Goal: Task Accomplishment & Management: Manage account settings

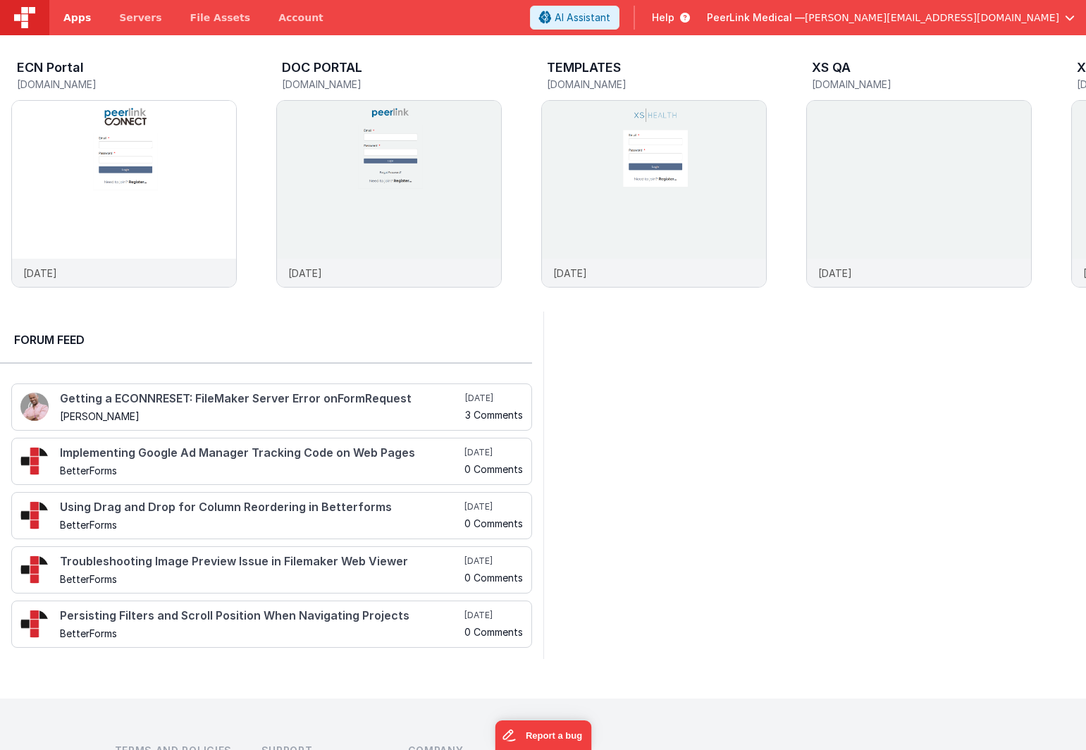
click at [62, 18] on link "Apps" at bounding box center [77, 17] width 56 height 35
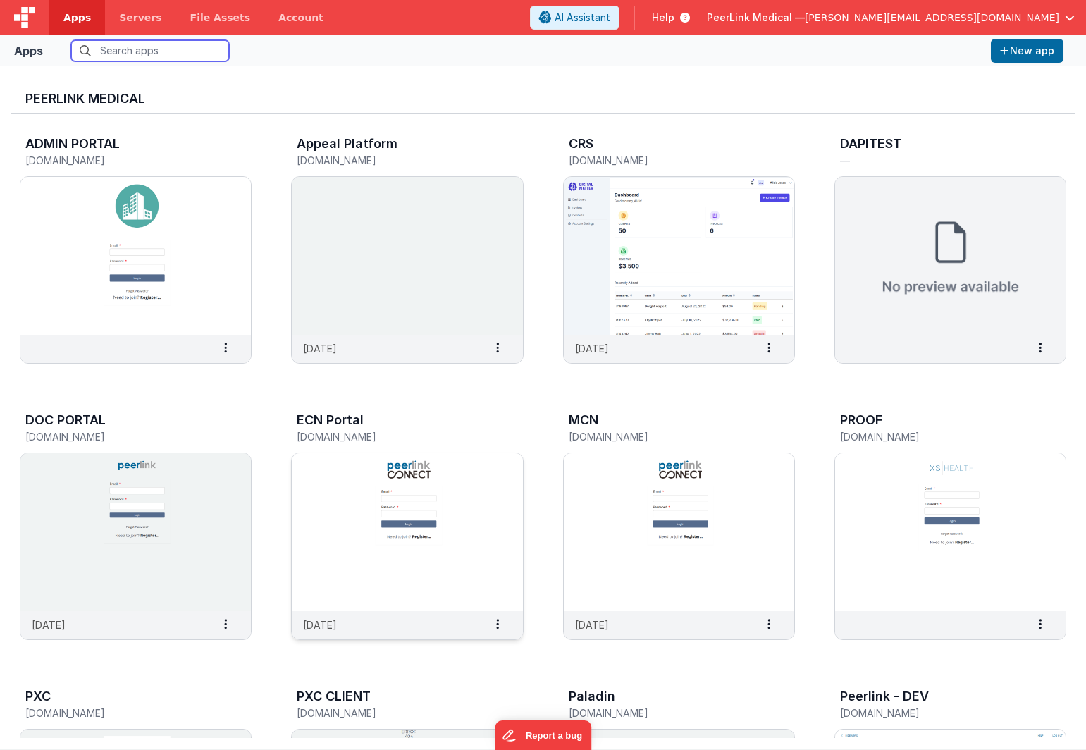
scroll to position [13, 0]
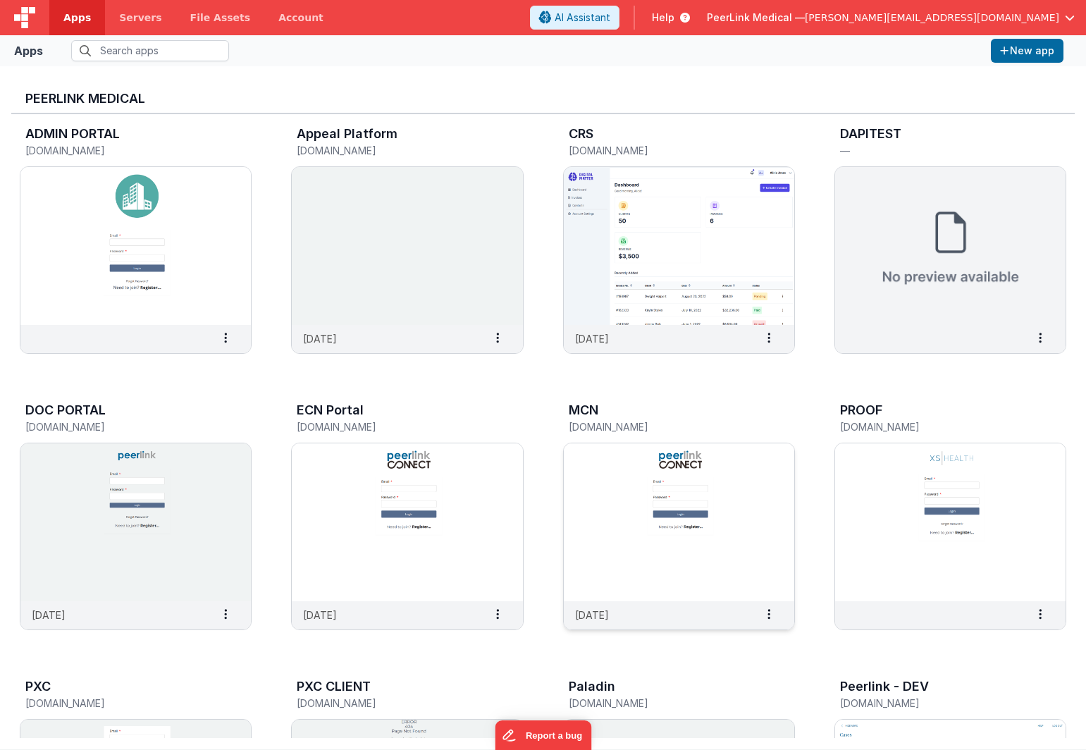
click at [615, 465] on img at bounding box center [679, 522] width 230 height 158
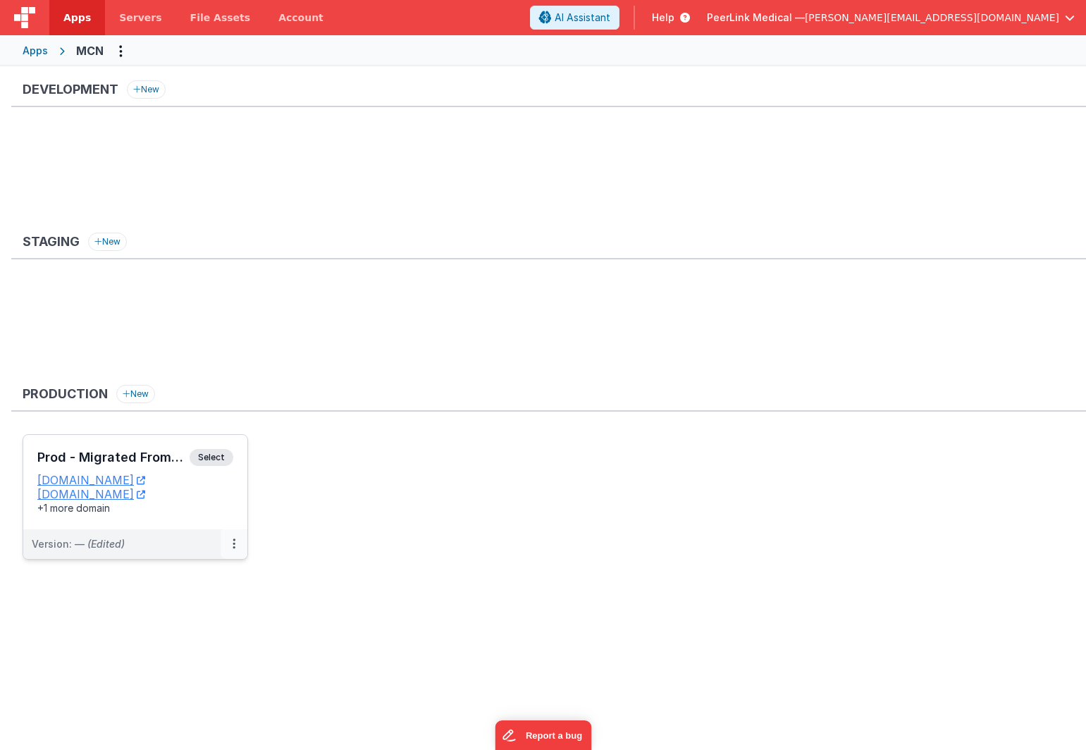
click at [227, 550] on button at bounding box center [234, 544] width 27 height 30
click at [211, 582] on link "Edit" at bounding box center [185, 575] width 124 height 25
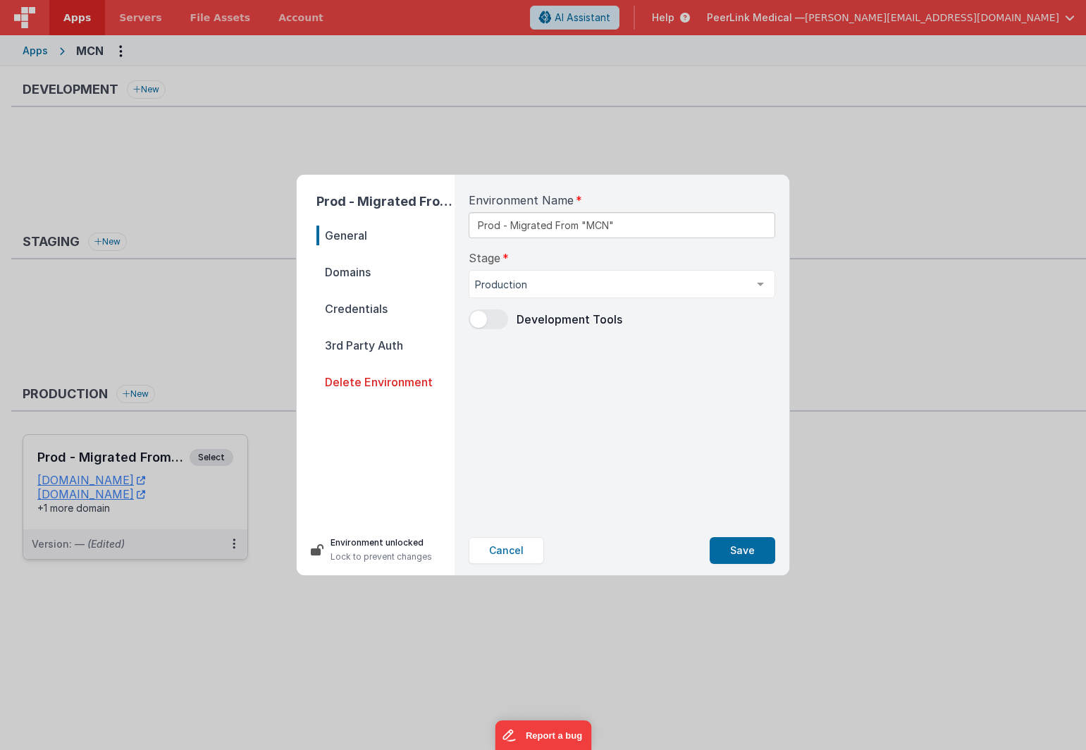
click at [369, 285] on nav "General Domains Credentials 3rd Party Auth Delete Environment" at bounding box center [385, 370] width 138 height 288
click at [360, 280] on span "Domains" at bounding box center [385, 272] width 138 height 20
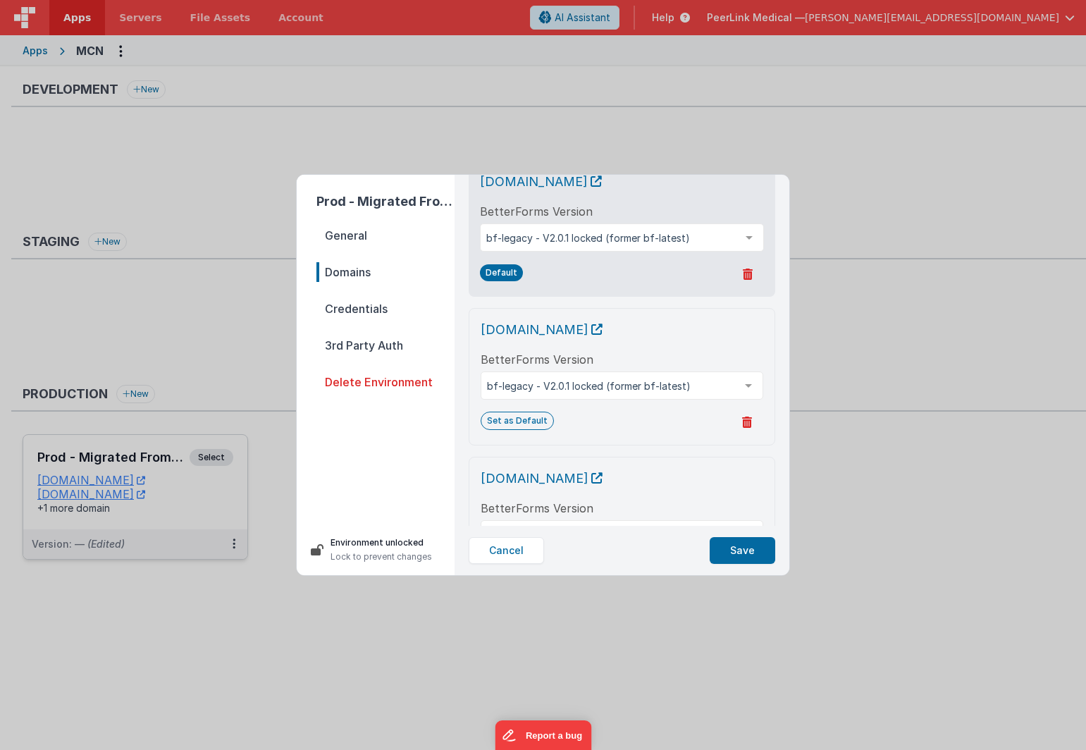
scroll to position [152, 0]
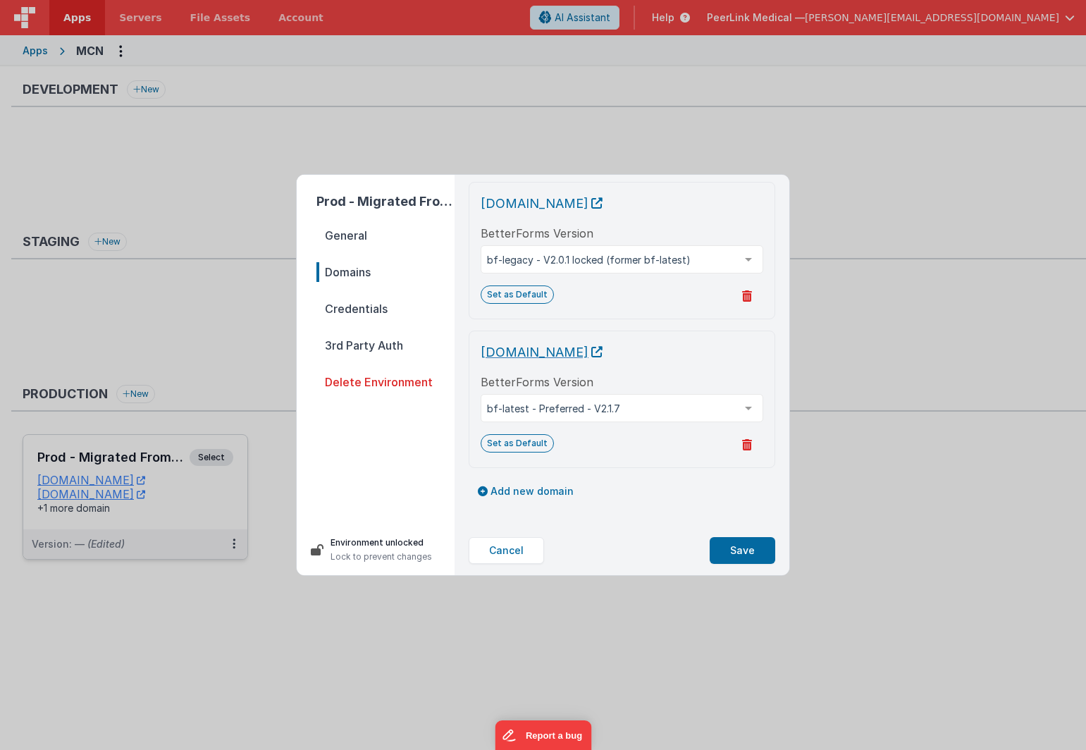
click at [603, 352] on icon at bounding box center [596, 352] width 11 height 1
click at [511, 556] on button "Cancel" at bounding box center [506, 550] width 75 height 27
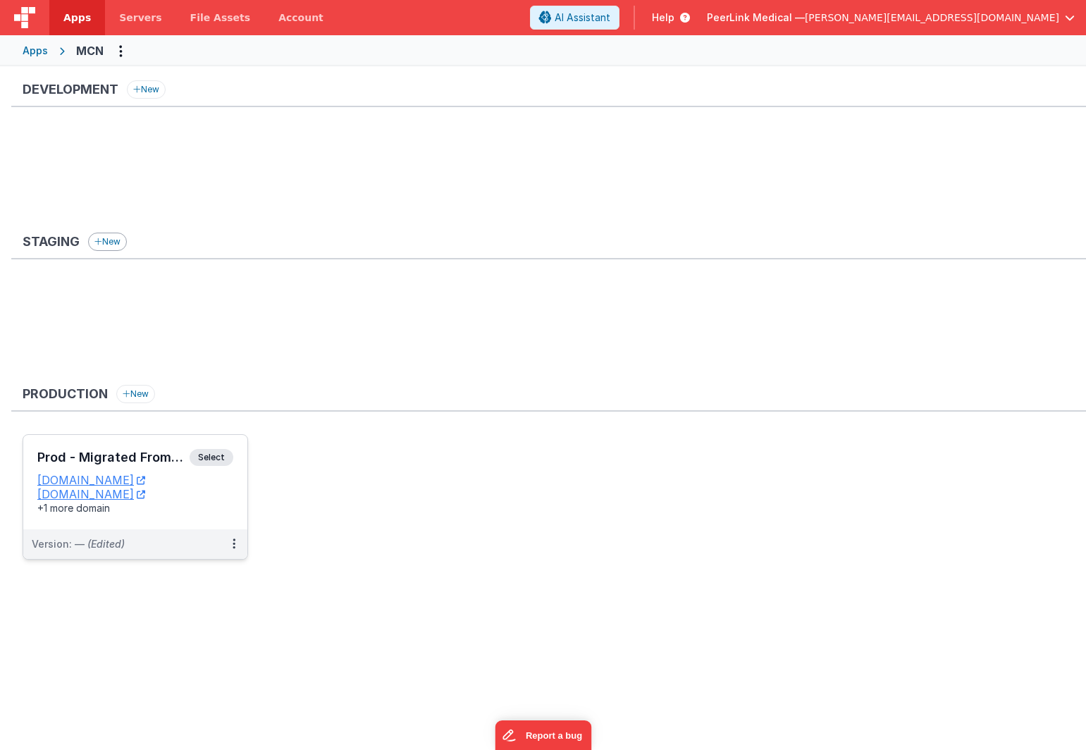
click at [112, 239] on button "New" at bounding box center [107, 242] width 39 height 18
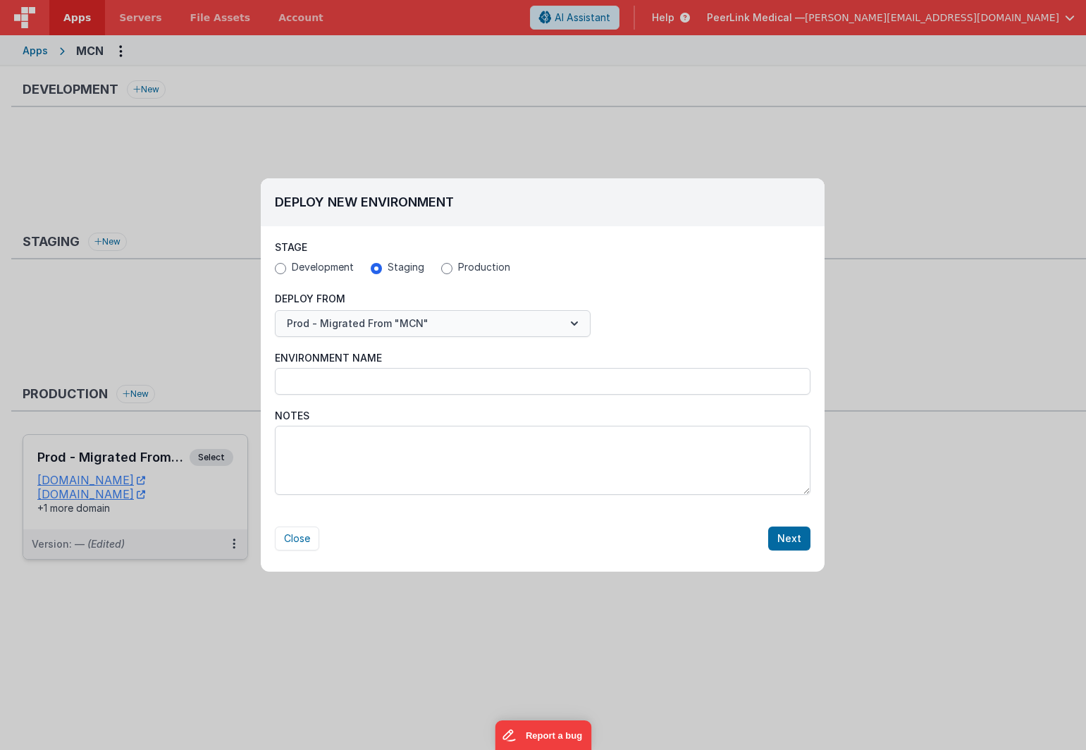
click at [463, 322] on button "Prod - Migrated From "MCN"" at bounding box center [433, 323] width 316 height 27
click at [463, 322] on div at bounding box center [543, 375] width 1086 height 750
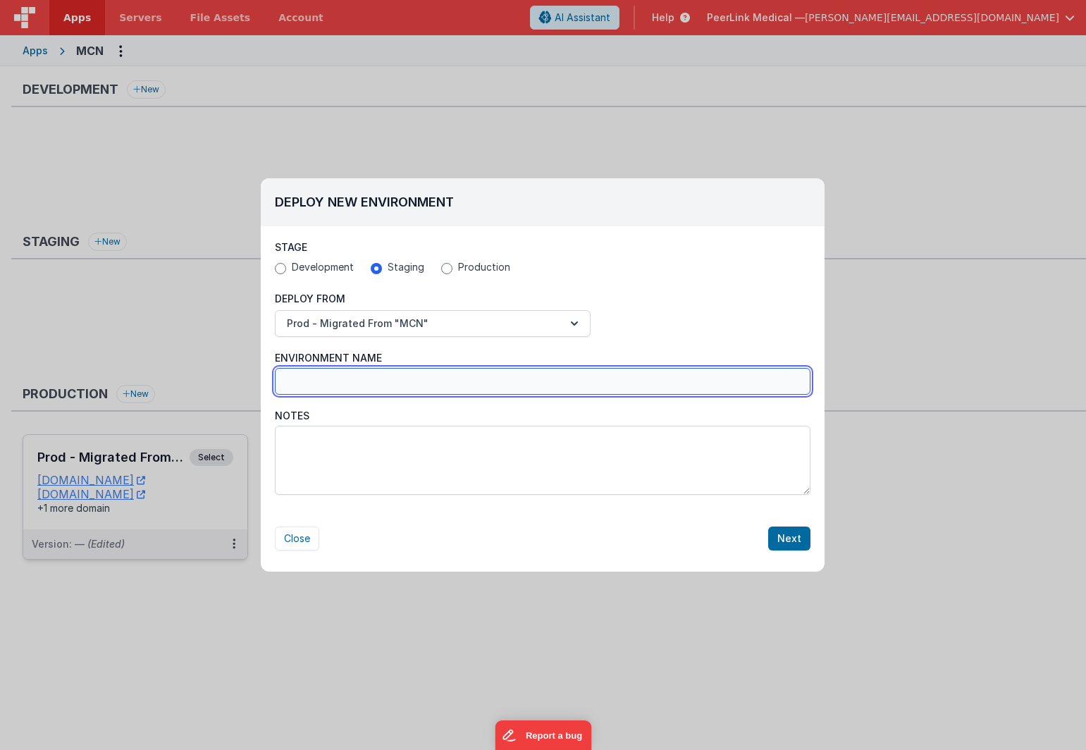
click at [385, 376] on input "Environment Name" at bounding box center [543, 381] width 536 height 27
type input "S"
type input "Test MCN"
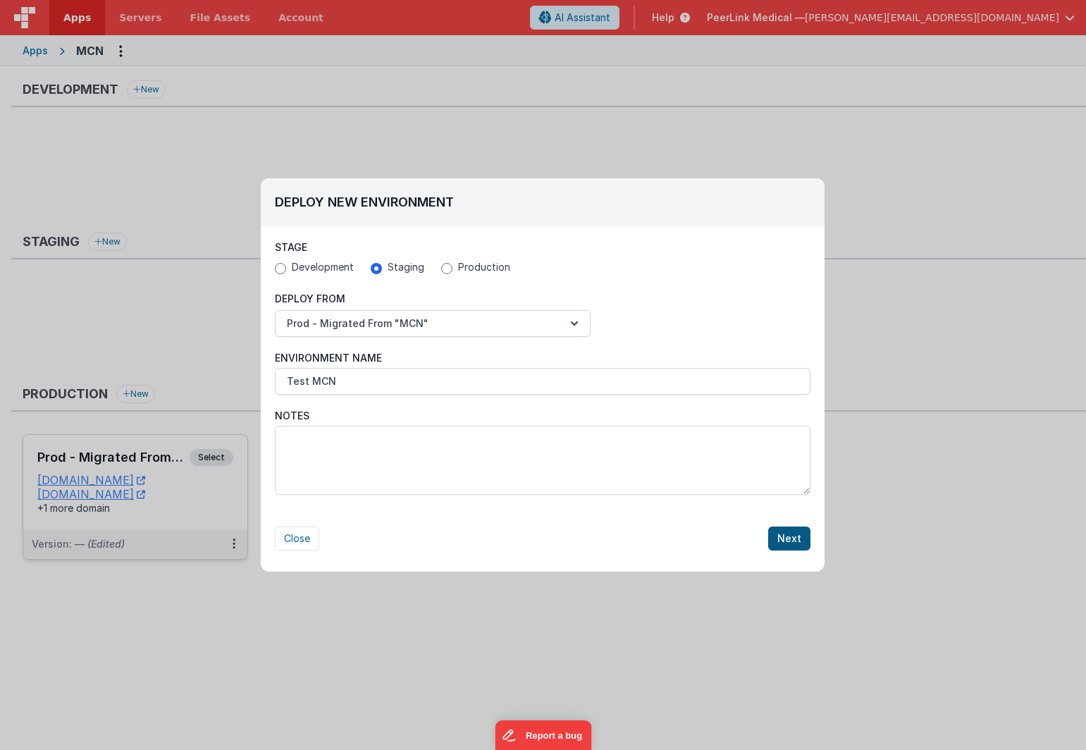
click at [796, 537] on button "Next" at bounding box center [789, 538] width 42 height 24
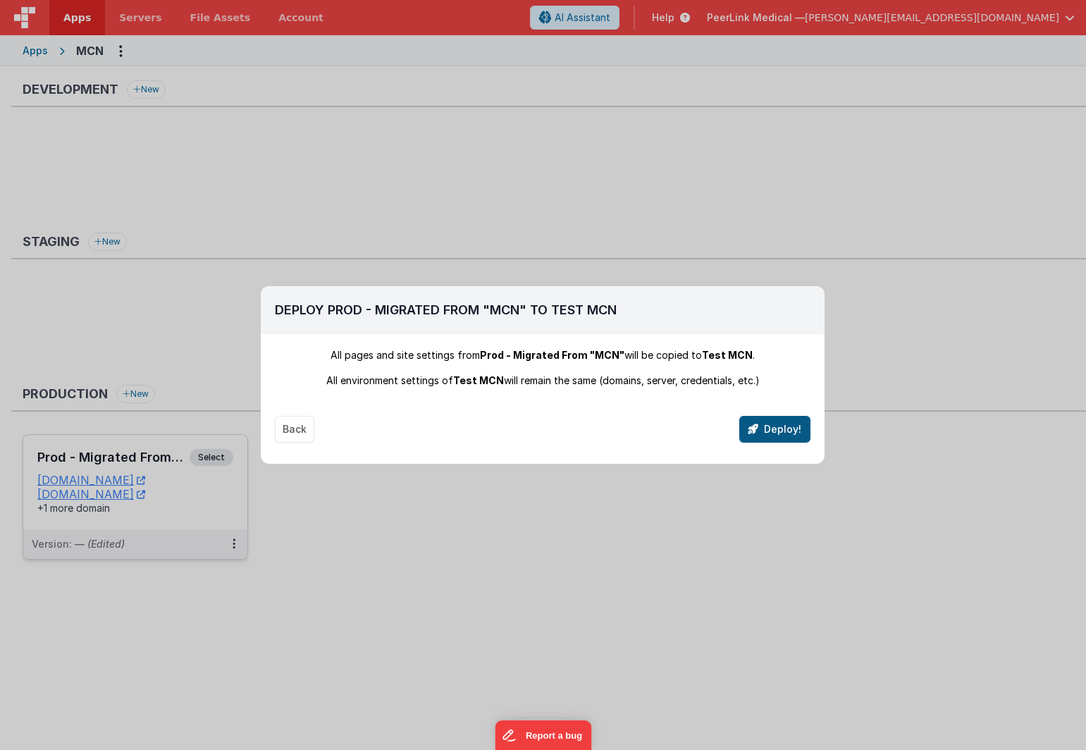
click at [775, 428] on button "Deploy!" at bounding box center [774, 429] width 71 height 27
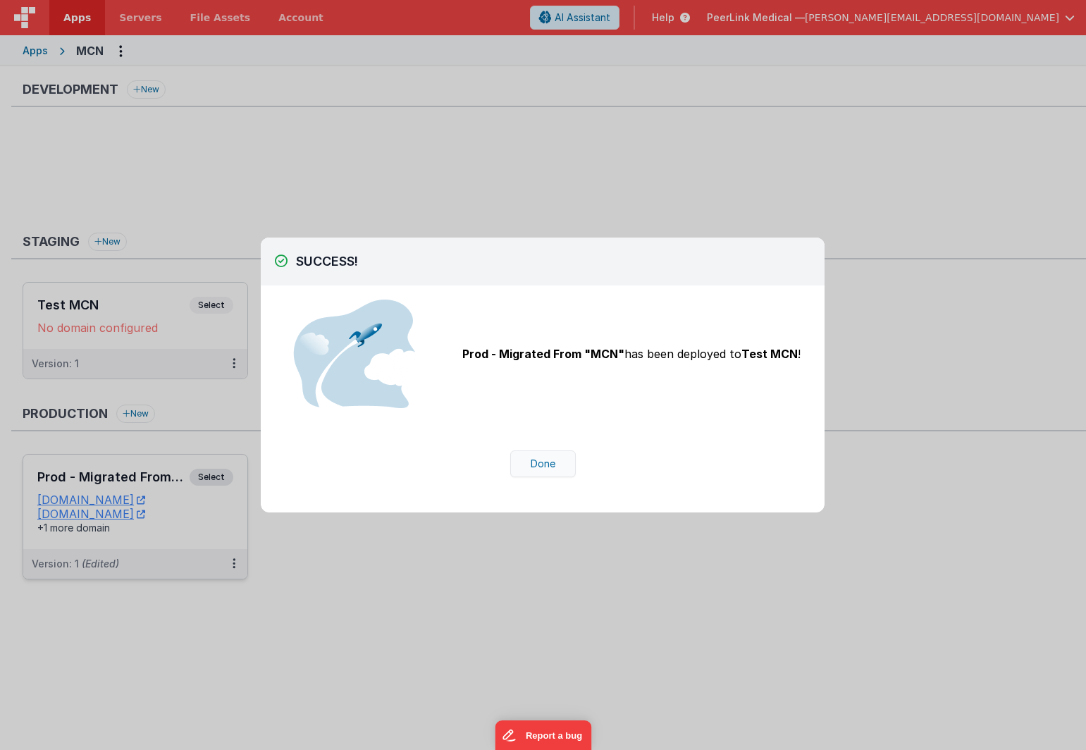
click at [548, 466] on button "Done" at bounding box center [543, 463] width 66 height 27
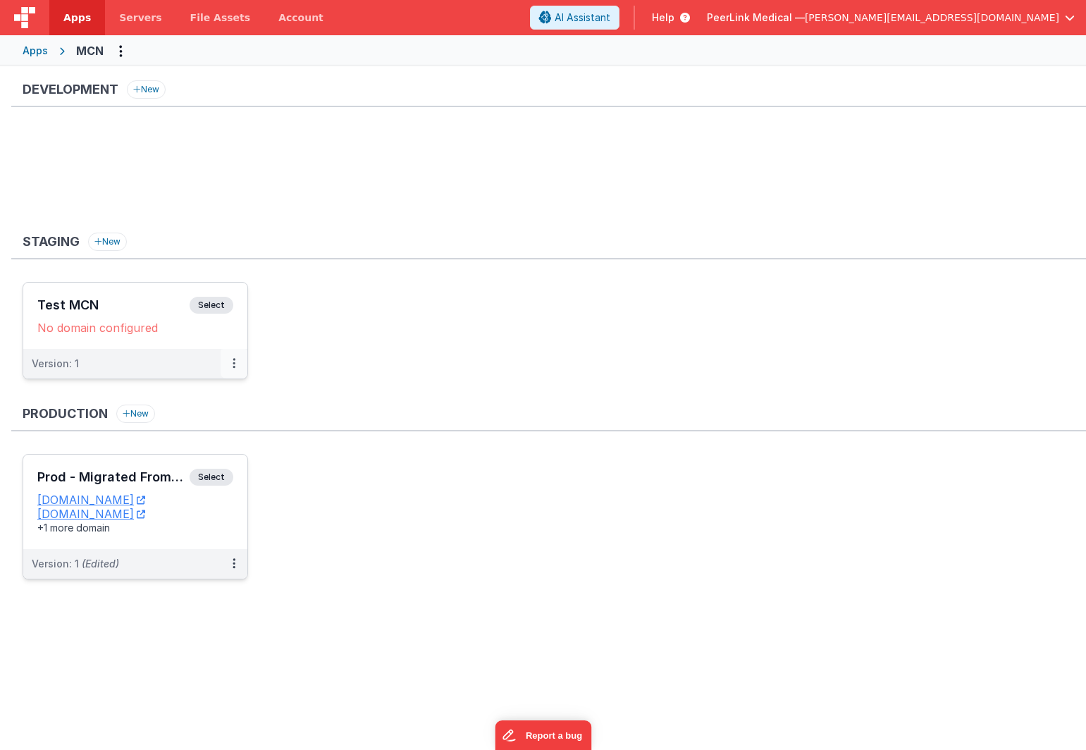
click at [234, 363] on icon at bounding box center [234, 363] width 3 height 1
click at [215, 393] on link "Edit" at bounding box center [185, 395] width 124 height 25
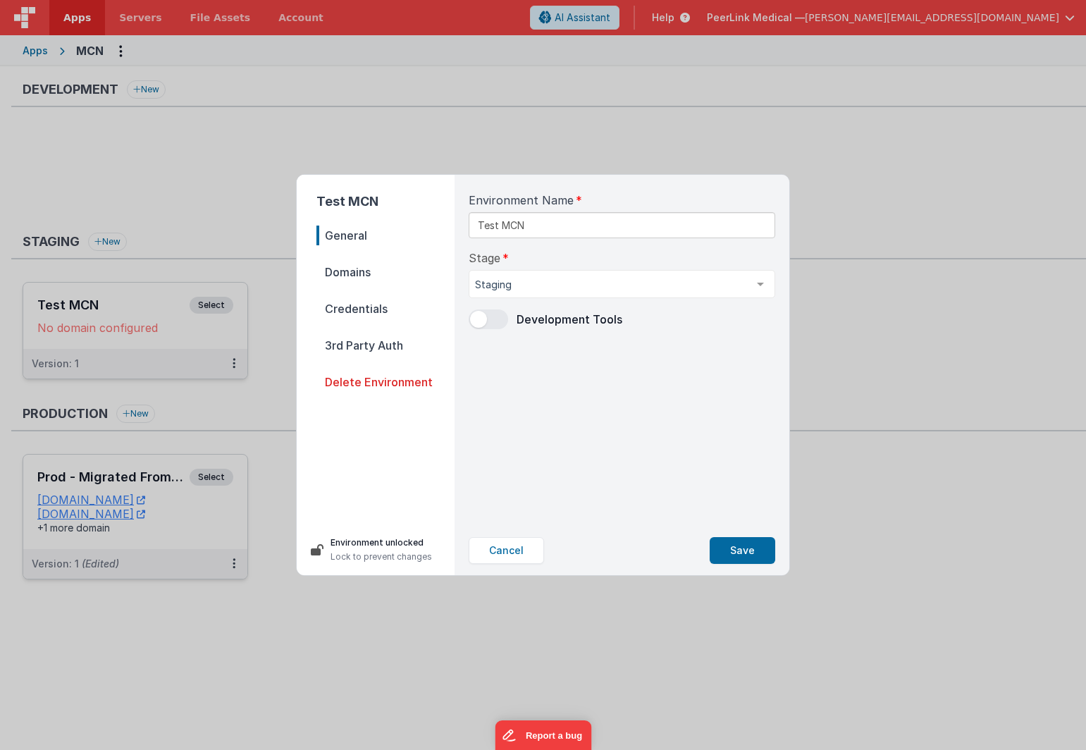
click at [368, 269] on span "Domains" at bounding box center [385, 272] width 138 height 20
select select "fmbetterforms.com"
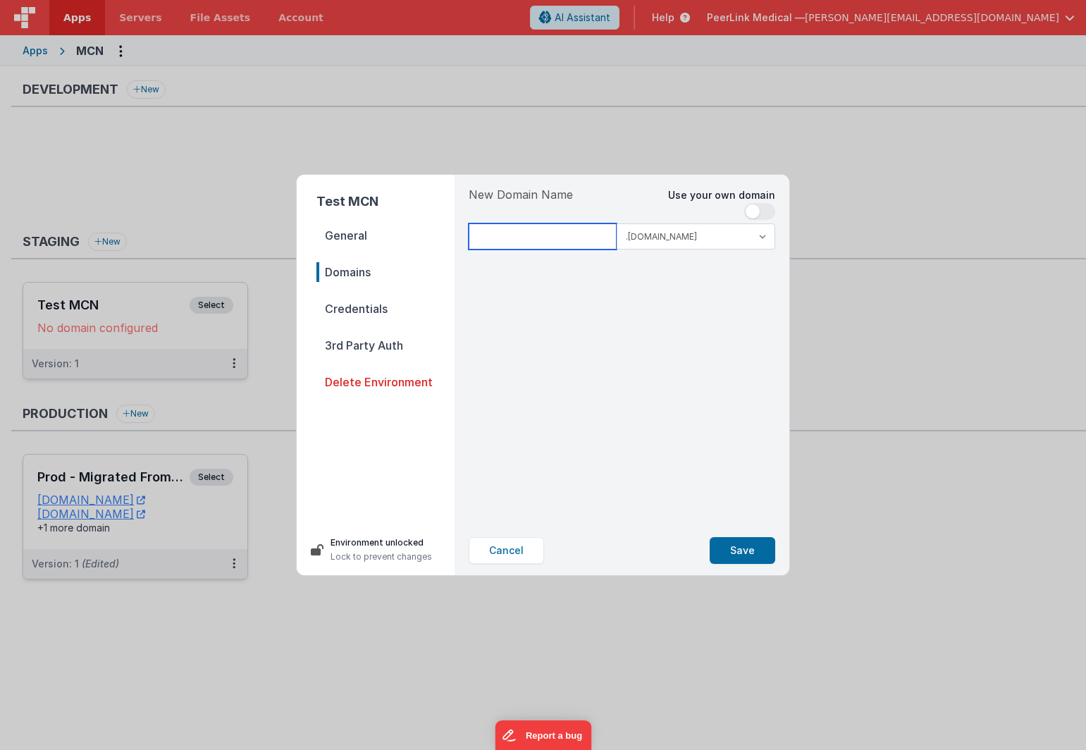
click at [545, 239] on input at bounding box center [543, 236] width 148 height 26
type input "mcntest"
click at [744, 545] on button "Save" at bounding box center [743, 550] width 66 height 27
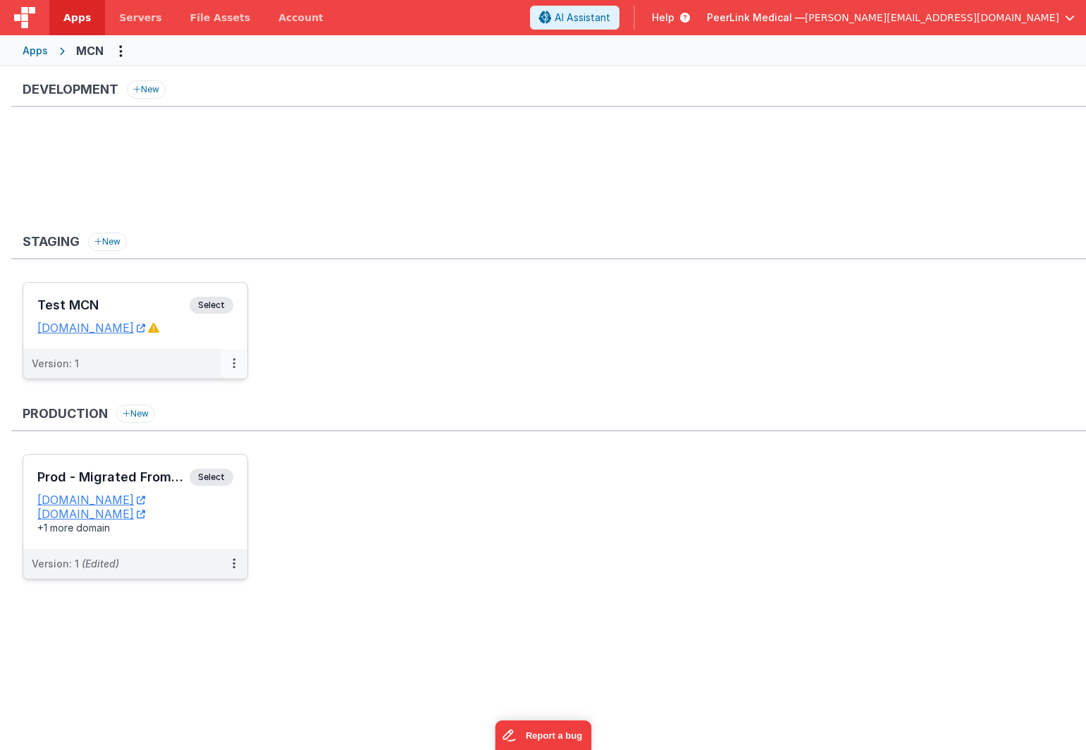
click at [233, 364] on icon at bounding box center [234, 363] width 3 height 1
click at [187, 393] on link "Edit" at bounding box center [185, 395] width 124 height 25
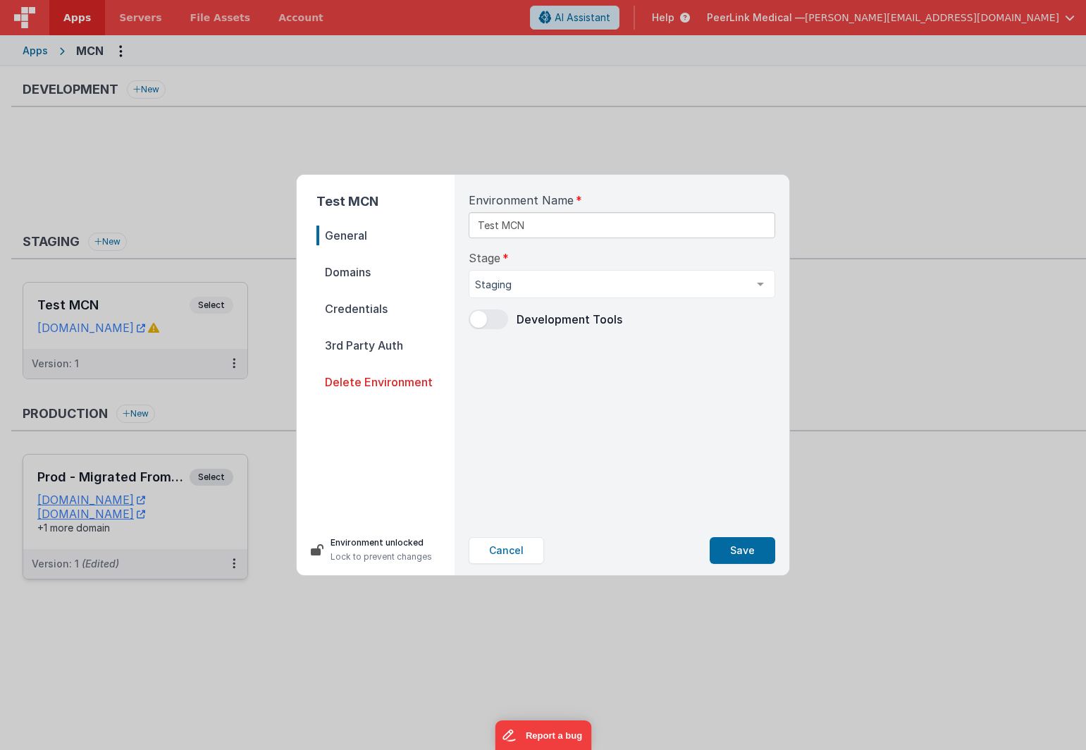
click at [345, 276] on span "Domains" at bounding box center [385, 272] width 138 height 20
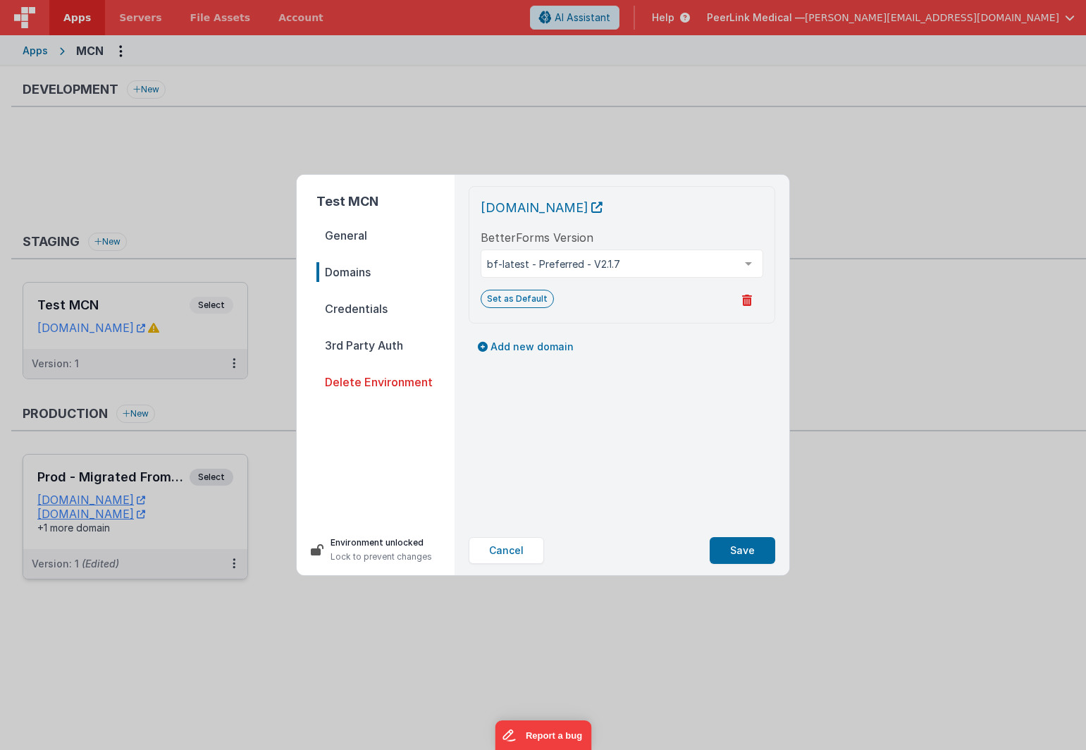
click at [353, 309] on span "Credentials" at bounding box center [385, 309] width 138 height 20
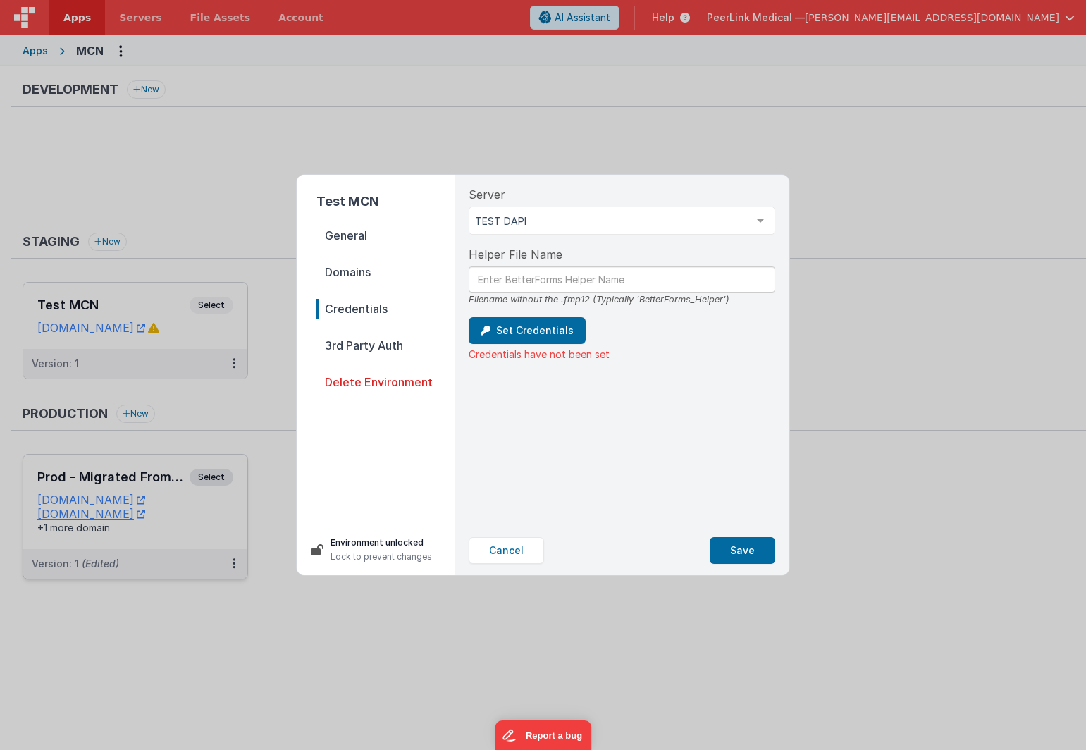
click at [378, 347] on span "3rd Party Auth" at bounding box center [385, 345] width 138 height 20
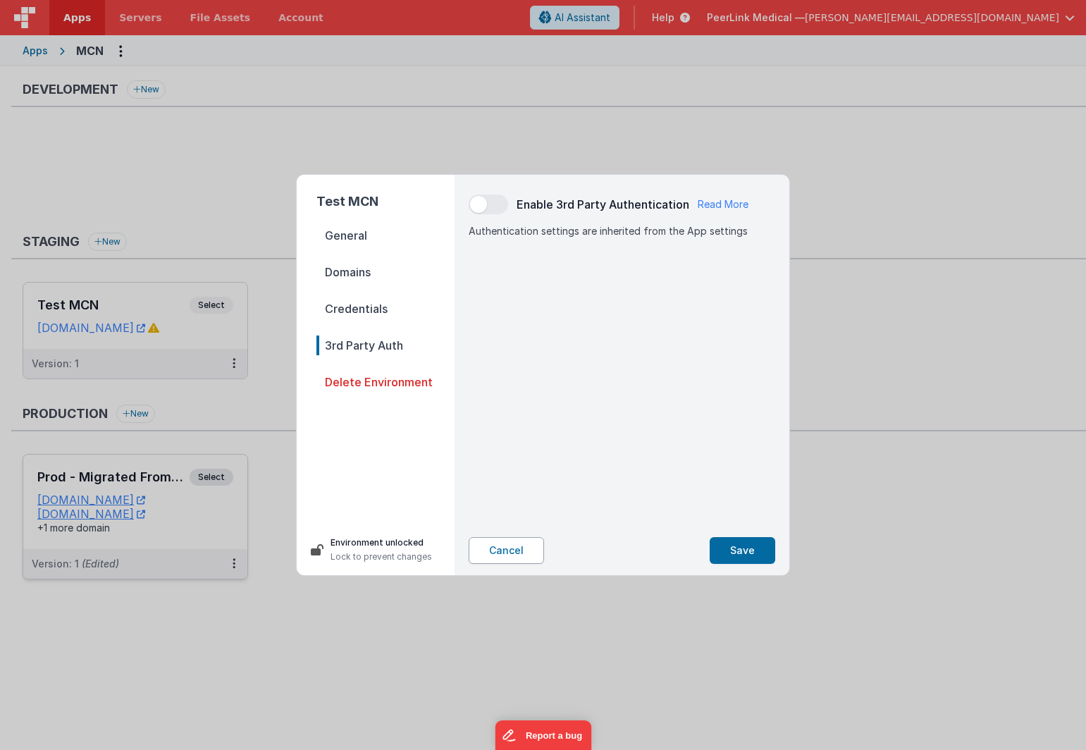
click at [494, 547] on button "Cancel" at bounding box center [506, 550] width 75 height 27
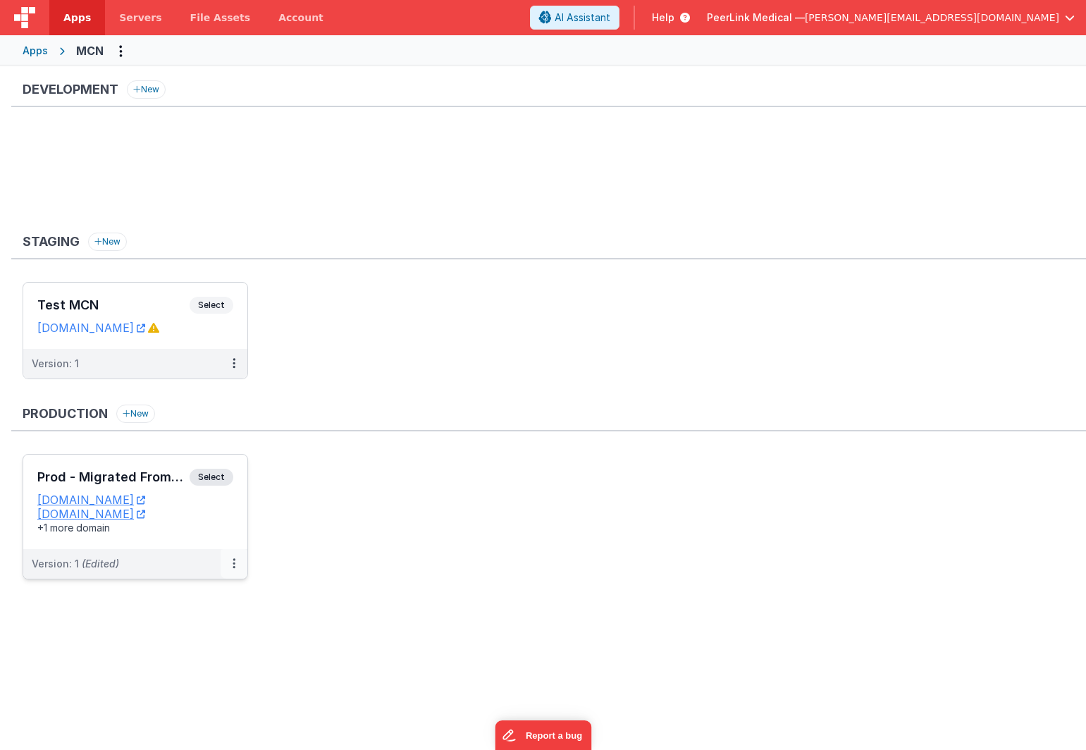
click at [231, 560] on button at bounding box center [234, 564] width 27 height 30
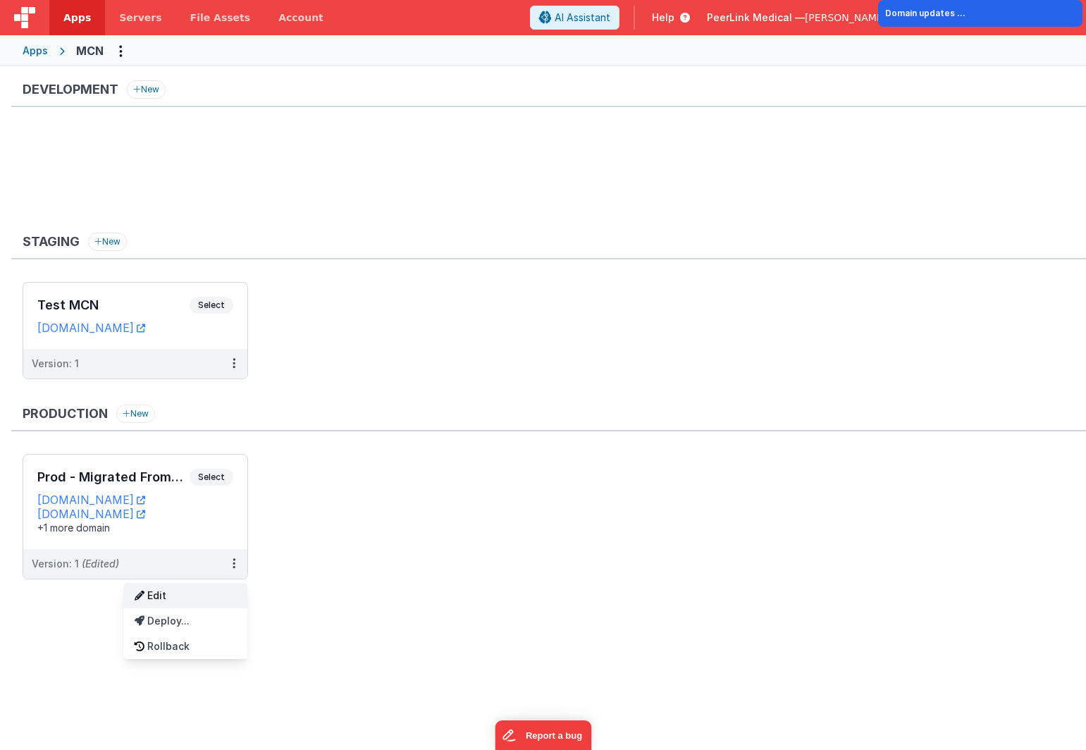
click at [191, 593] on link "Edit" at bounding box center [185, 595] width 124 height 25
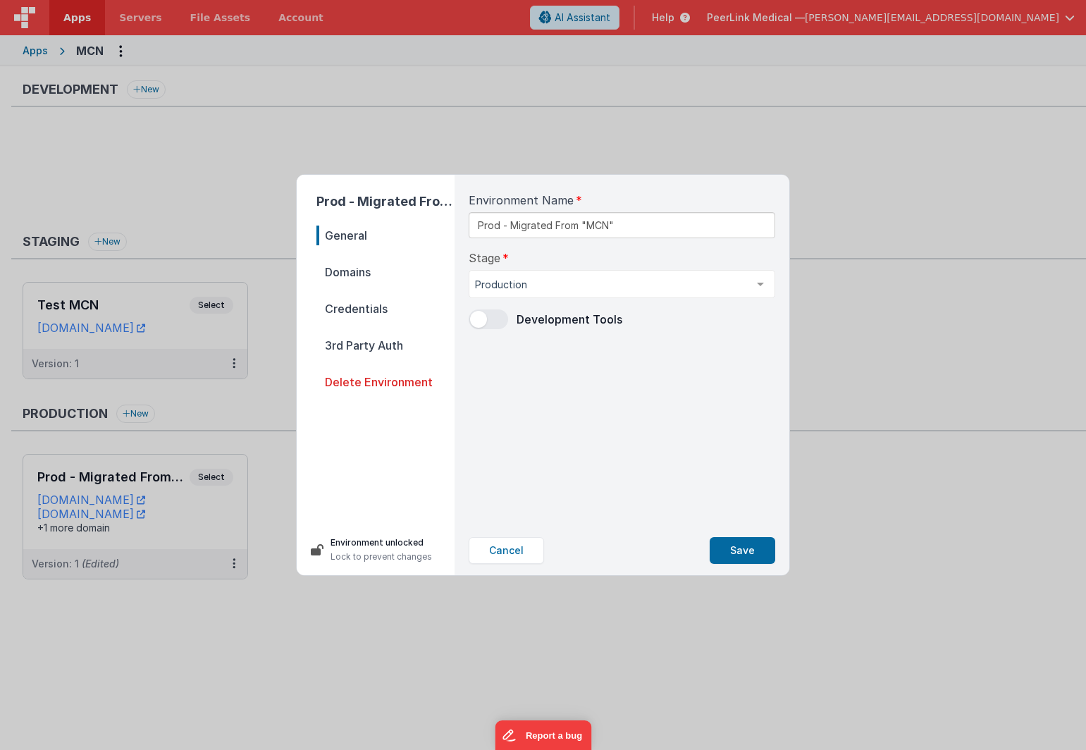
click at [354, 276] on span "Domains" at bounding box center [385, 272] width 138 height 20
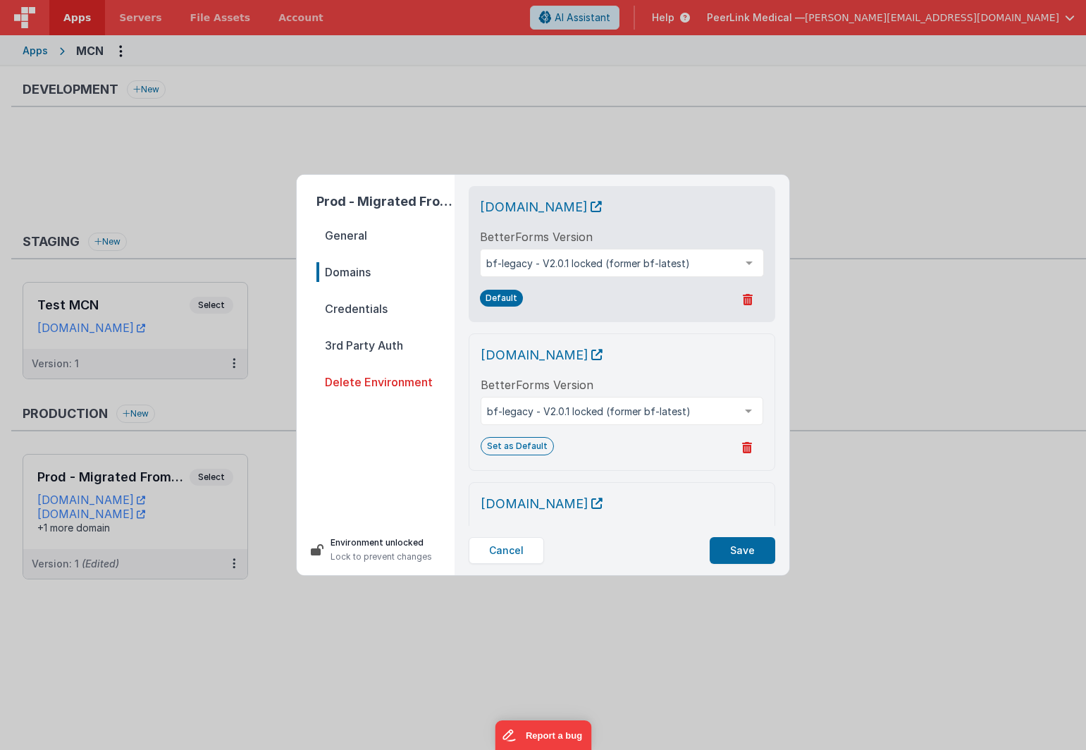
click at [357, 242] on span "General" at bounding box center [385, 236] width 138 height 20
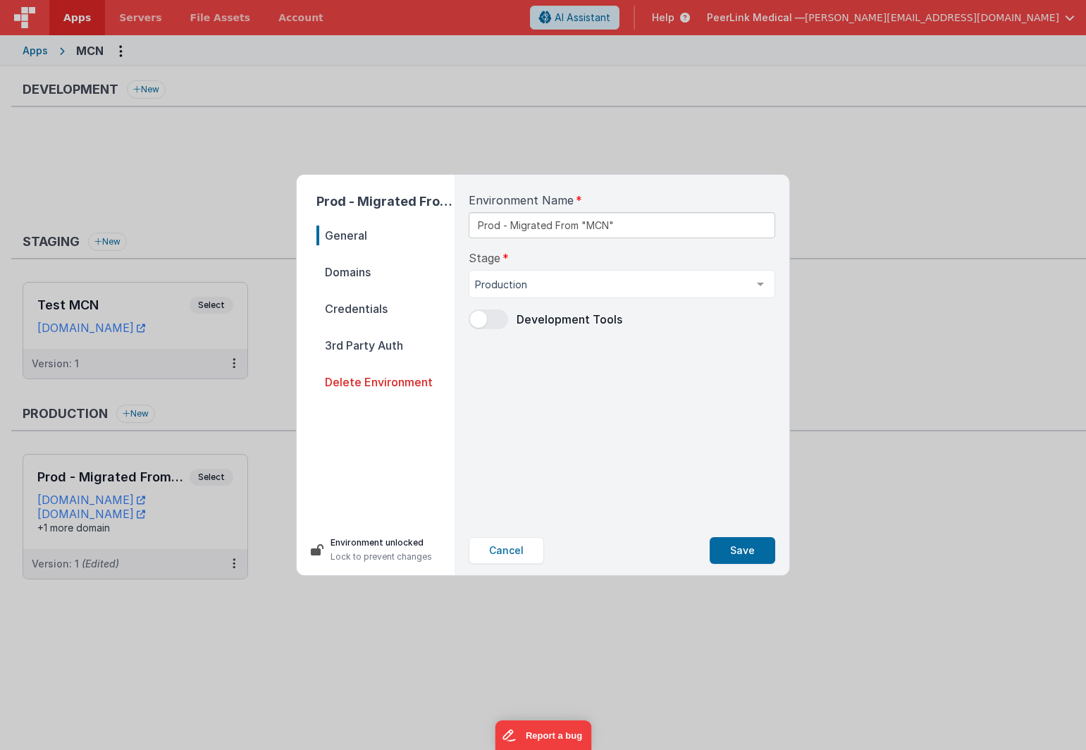
click at [352, 275] on span "Domains" at bounding box center [385, 272] width 138 height 20
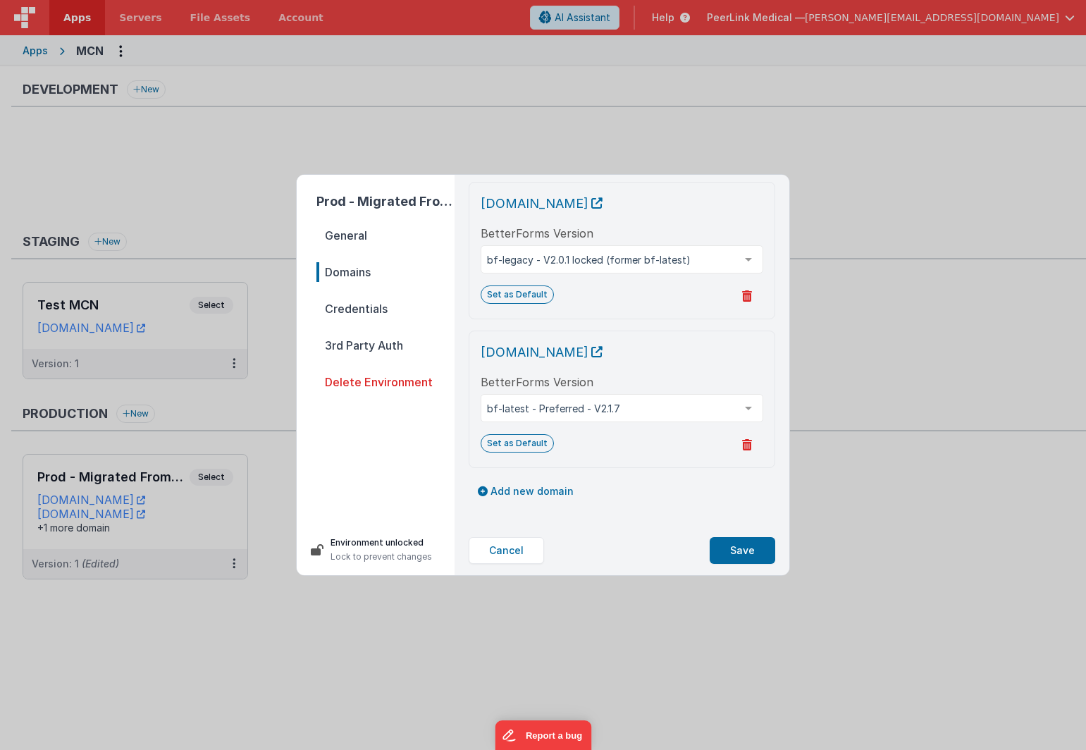
click at [343, 311] on span "Credentials" at bounding box center [385, 309] width 138 height 20
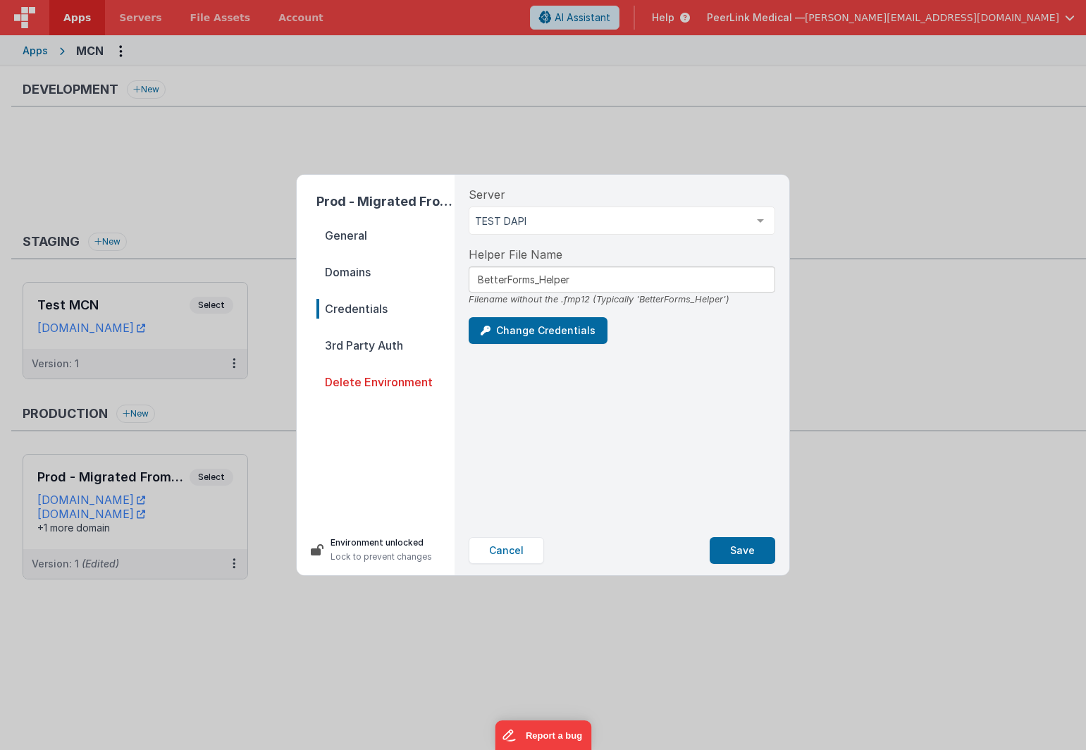
click at [364, 346] on span "3rd Party Auth" at bounding box center [385, 345] width 138 height 20
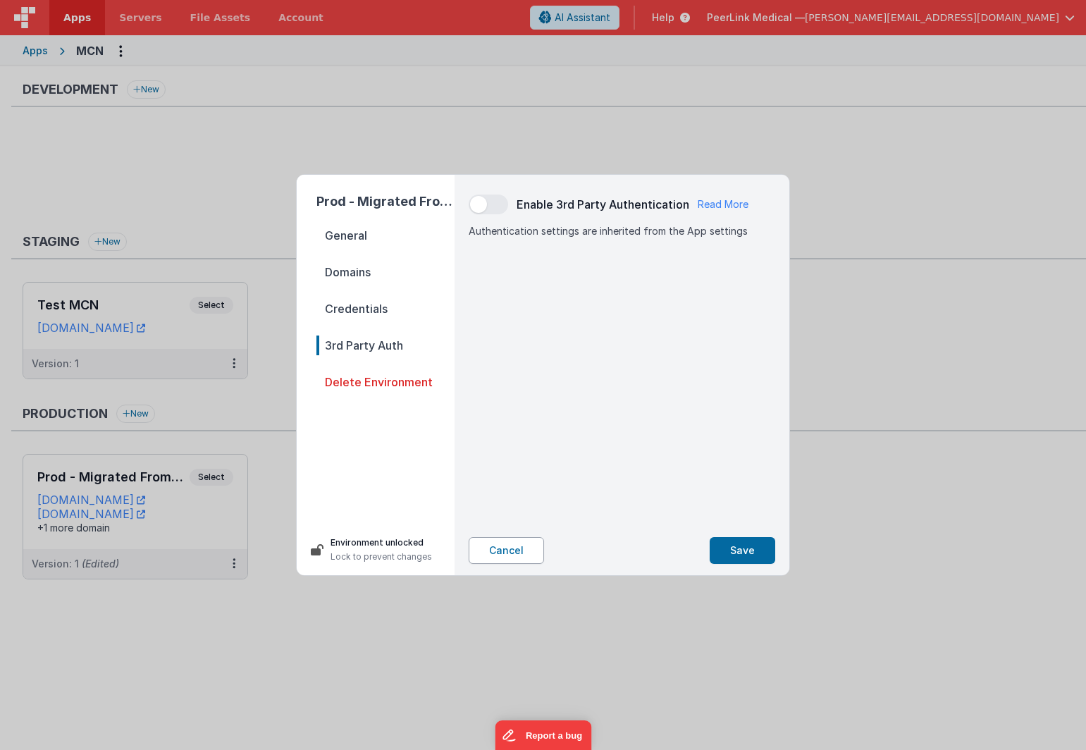
click at [510, 552] on button "Cancel" at bounding box center [506, 550] width 75 height 27
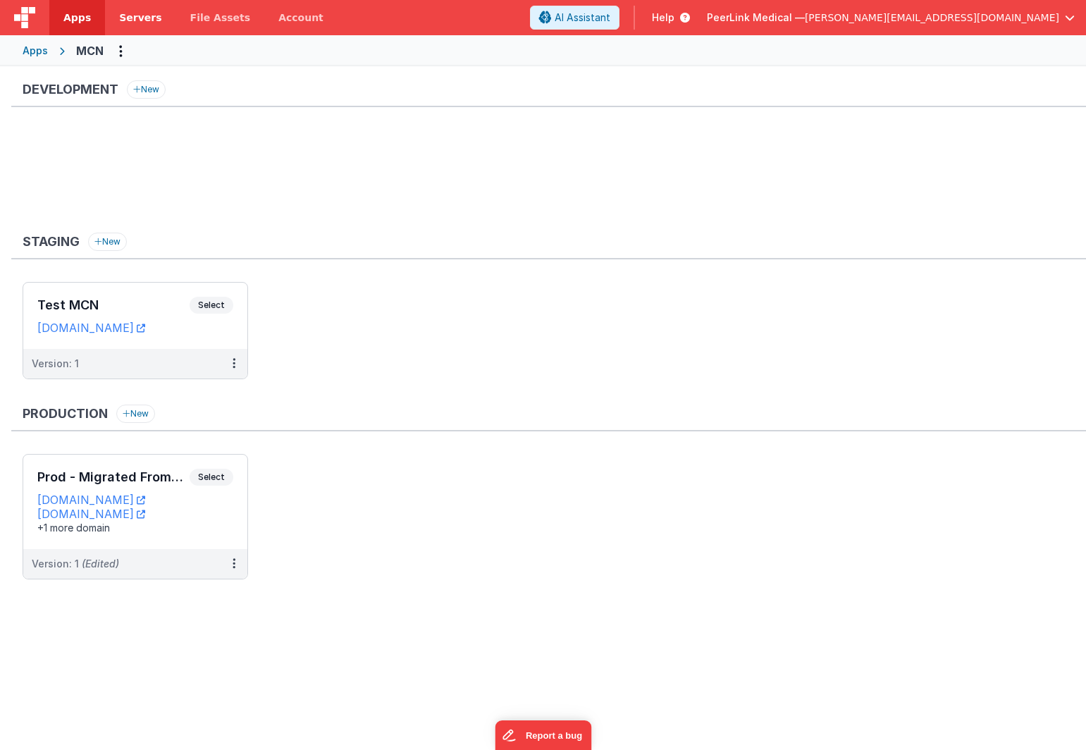
click at [128, 20] on span "Servers" at bounding box center [140, 18] width 42 height 14
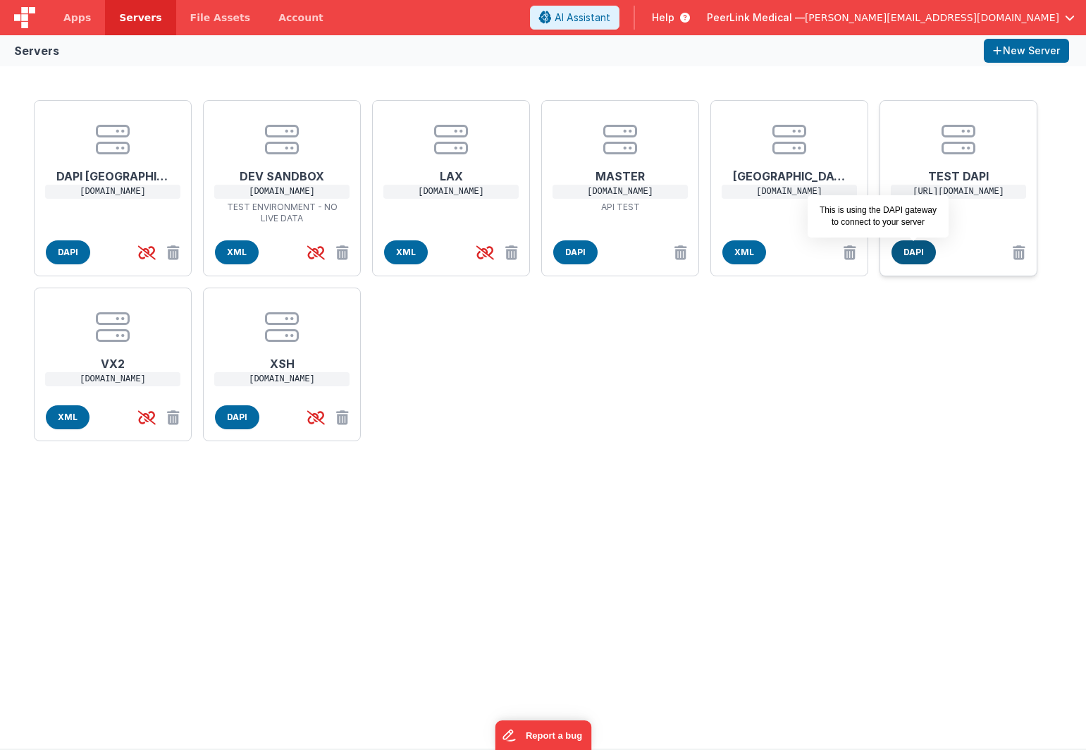
click at [919, 254] on span "DAPI" at bounding box center [914, 252] width 44 height 24
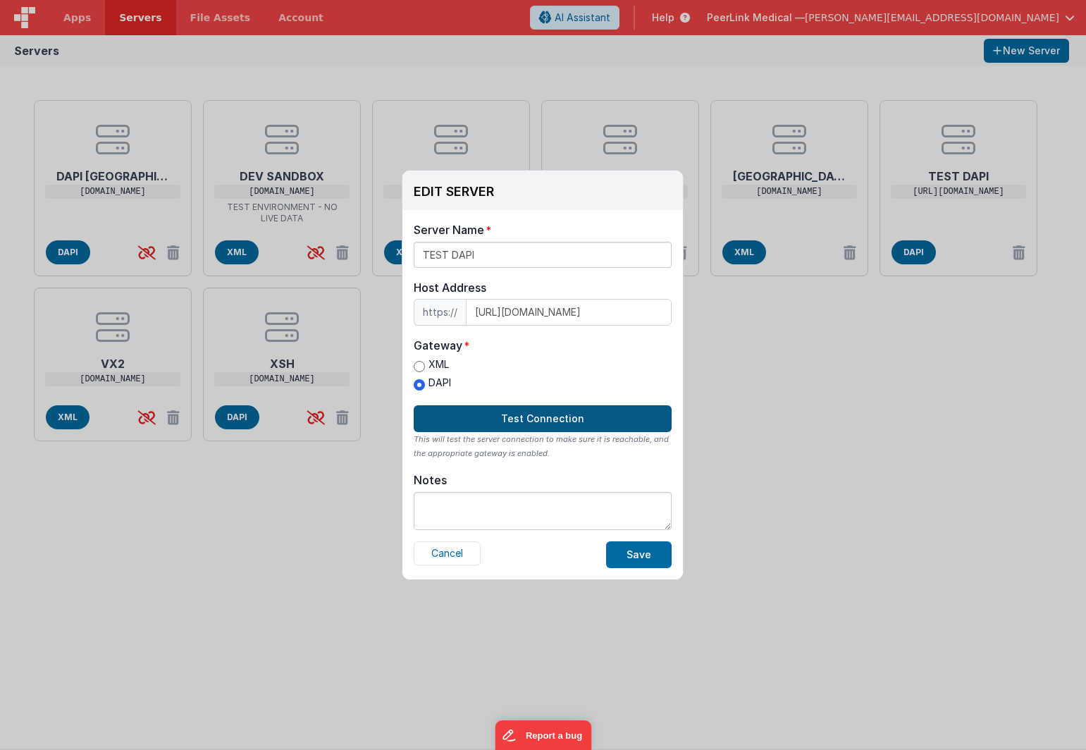
click at [511, 424] on button "Test Connection" at bounding box center [543, 418] width 258 height 27
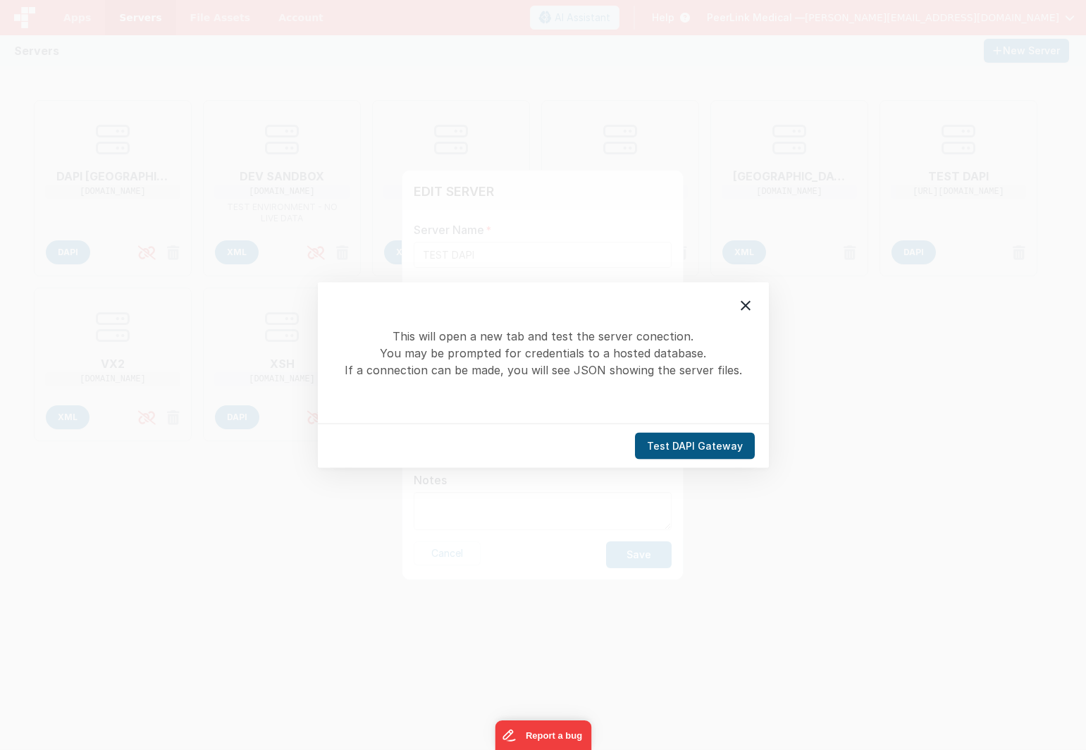
click at [695, 443] on button "Test DAPI Gateway" at bounding box center [695, 446] width 120 height 27
click at [698, 445] on button "Test DAPI Gateway" at bounding box center [695, 446] width 120 height 27
click at [751, 307] on icon at bounding box center [745, 305] width 17 height 17
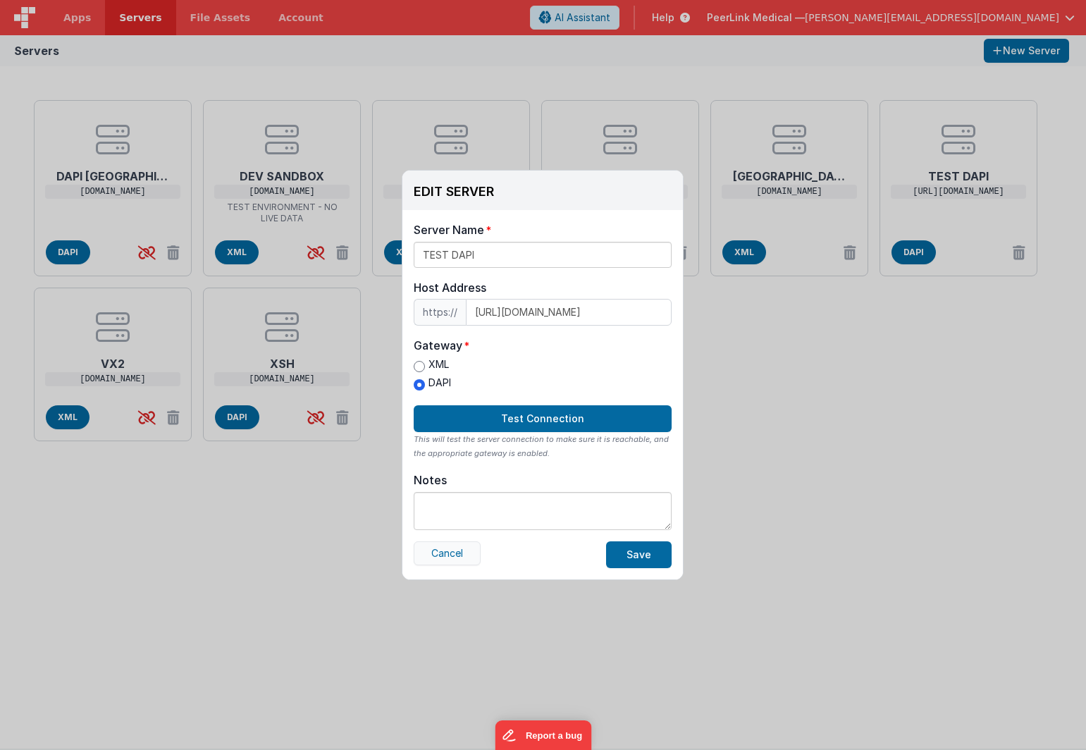
click at [438, 553] on button "Cancel" at bounding box center [447, 553] width 67 height 24
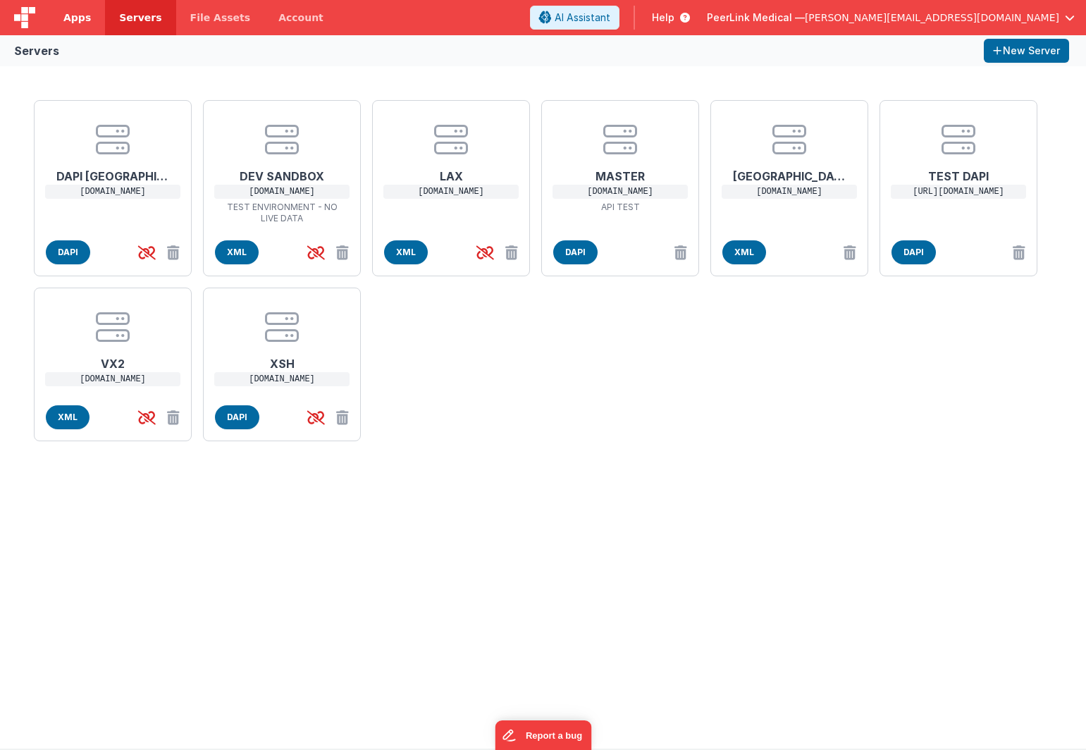
click at [75, 21] on span "Apps" at bounding box center [76, 18] width 27 height 14
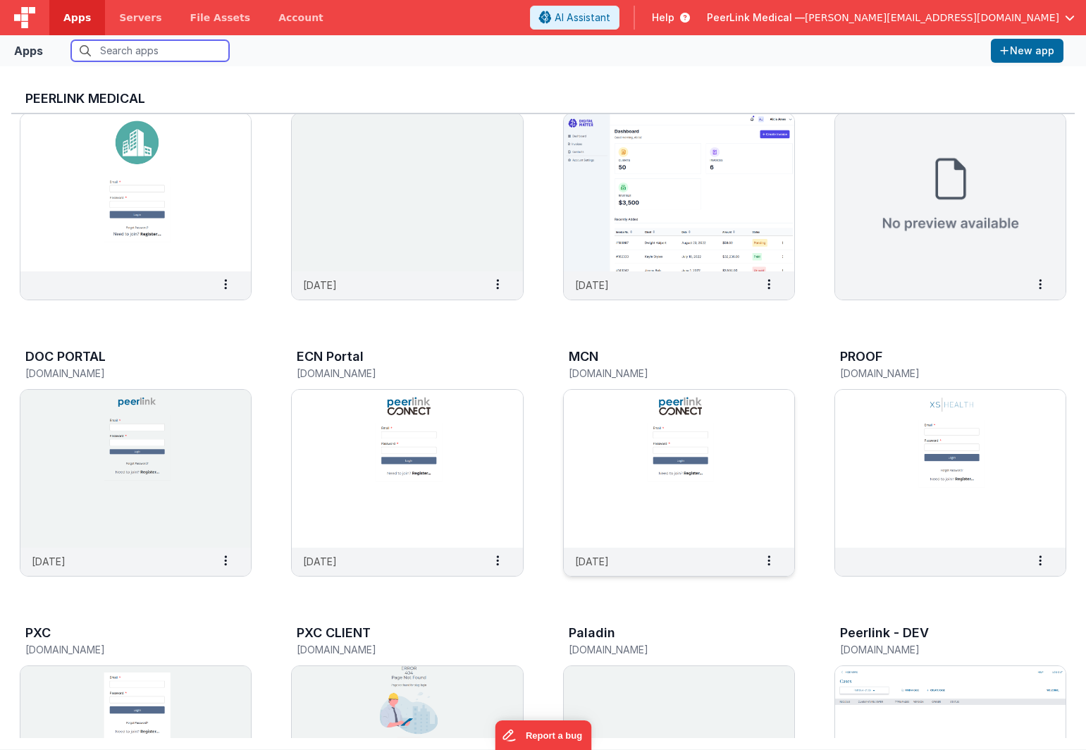
scroll to position [168, 0]
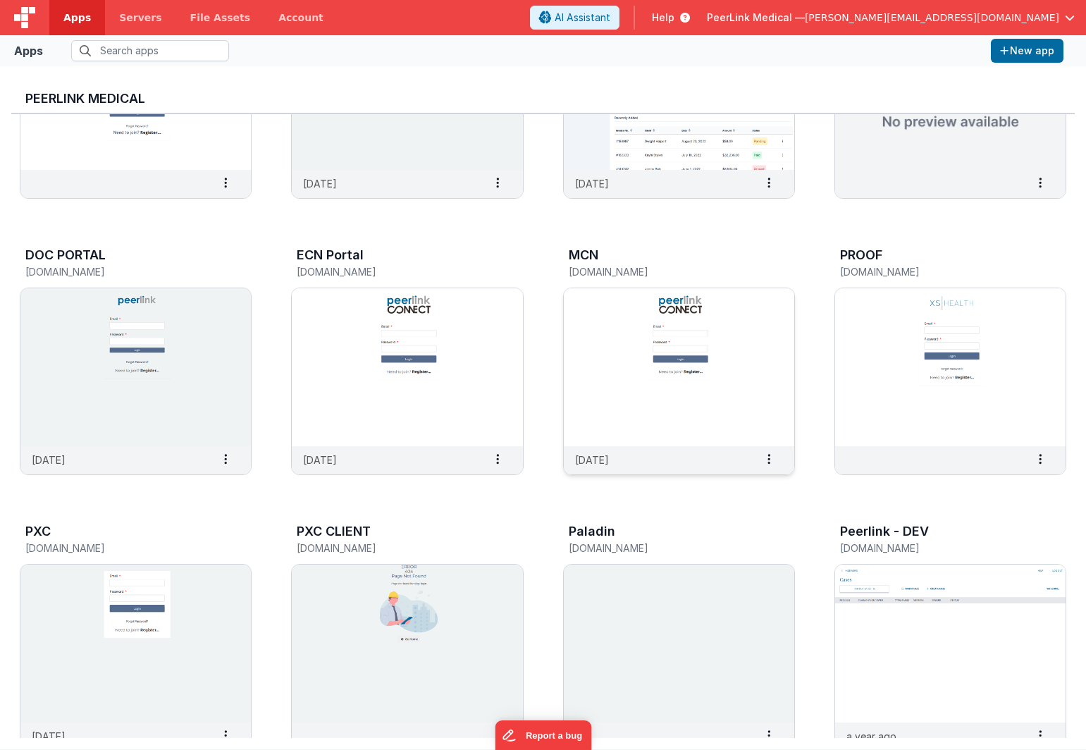
click at [600, 335] on img at bounding box center [679, 367] width 230 height 158
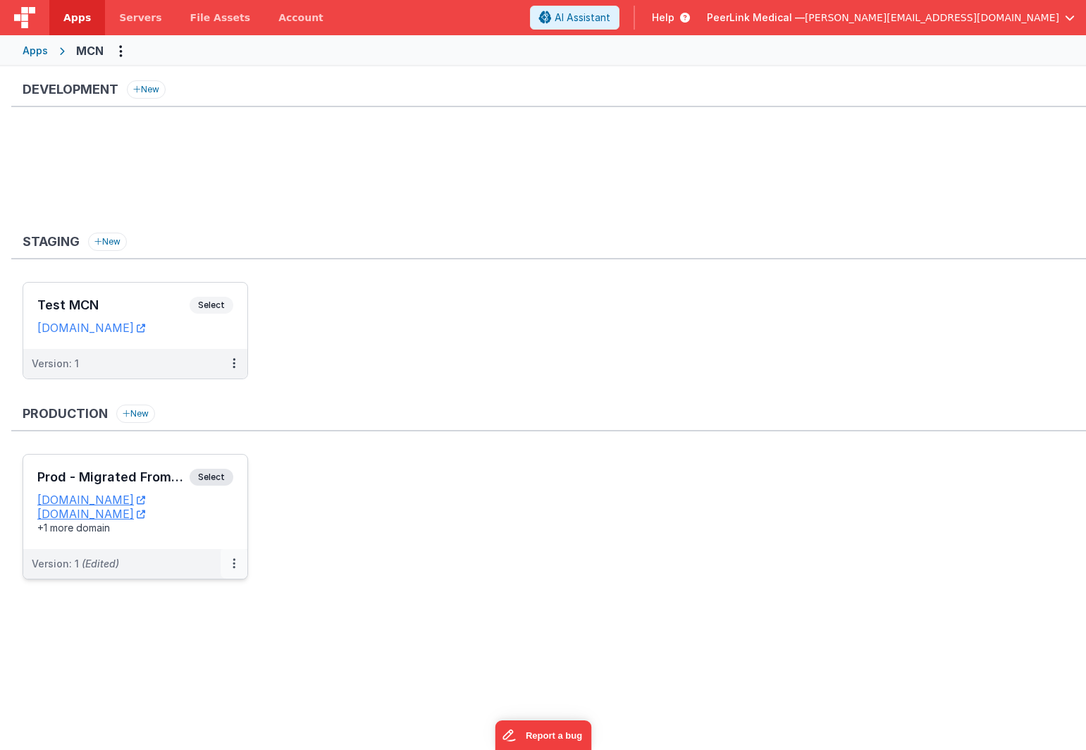
click at [240, 572] on button at bounding box center [234, 564] width 27 height 30
click at [209, 592] on link "Edit" at bounding box center [185, 595] width 124 height 25
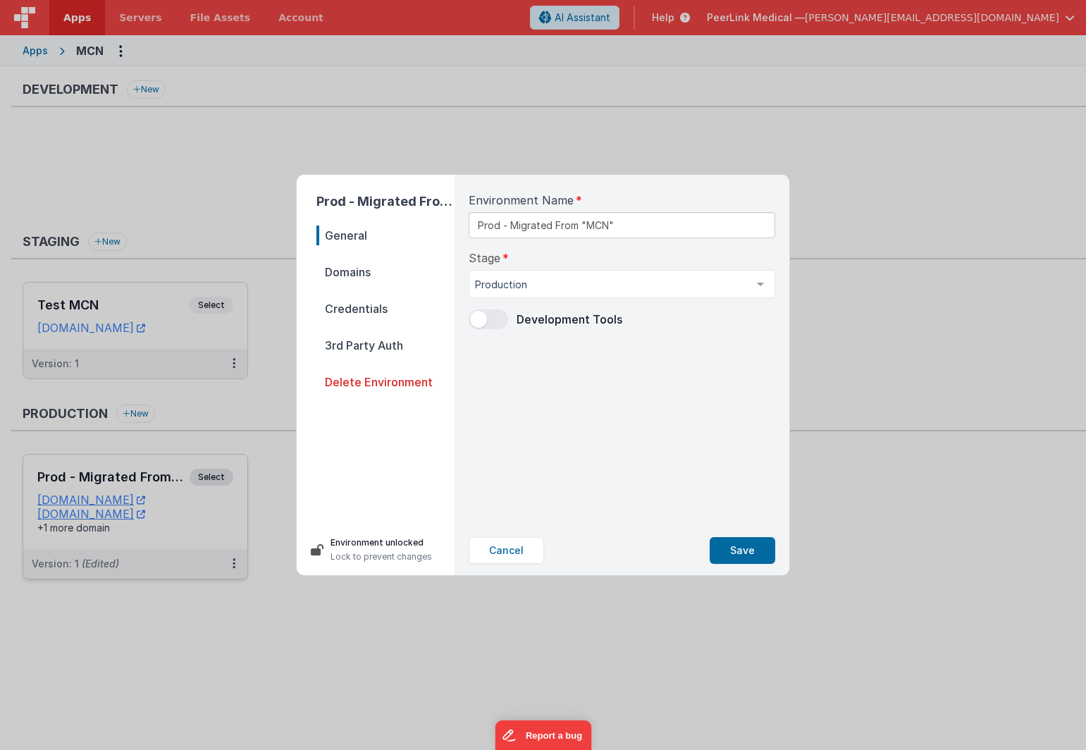
click at [350, 272] on span "Domains" at bounding box center [385, 272] width 138 height 20
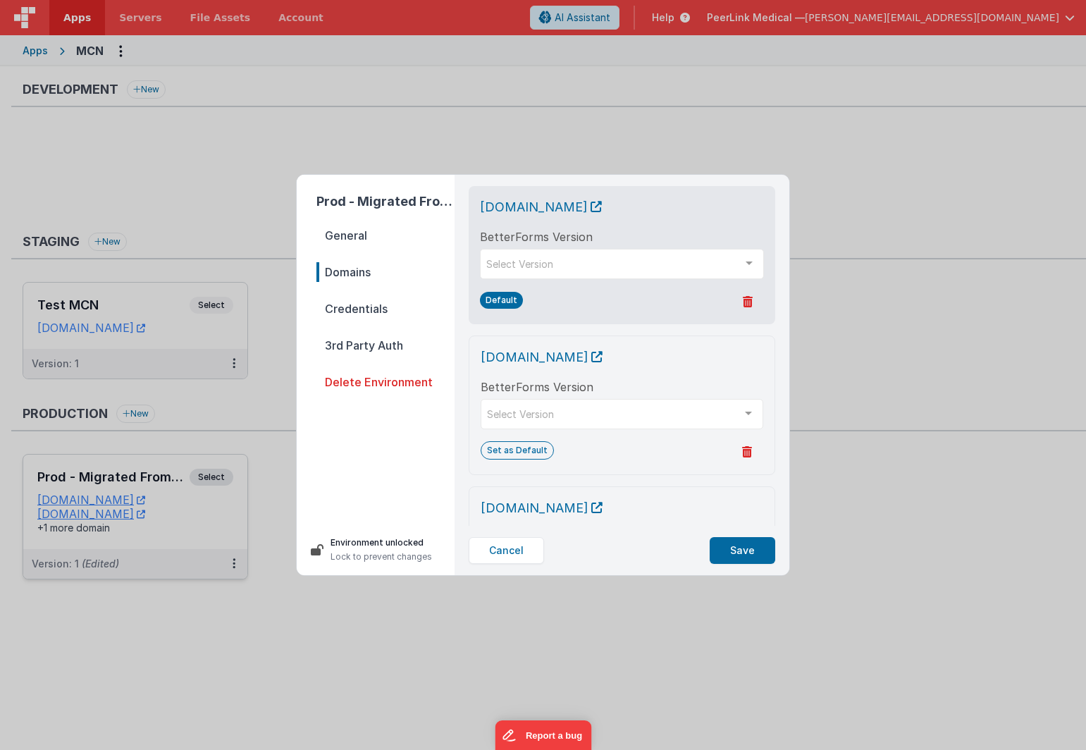
click at [347, 314] on span "Credentials" at bounding box center [385, 309] width 138 height 20
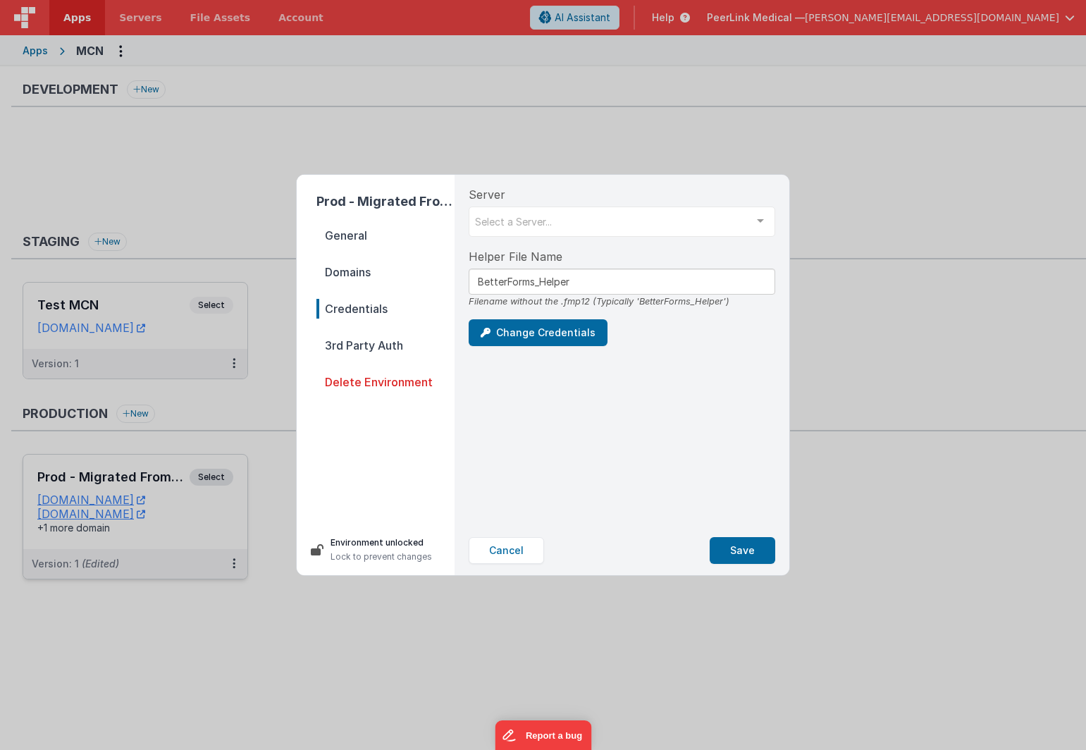
click at [350, 340] on span "3rd Party Auth" at bounding box center [385, 345] width 138 height 20
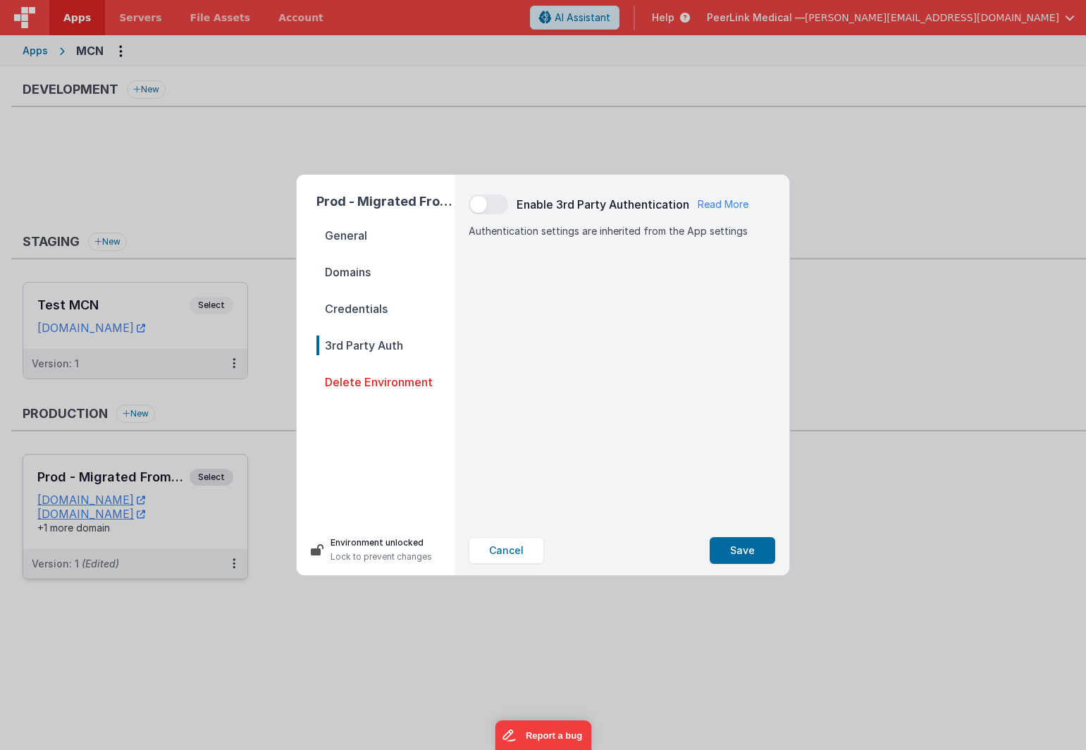
click at [357, 304] on span "Credentials" at bounding box center [385, 309] width 138 height 20
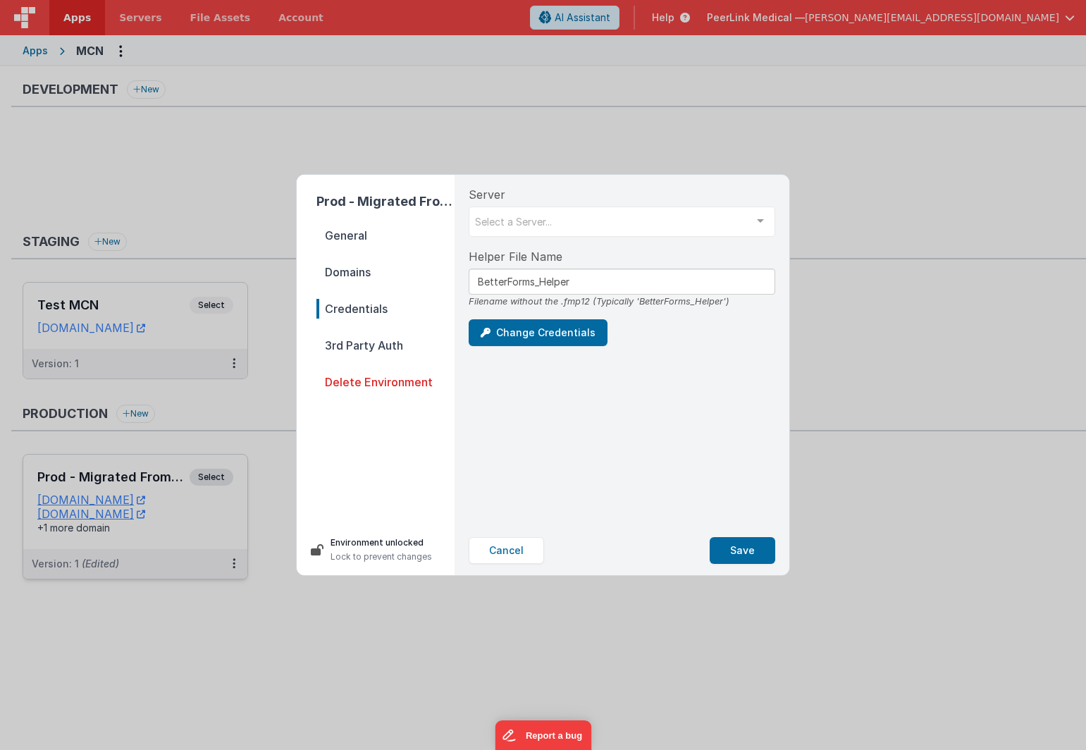
click at [357, 276] on span "Domains" at bounding box center [385, 272] width 138 height 20
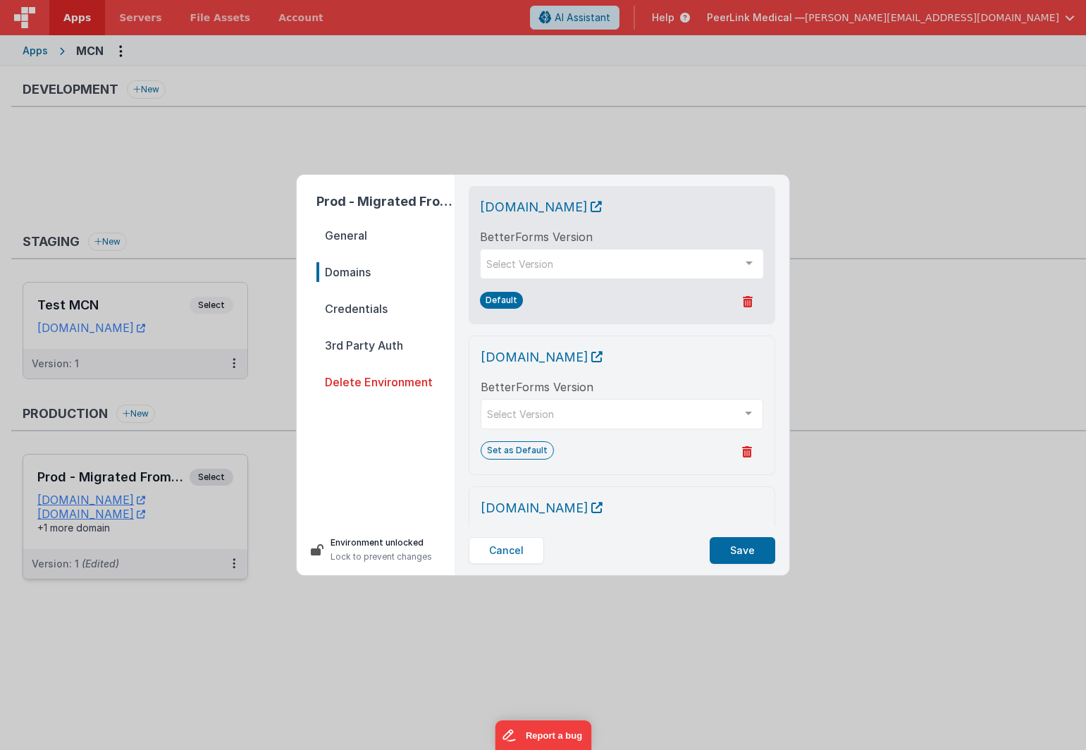
click at [353, 238] on span "General" at bounding box center [385, 236] width 138 height 20
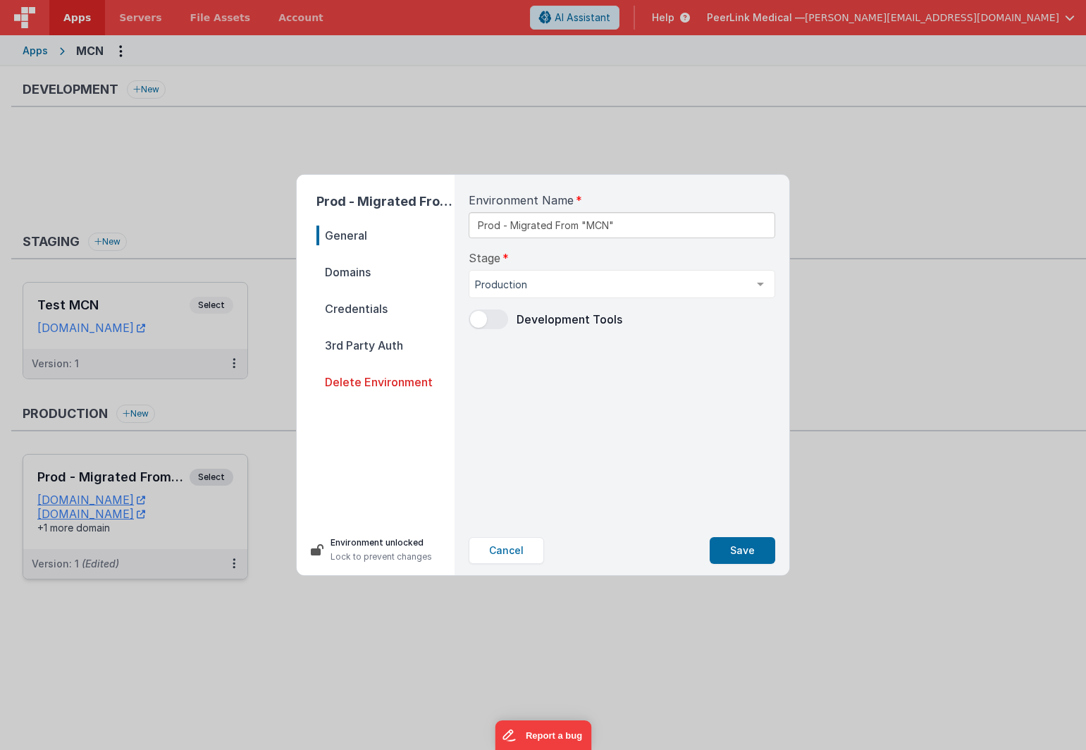
click at [352, 272] on span "Domains" at bounding box center [385, 272] width 138 height 20
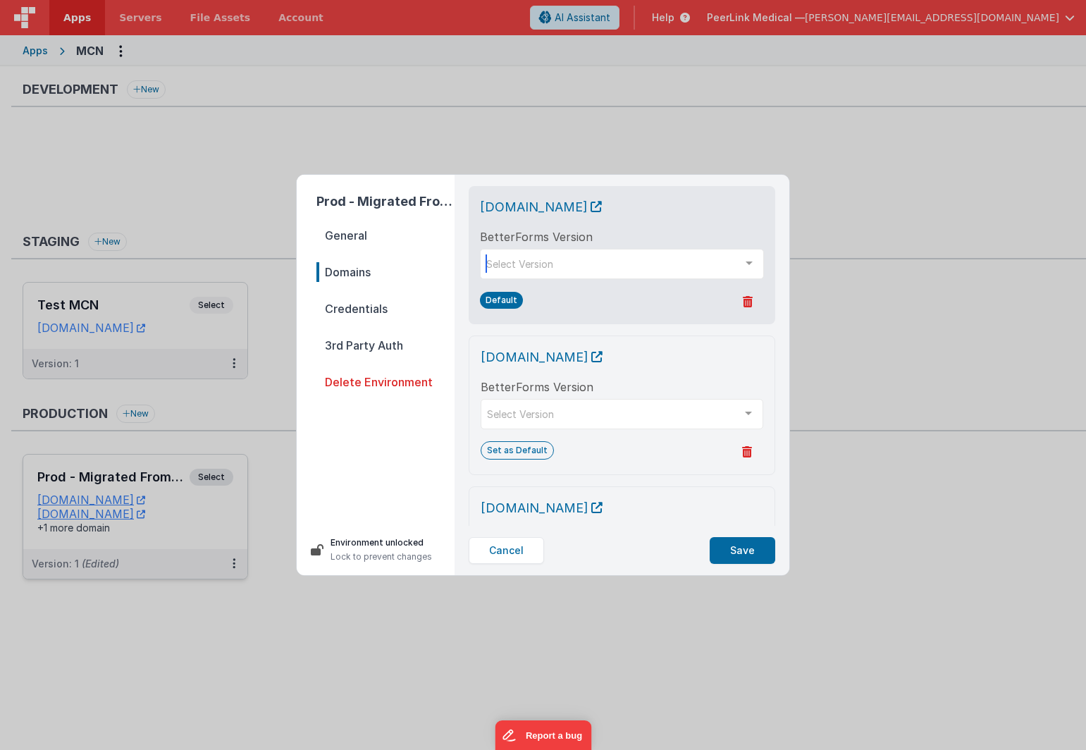
click at [561, 265] on div "Select Version" at bounding box center [622, 264] width 284 height 30
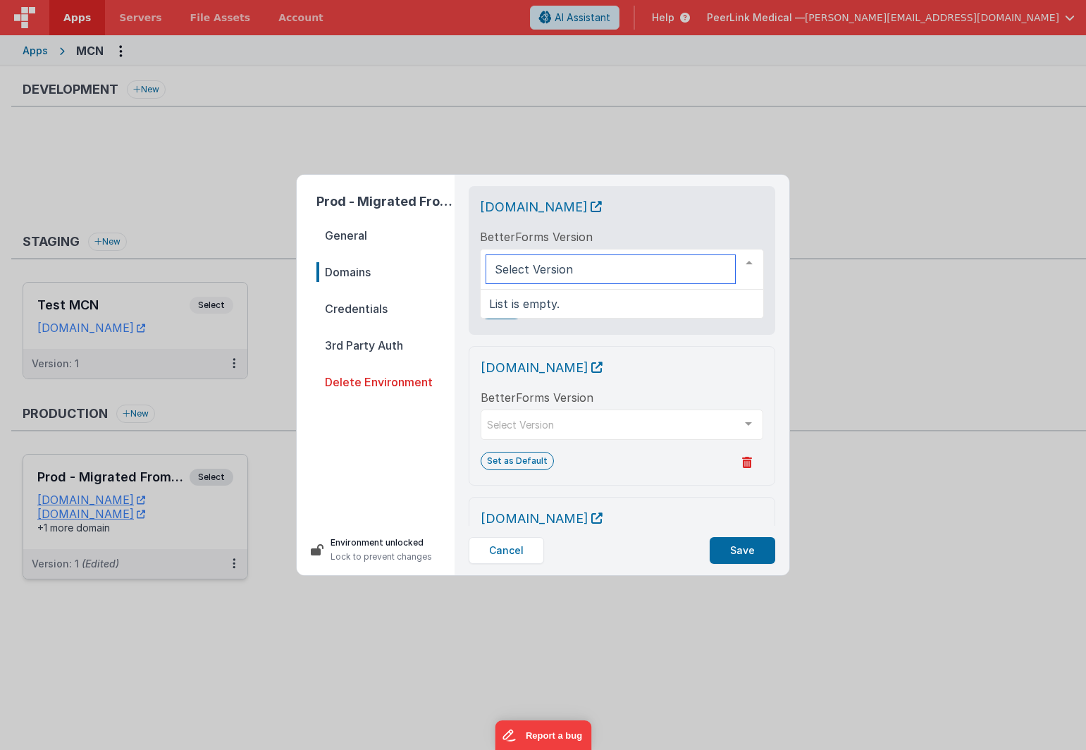
click at [599, 264] on input "text" at bounding box center [610, 269] width 249 height 28
click at [697, 223] on div "mcn.fmbetterforms.com BetterForms Version No elements found. Consider changing …" at bounding box center [622, 260] width 284 height 126
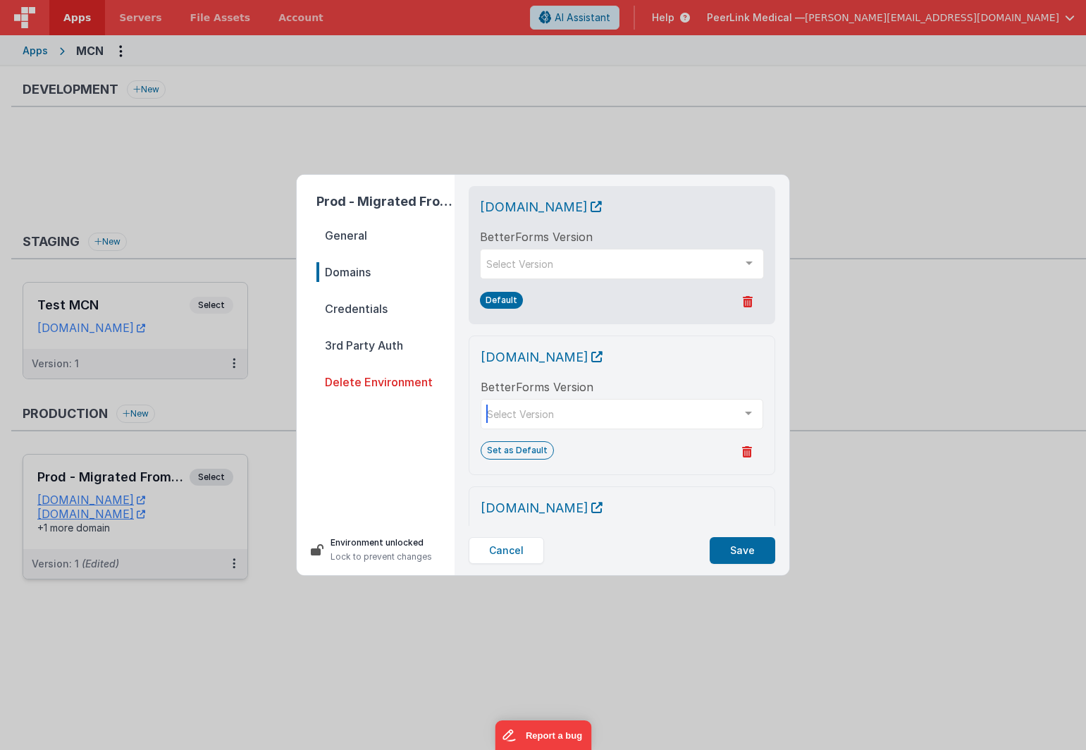
click at [631, 416] on div "Select Version" at bounding box center [622, 414] width 283 height 30
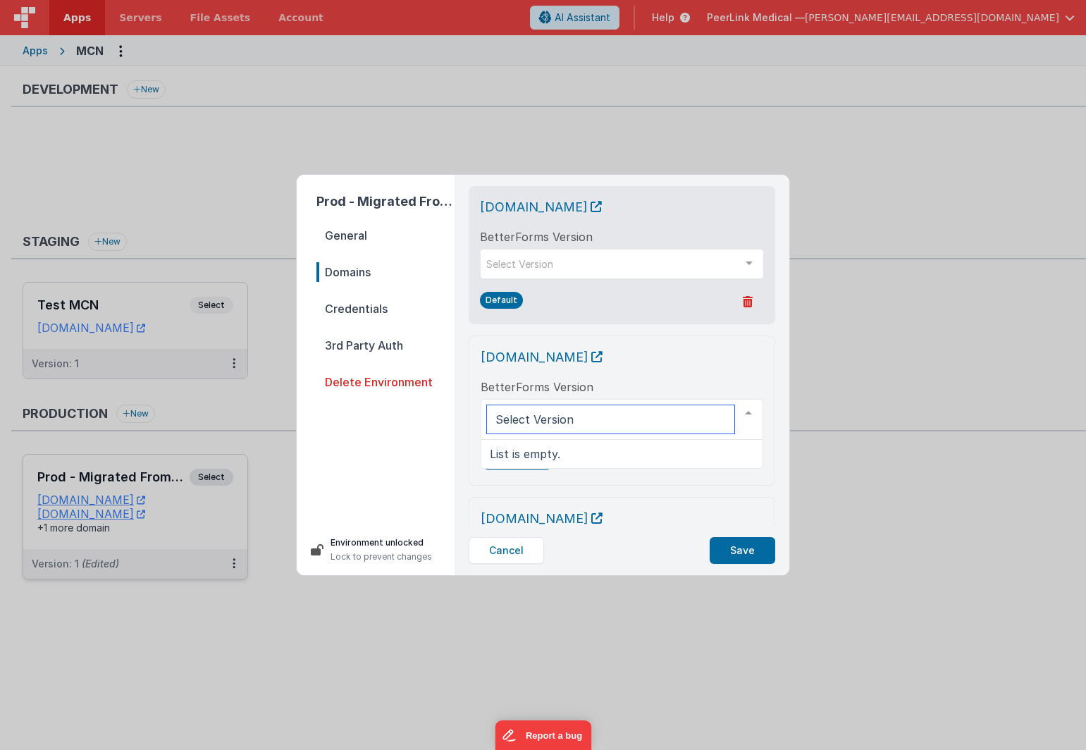
click at [631, 416] on input "text" at bounding box center [610, 419] width 247 height 28
click at [495, 549] on button "Cancel" at bounding box center [506, 550] width 75 height 27
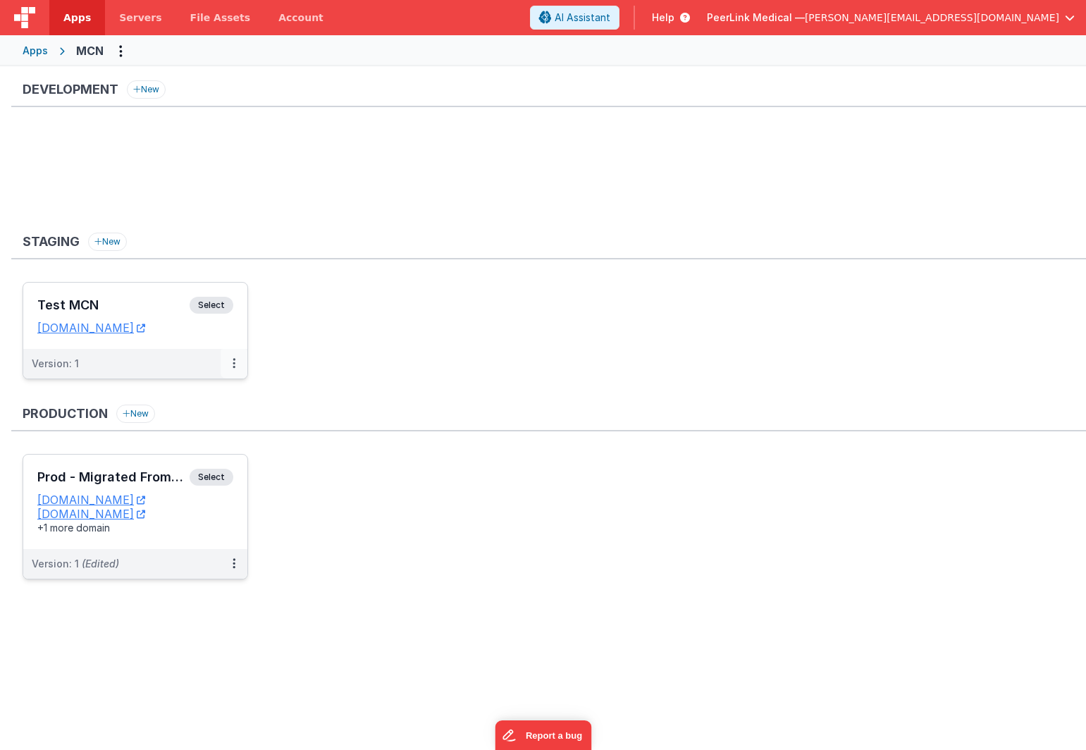
click at [235, 363] on icon at bounding box center [234, 363] width 3 height 1
click at [197, 393] on link "Edit" at bounding box center [185, 395] width 124 height 25
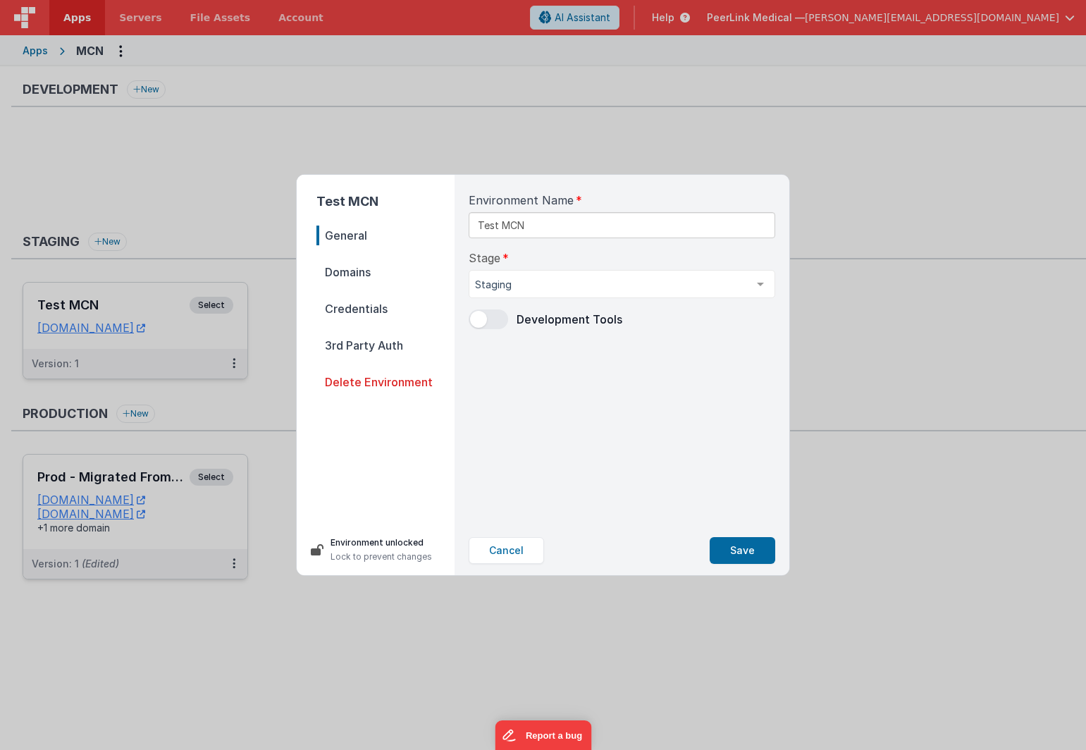
click at [510, 565] on div "Cancel Save" at bounding box center [621, 550] width 329 height 49
click at [508, 554] on button "Cancel" at bounding box center [506, 550] width 75 height 27
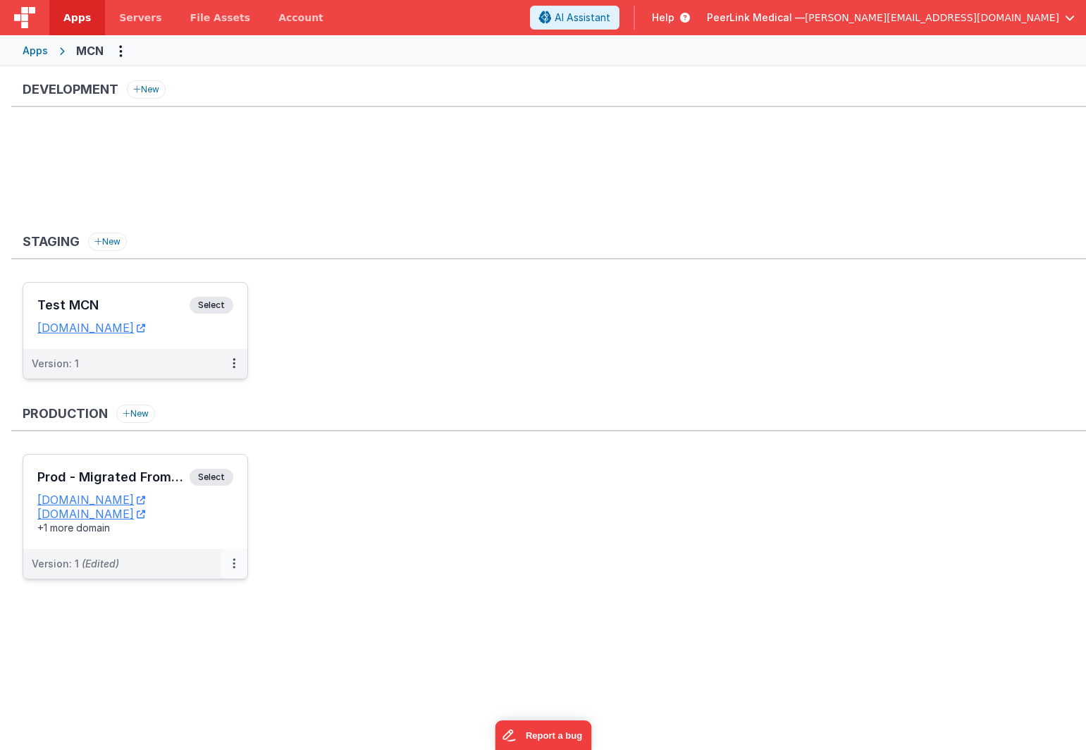
click at [228, 565] on button at bounding box center [234, 564] width 27 height 30
click at [233, 563] on icon at bounding box center [234, 563] width 3 height 1
click at [168, 596] on link "Edit" at bounding box center [185, 595] width 124 height 25
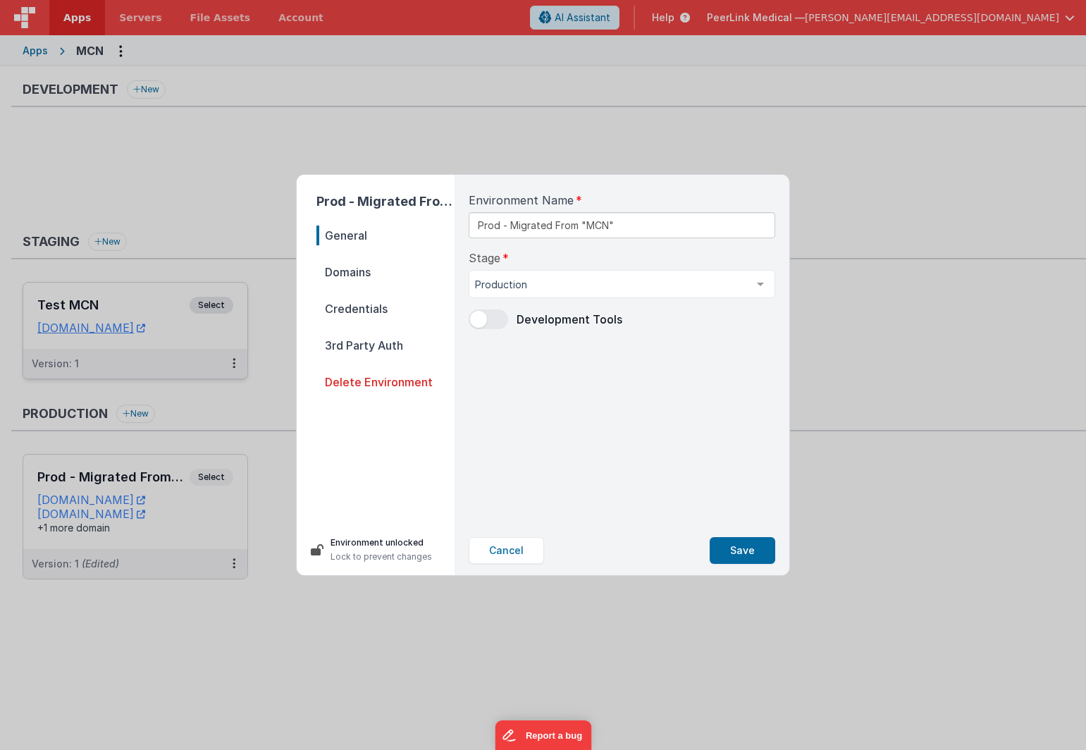
click at [359, 273] on span "Domains" at bounding box center [385, 272] width 138 height 20
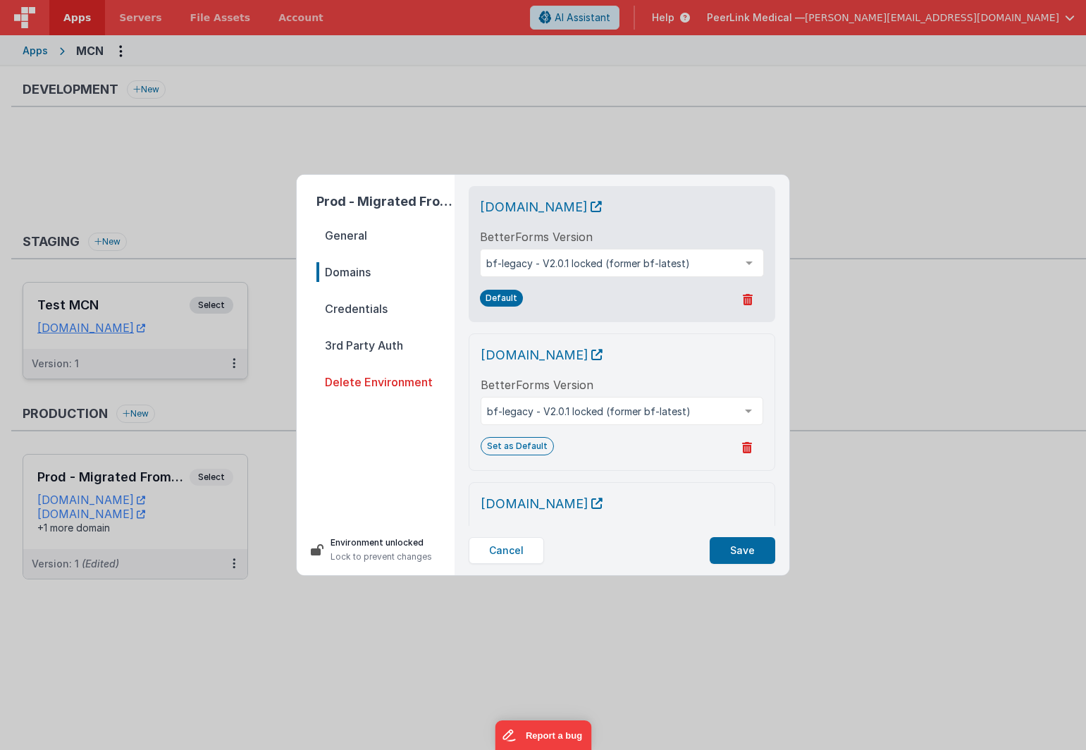
click at [340, 310] on span "Credentials" at bounding box center [385, 309] width 138 height 20
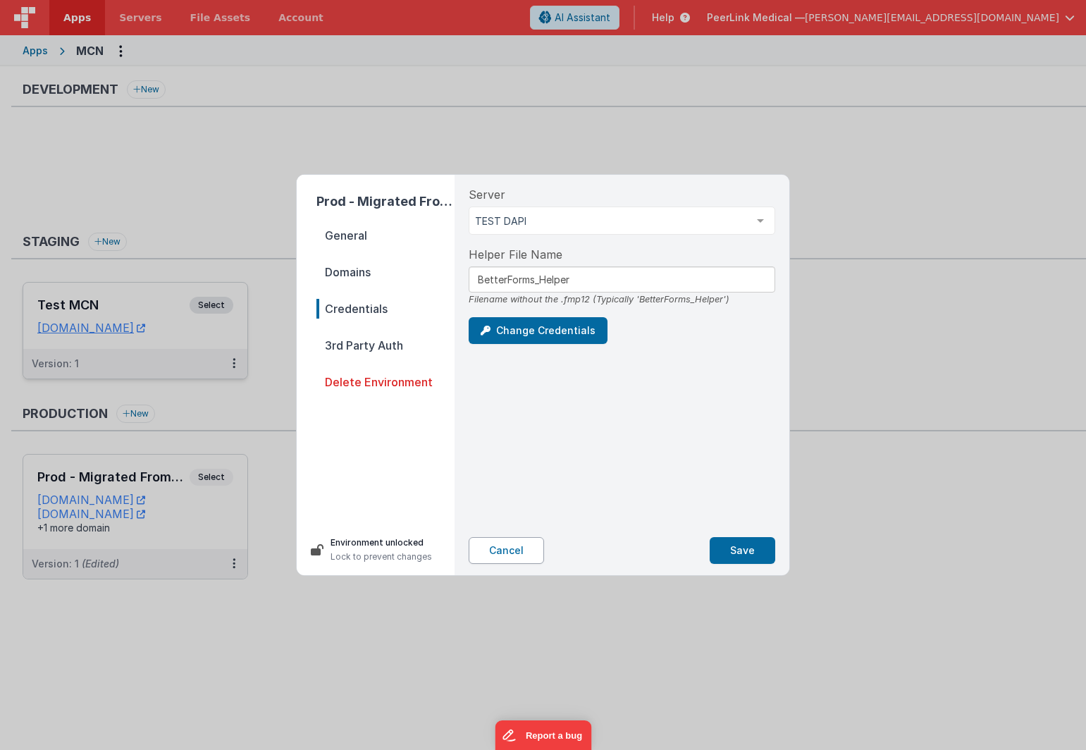
click at [505, 552] on button "Cancel" at bounding box center [506, 550] width 75 height 27
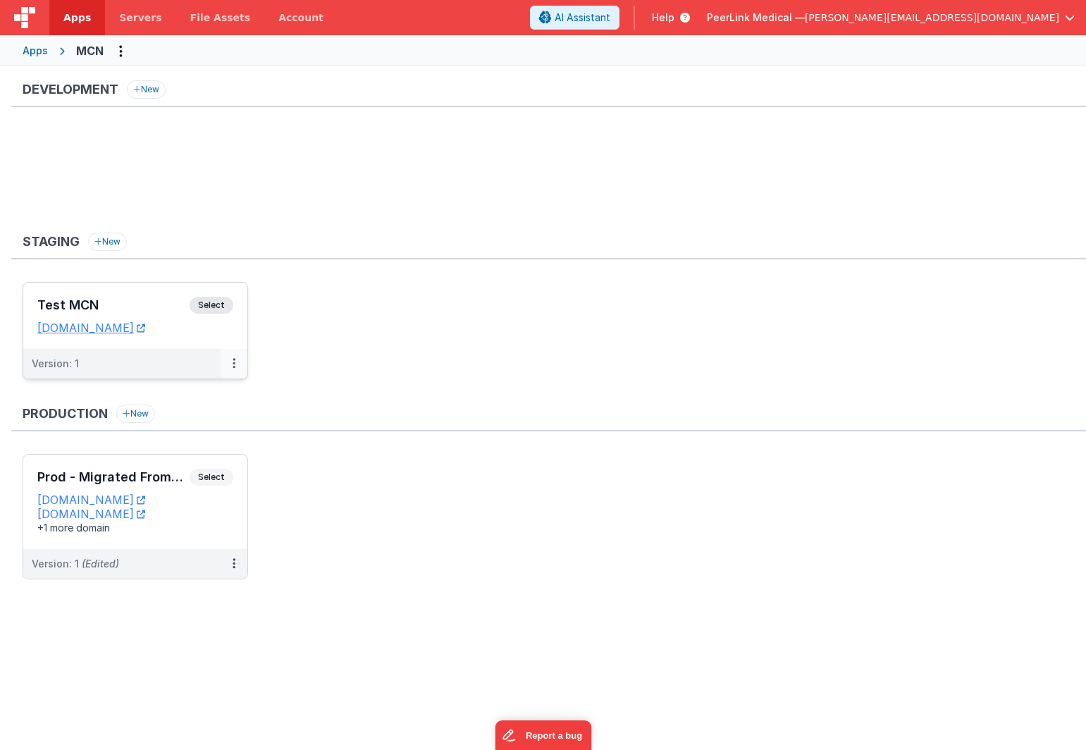
click at [237, 362] on button at bounding box center [234, 364] width 27 height 30
click at [87, 58] on div "MCN" at bounding box center [89, 50] width 27 height 17
click at [92, 44] on div "MCN" at bounding box center [89, 50] width 27 height 17
click at [39, 50] on div "Apps" at bounding box center [35, 51] width 25 height 14
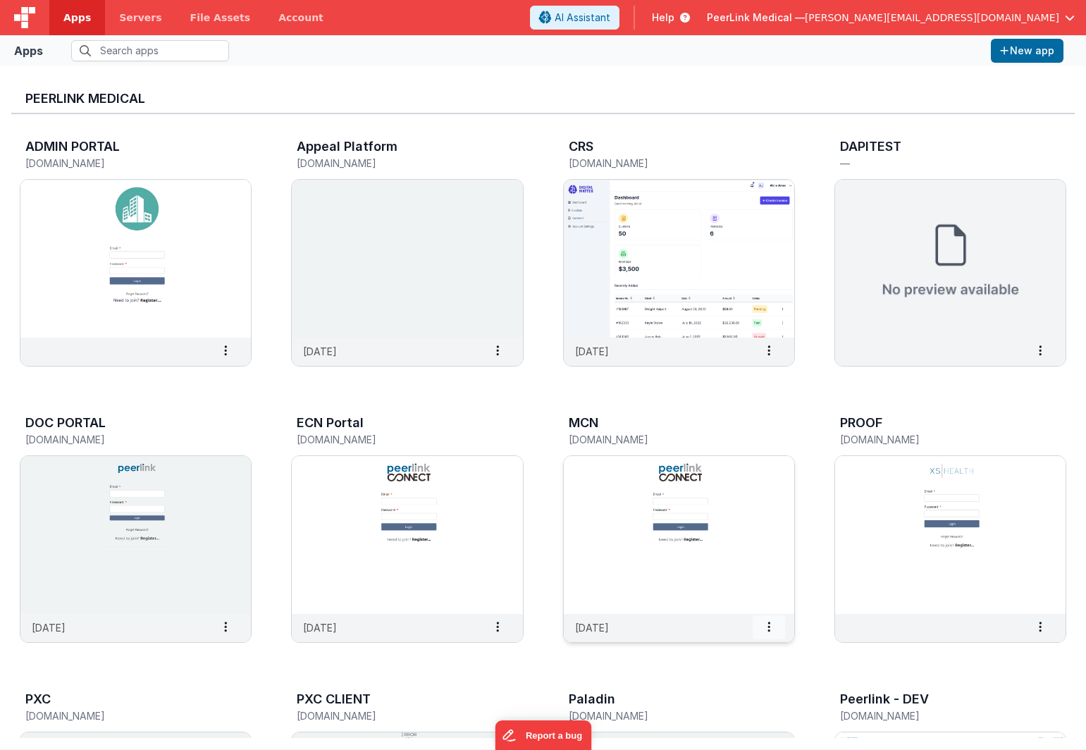
click at [770, 627] on icon at bounding box center [768, 627] width 3 height 1
click at [753, 653] on slot "Settings" at bounding box center [735, 651] width 78 height 20
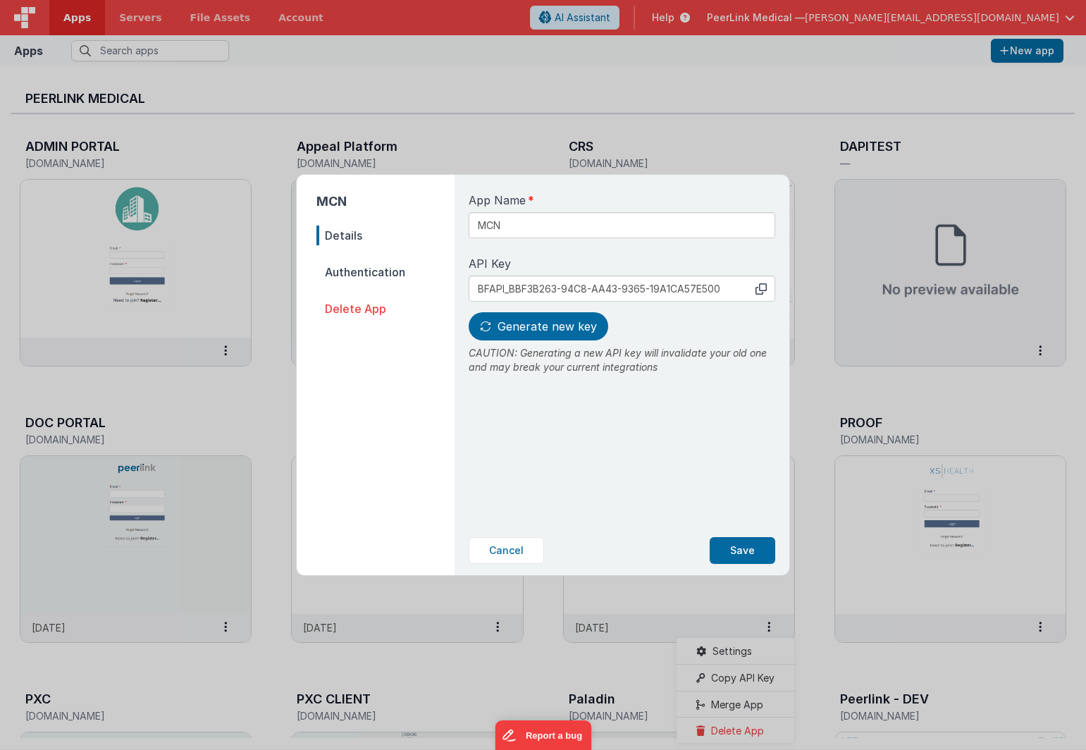
click at [352, 273] on span "Authentication" at bounding box center [385, 272] width 138 height 20
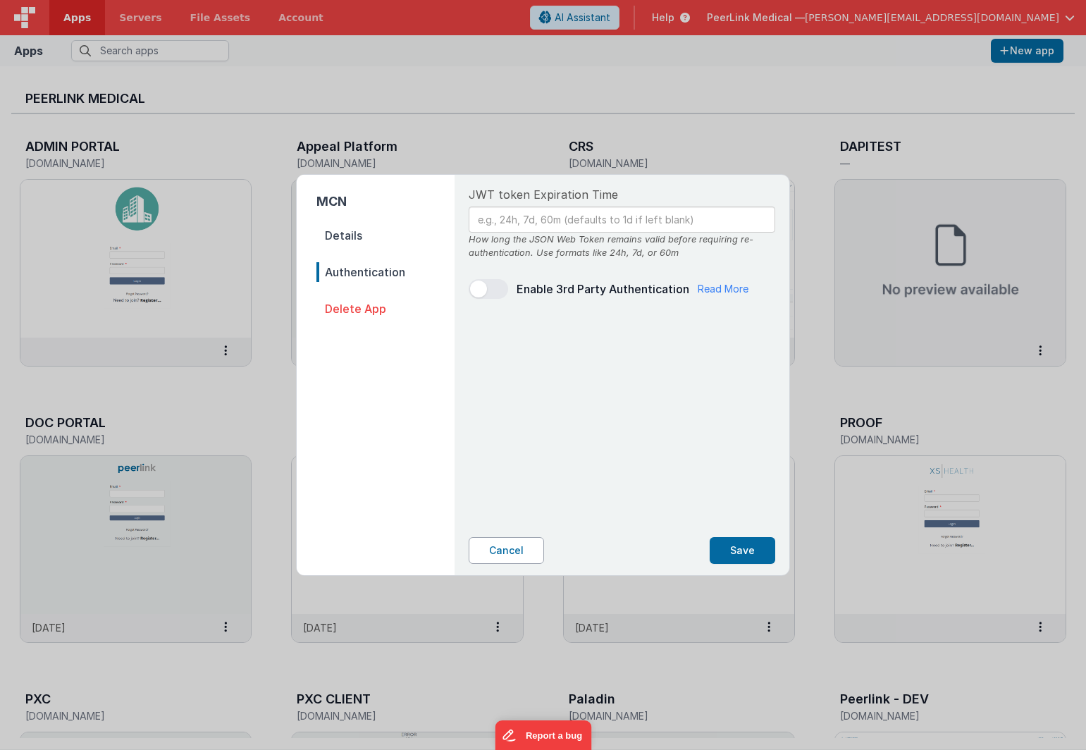
click at [503, 545] on button "Cancel" at bounding box center [506, 550] width 75 height 27
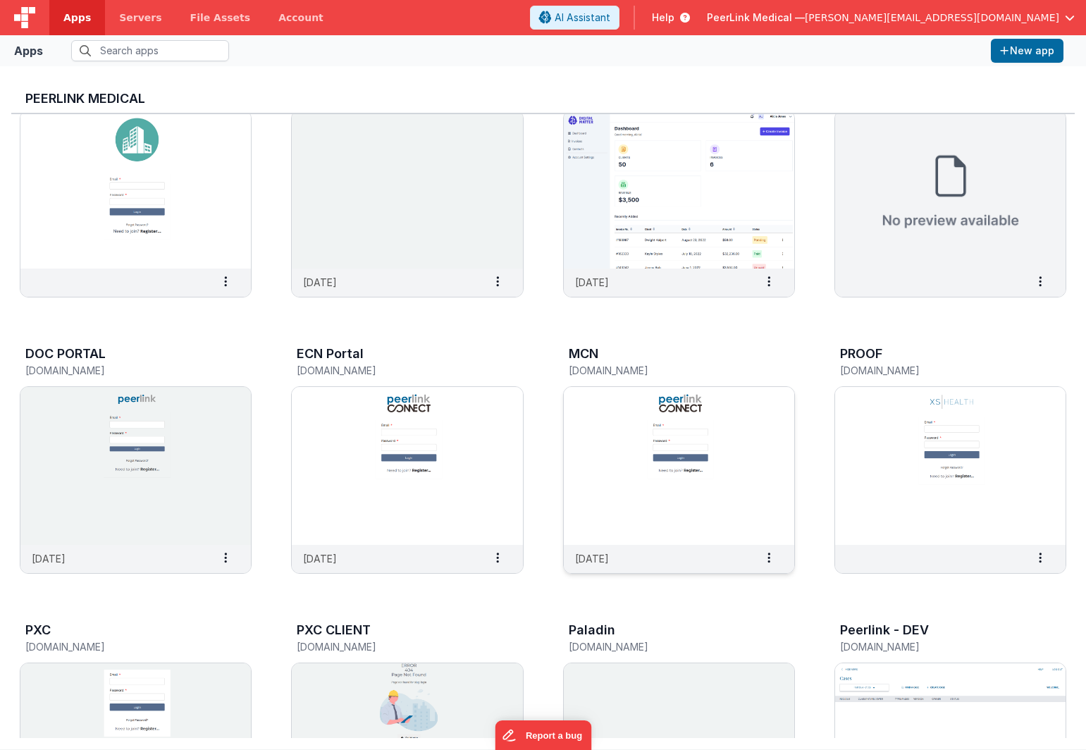
scroll to position [187, 0]
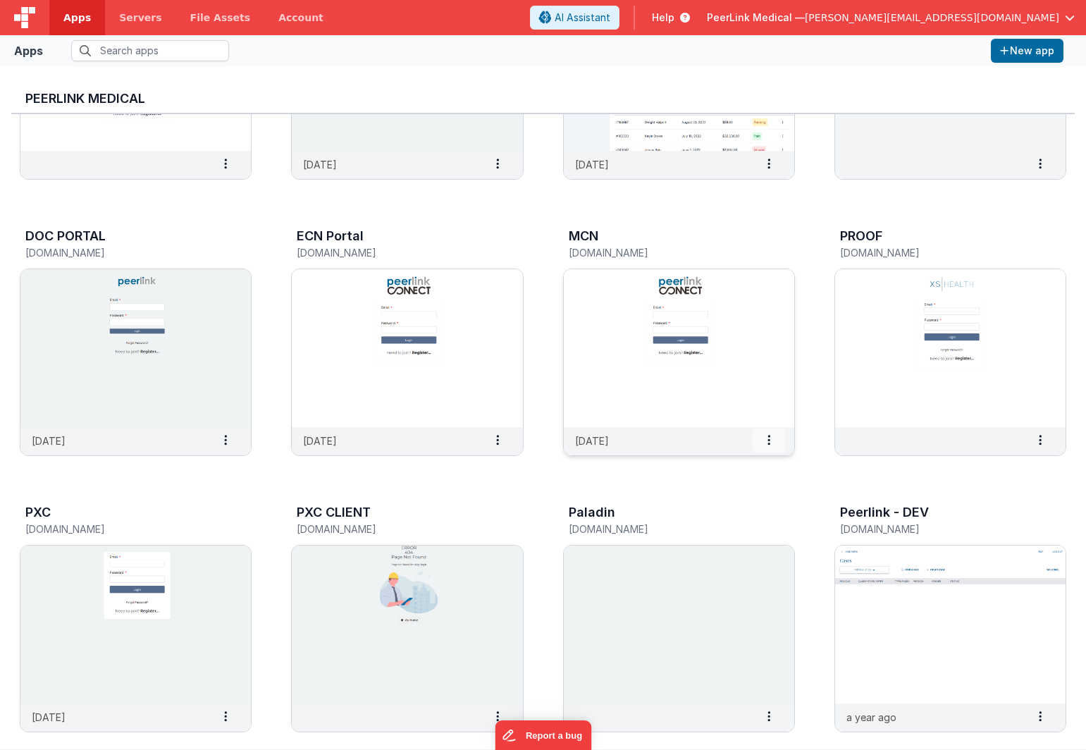
click at [767, 440] on icon at bounding box center [768, 440] width 3 height 1
click at [610, 366] on img at bounding box center [679, 348] width 230 height 158
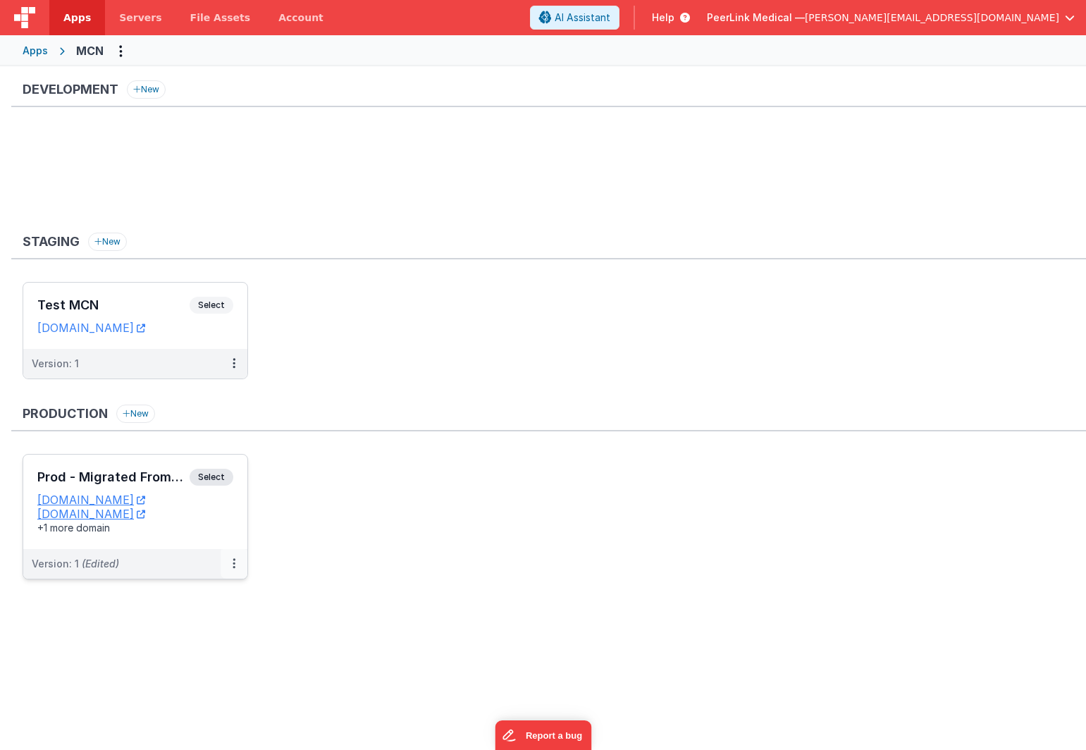
click at [230, 562] on button at bounding box center [234, 564] width 27 height 30
click at [206, 597] on link "Edit" at bounding box center [185, 595] width 124 height 25
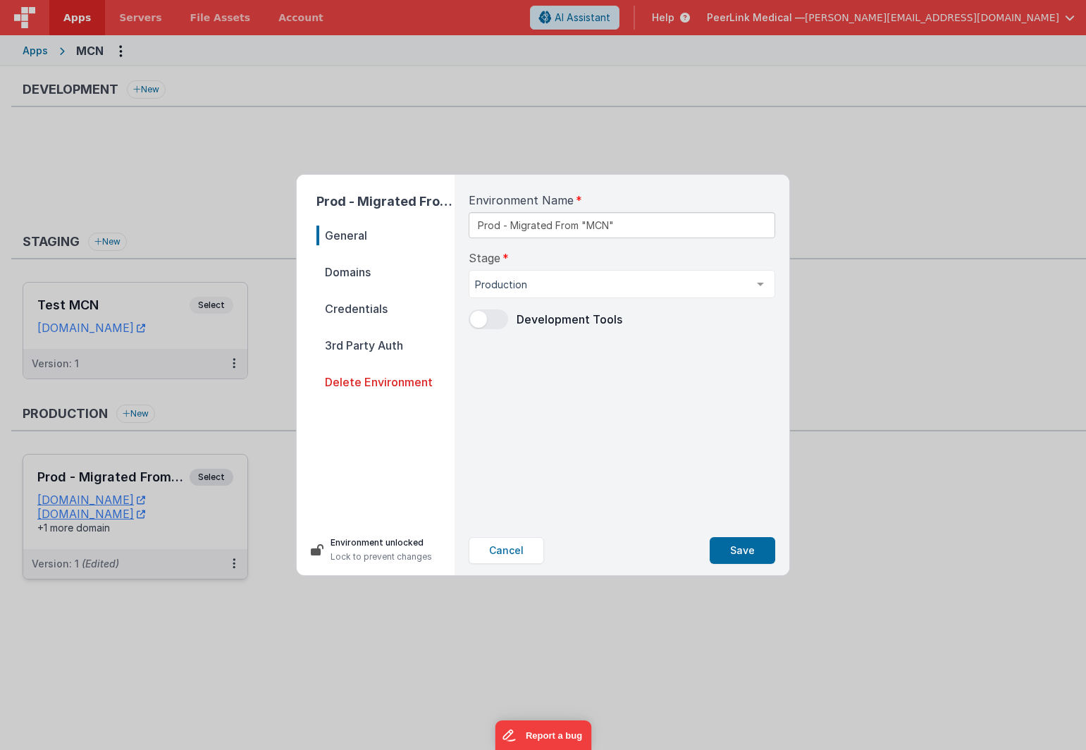
click at [364, 280] on span "Domains" at bounding box center [385, 272] width 138 height 20
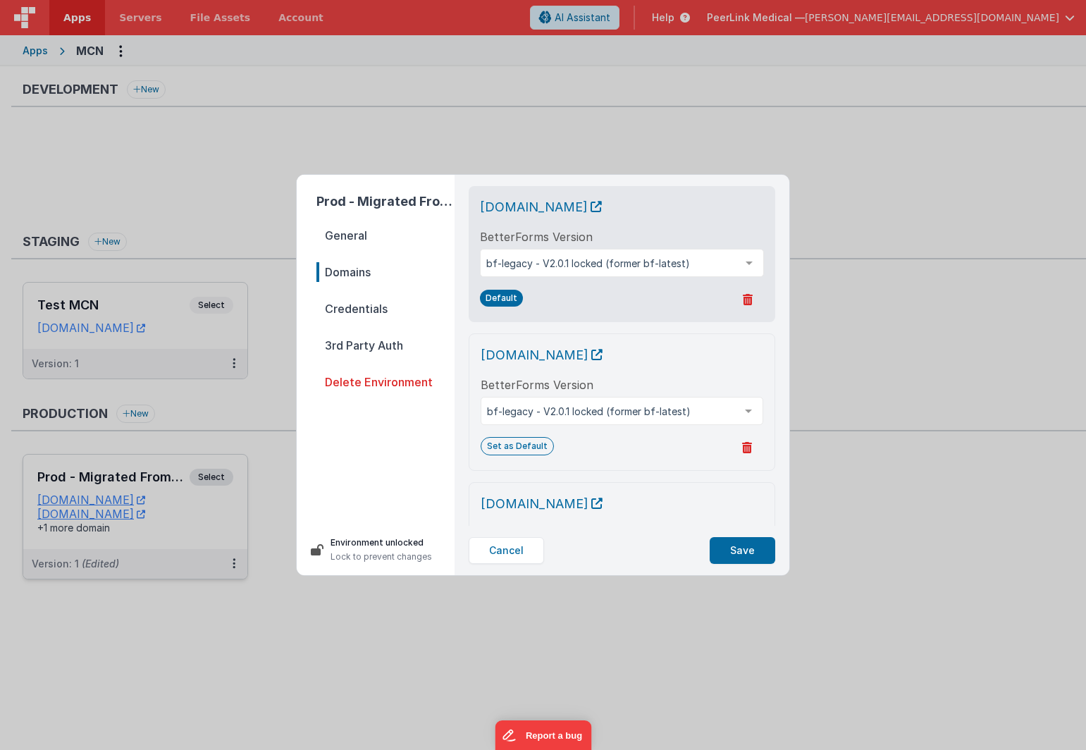
click at [361, 309] on span "Credentials" at bounding box center [385, 309] width 138 height 20
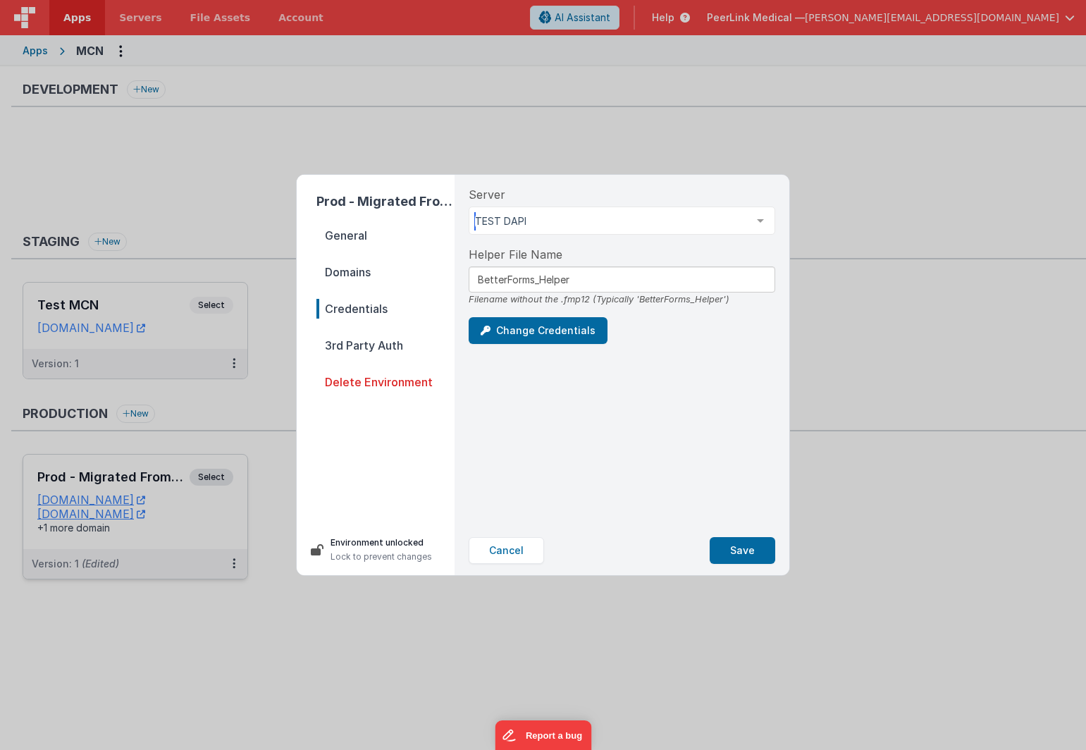
click at [761, 220] on div at bounding box center [760, 220] width 28 height 27
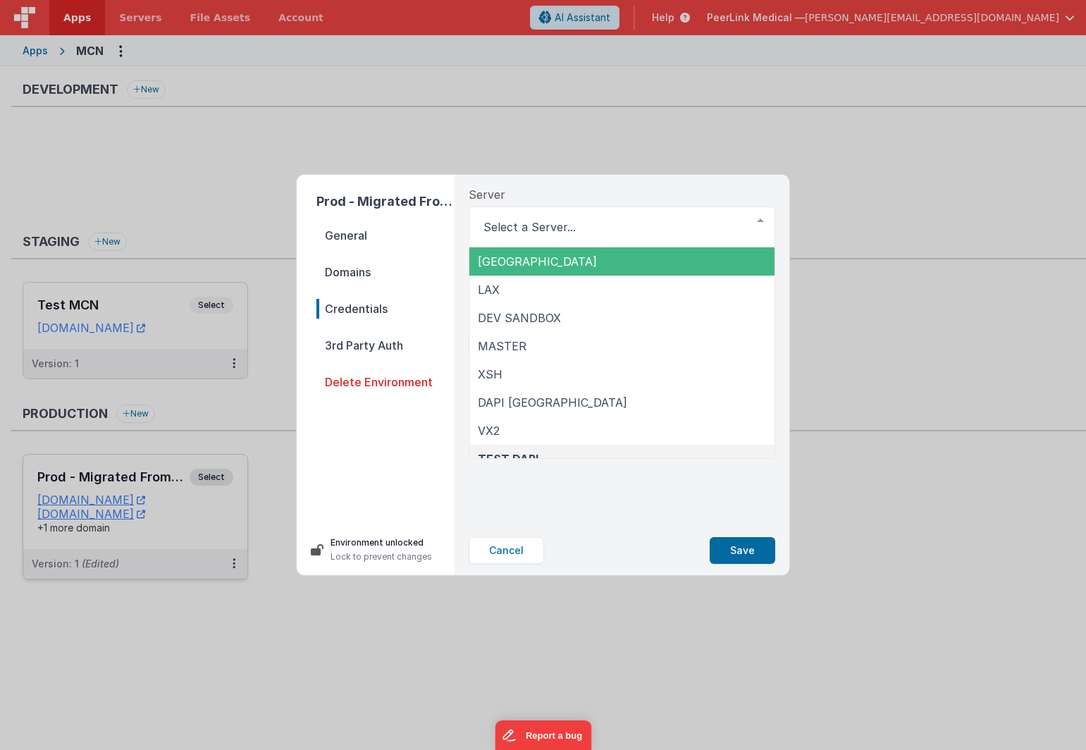
click at [751, 197] on div "Server NYC LAX DEV SANDBOX MASTER XSH DAPI NYC VX2 TEST DAPI List is empty." at bounding box center [622, 216] width 307 height 61
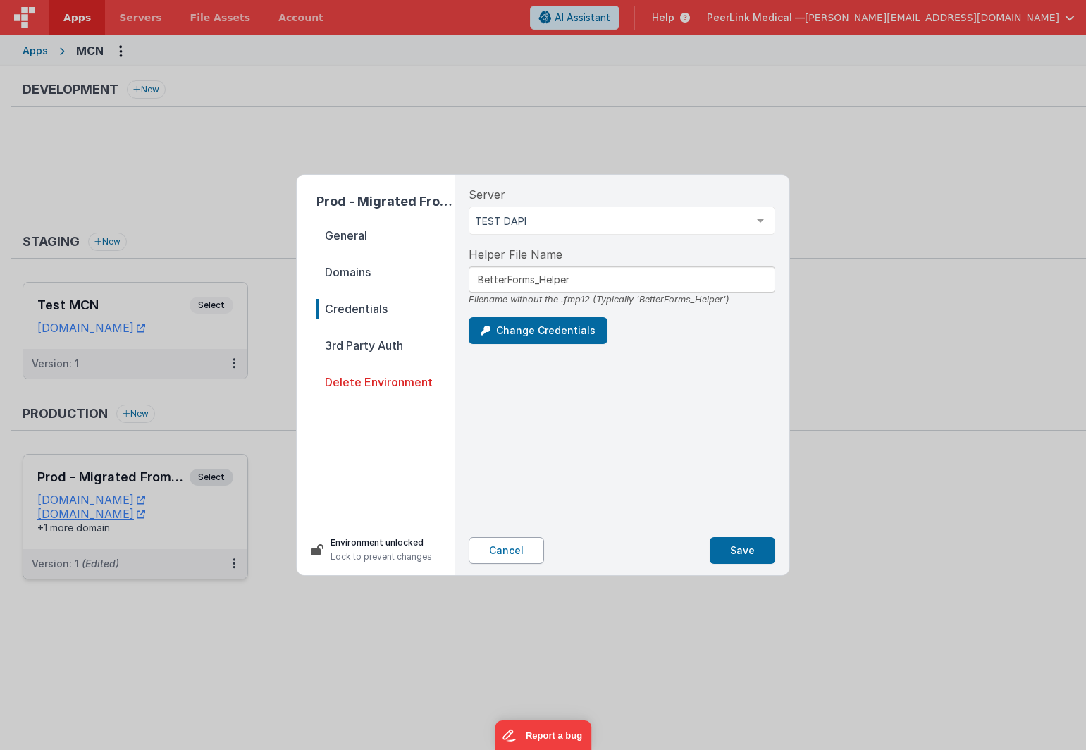
click at [491, 546] on button "Cancel" at bounding box center [506, 550] width 75 height 27
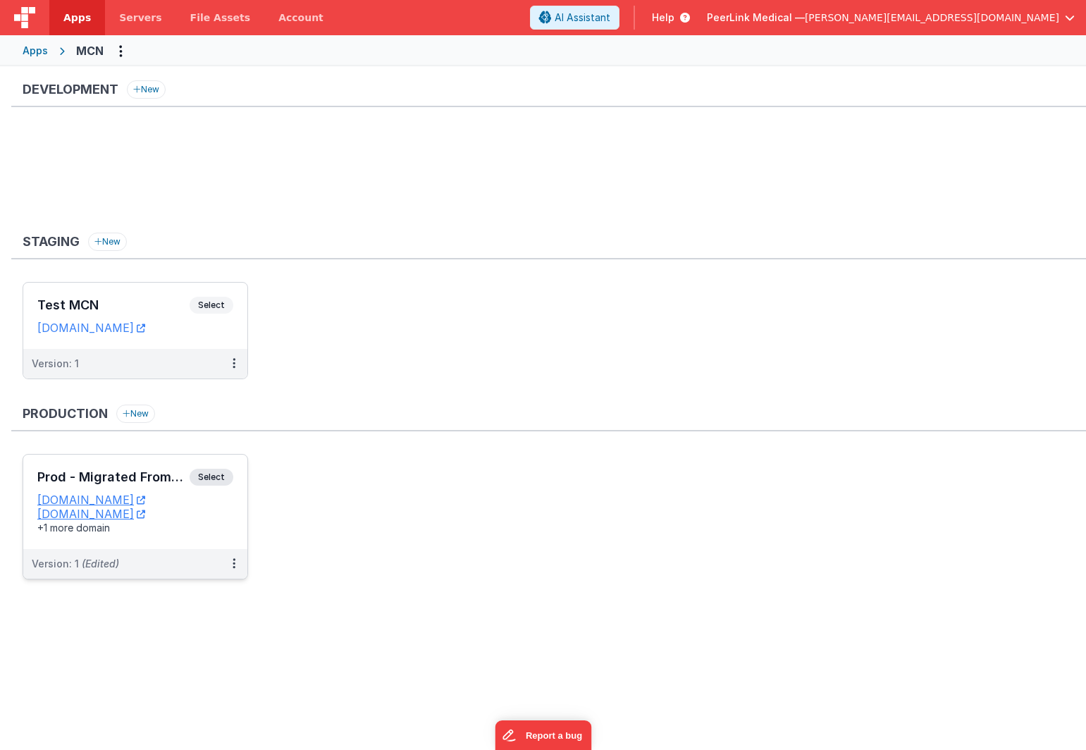
click at [168, 688] on div "Development New Staging New Test MCN Select URLs mcntest.fmbetterforms.com Vers…" at bounding box center [543, 405] width 1086 height 679
click at [235, 566] on button at bounding box center [234, 564] width 27 height 30
click at [171, 593] on link "Edit" at bounding box center [185, 595] width 124 height 25
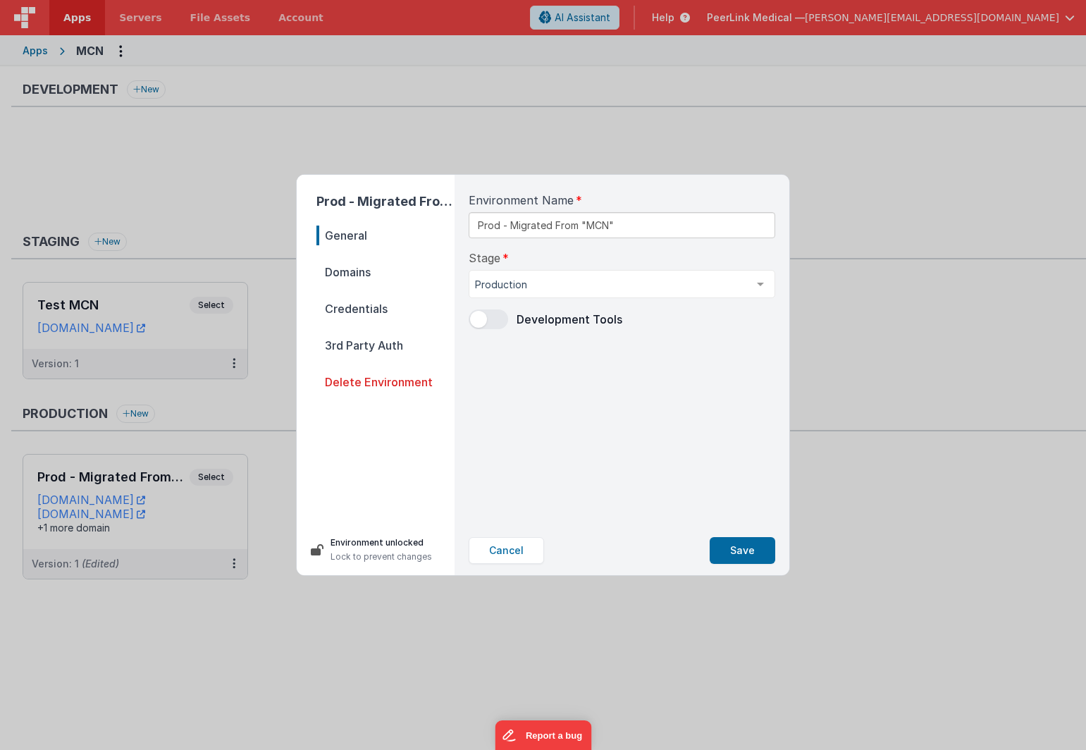
click at [352, 277] on span "Domains" at bounding box center [385, 272] width 138 height 20
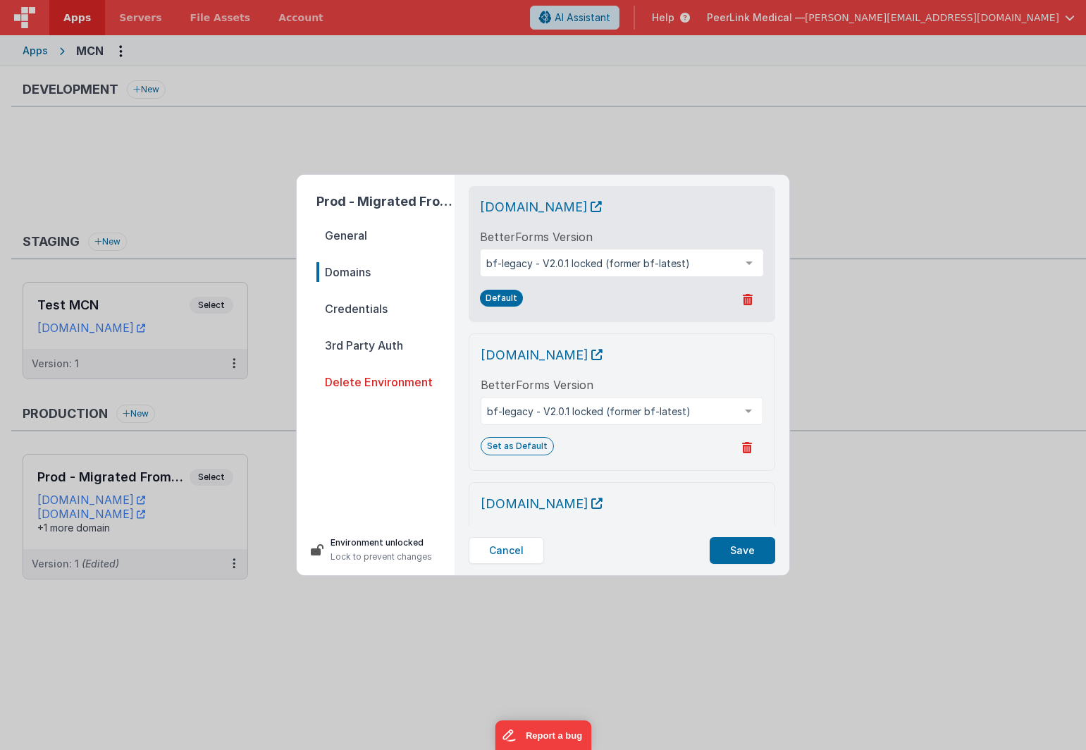
click at [345, 311] on span "Credentials" at bounding box center [385, 309] width 138 height 20
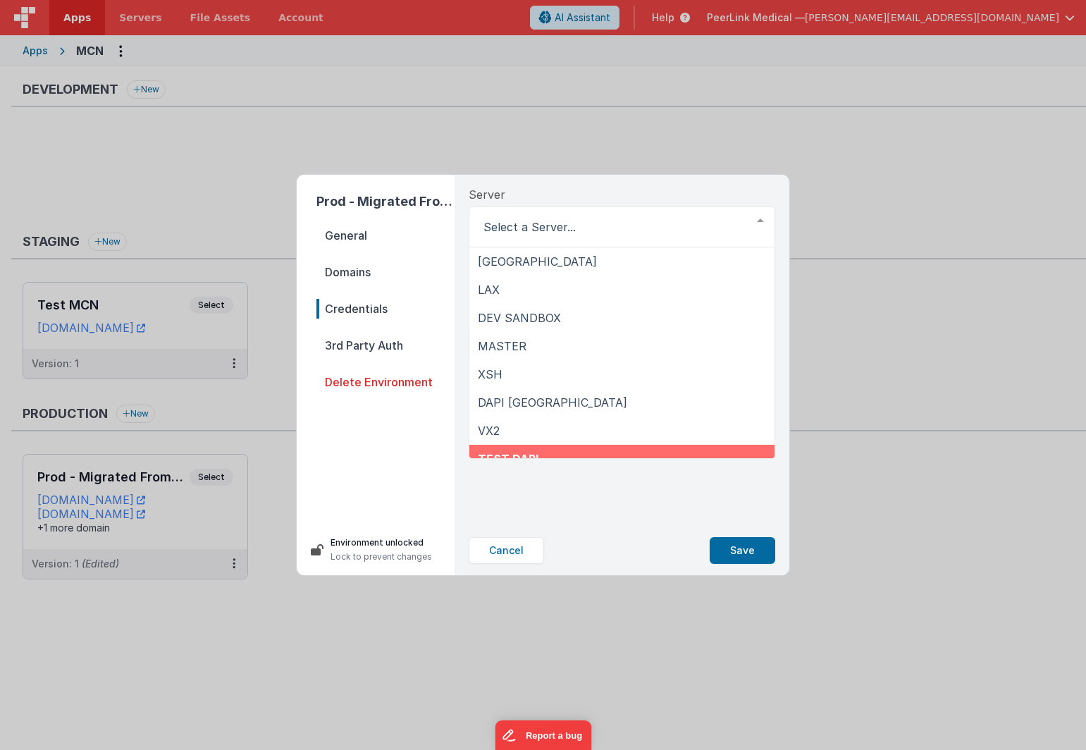
click at [493, 536] on div "Cancel Save" at bounding box center [621, 550] width 329 height 49
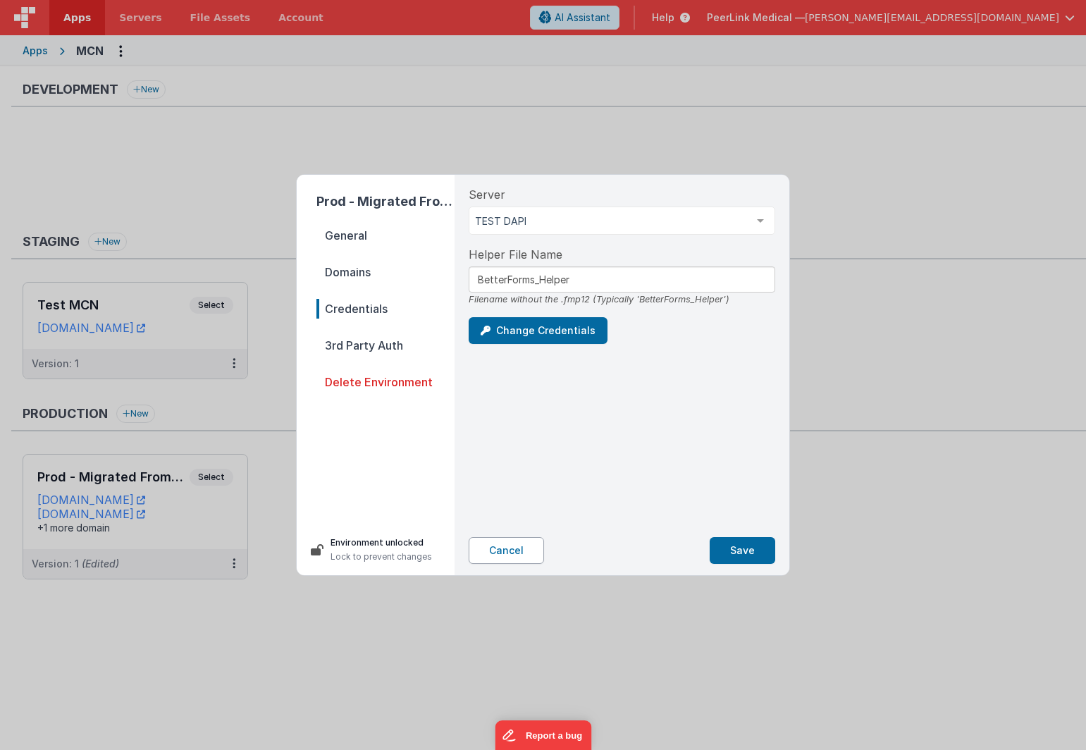
click at [503, 557] on button "Cancel" at bounding box center [506, 550] width 75 height 27
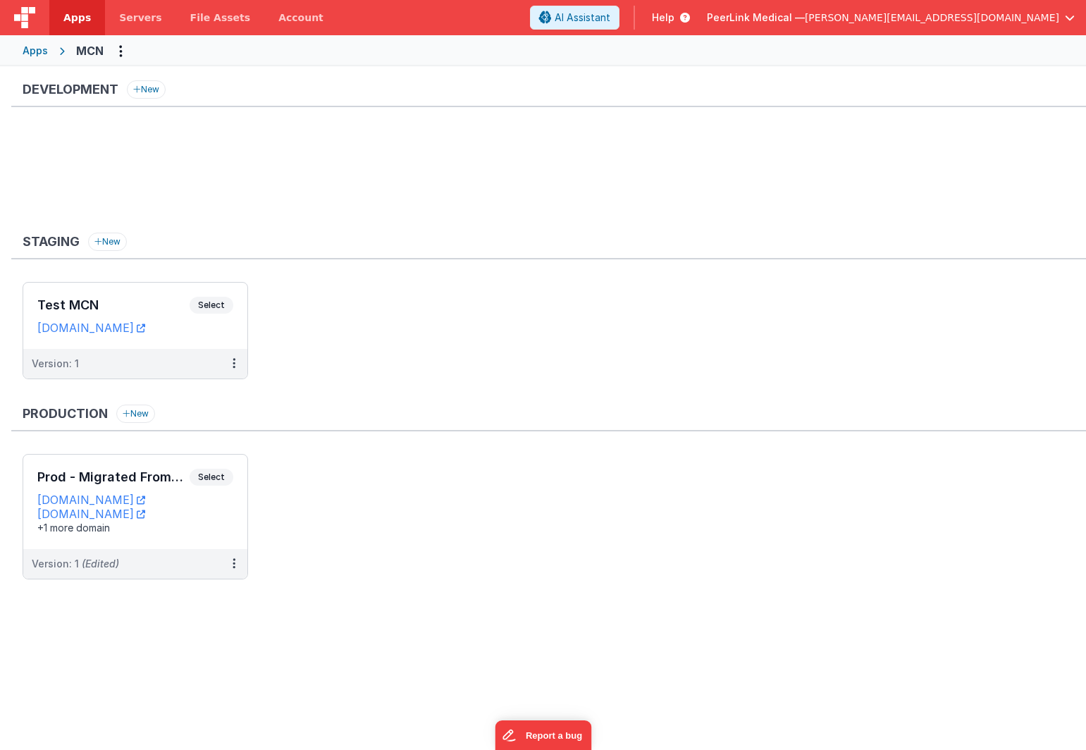
click at [488, 612] on div "Development New Staging New Test MCN Select URLs mcntest.fmbetterforms.com Vers…" at bounding box center [543, 341] width 1086 height 550
click at [150, 22] on span "Servers" at bounding box center [140, 18] width 42 height 14
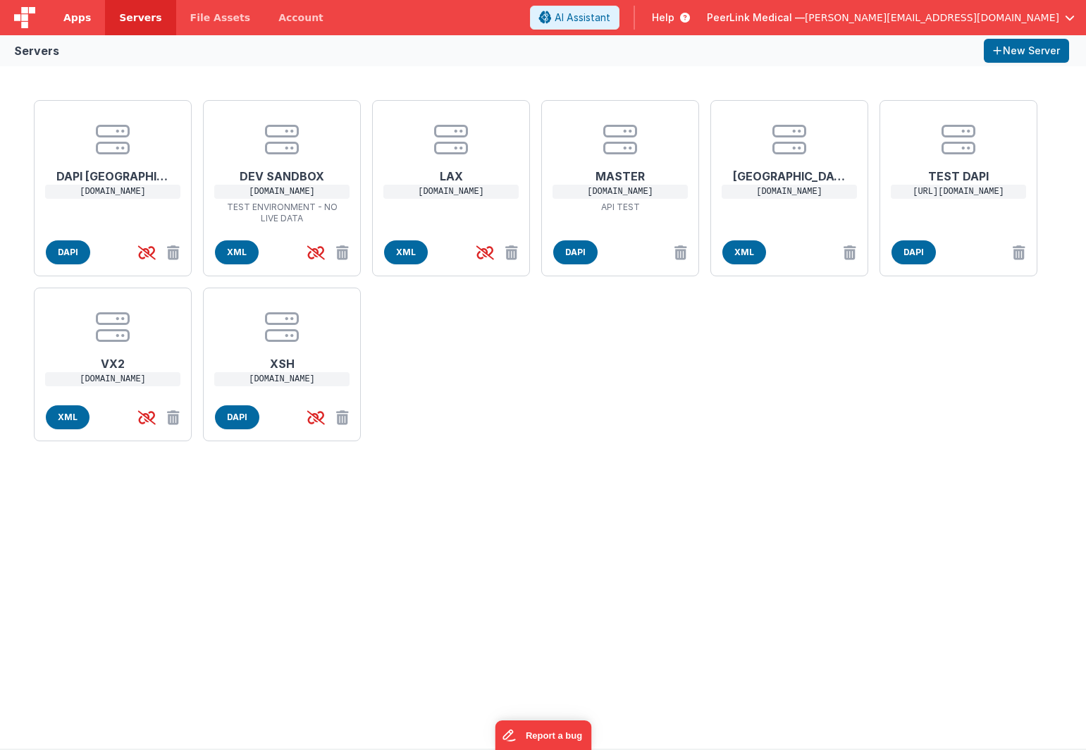
click at [65, 18] on span "Apps" at bounding box center [76, 18] width 27 height 14
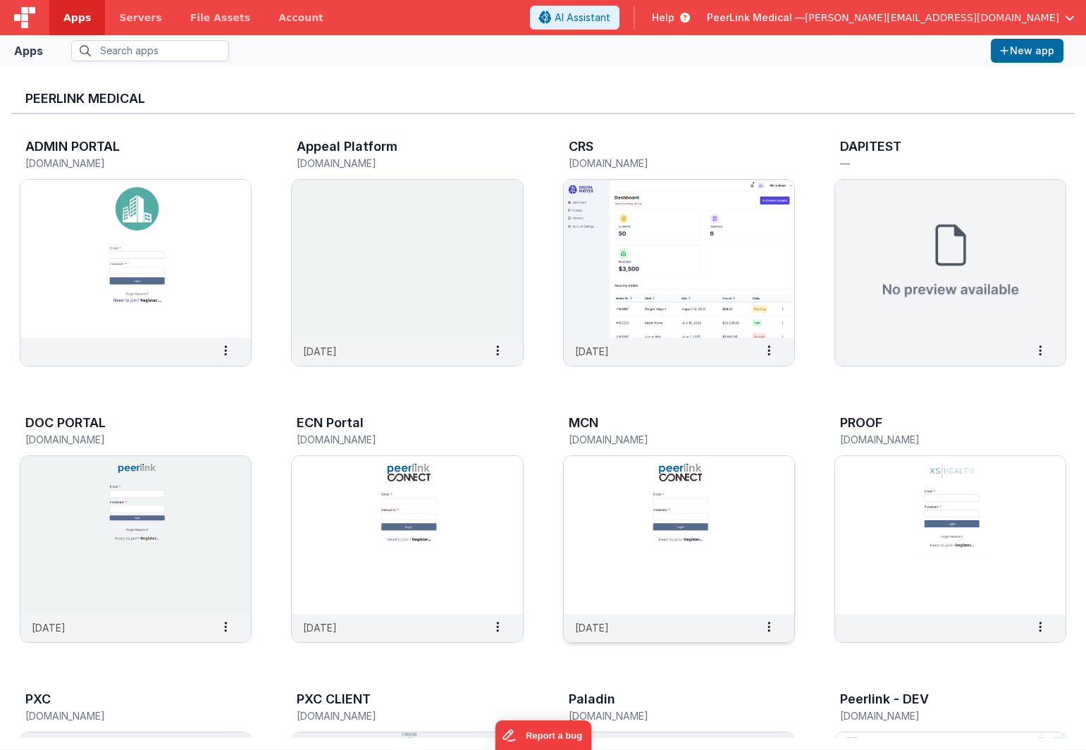
click at [605, 522] on img at bounding box center [679, 535] width 230 height 158
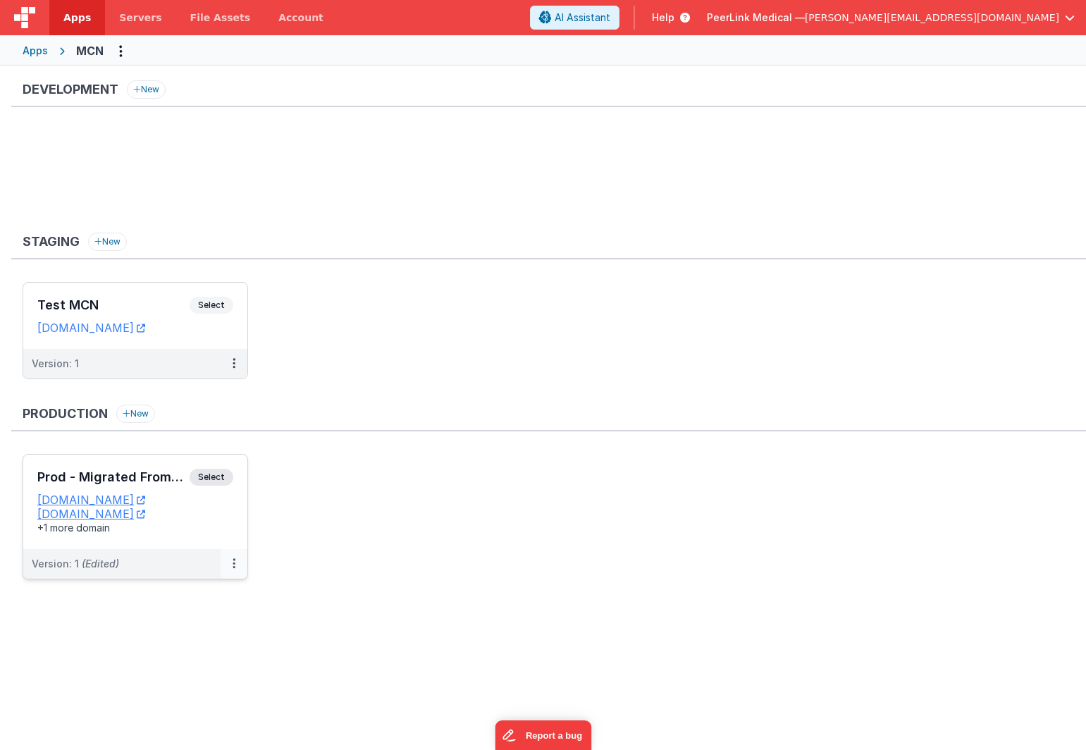
click at [233, 563] on icon at bounding box center [234, 563] width 3 height 1
click at [236, 570] on button at bounding box center [234, 564] width 27 height 30
click at [178, 589] on link "Edit" at bounding box center [185, 595] width 124 height 25
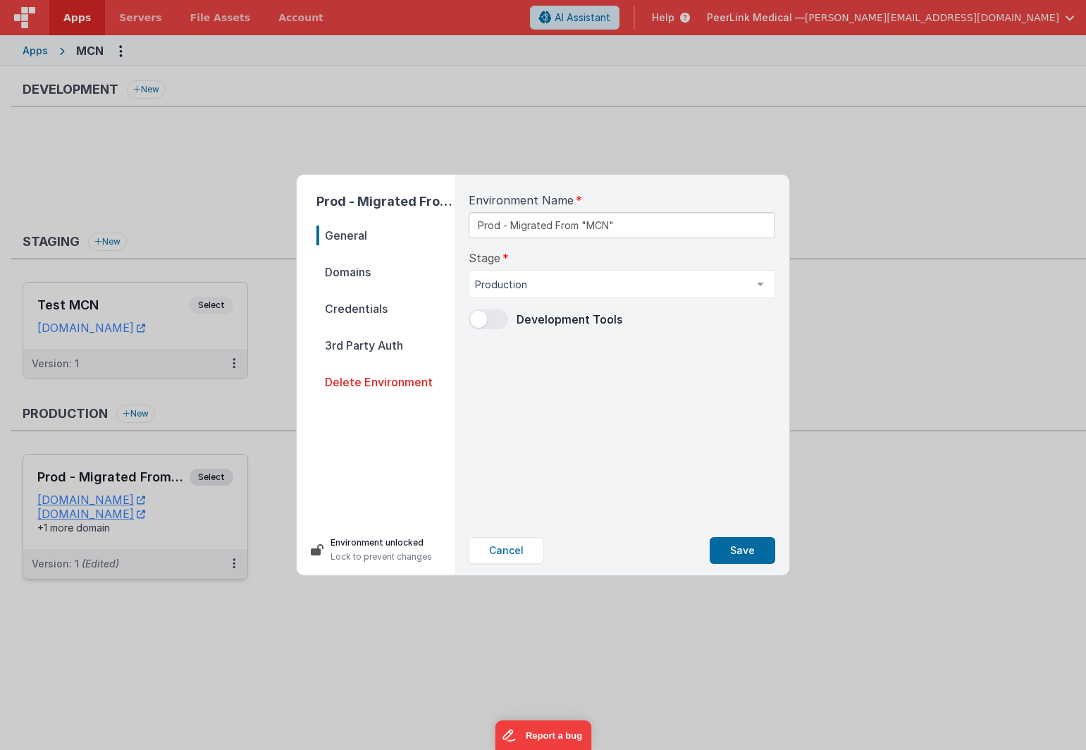
click at [347, 326] on nav "General Domains Credentials 3rd Party Auth Delete Environment" at bounding box center [385, 370] width 138 height 288
click at [352, 312] on span "Credentials" at bounding box center [385, 309] width 138 height 20
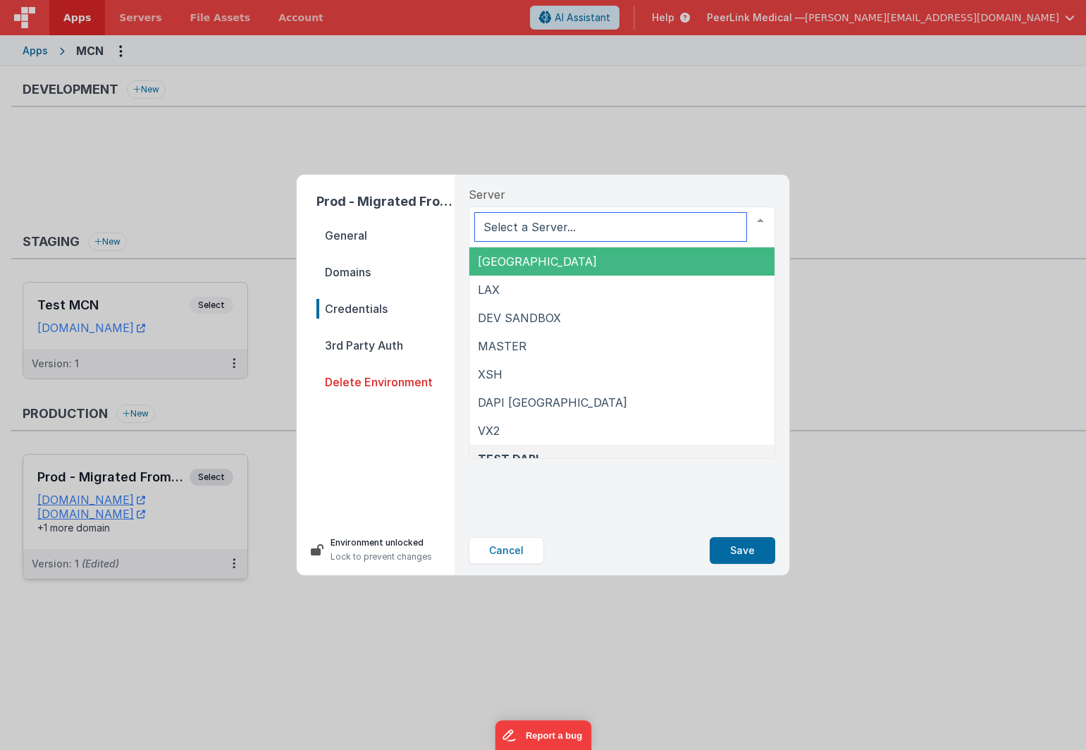
click at [526, 269] on span "NYC" at bounding box center [621, 261] width 305 height 28
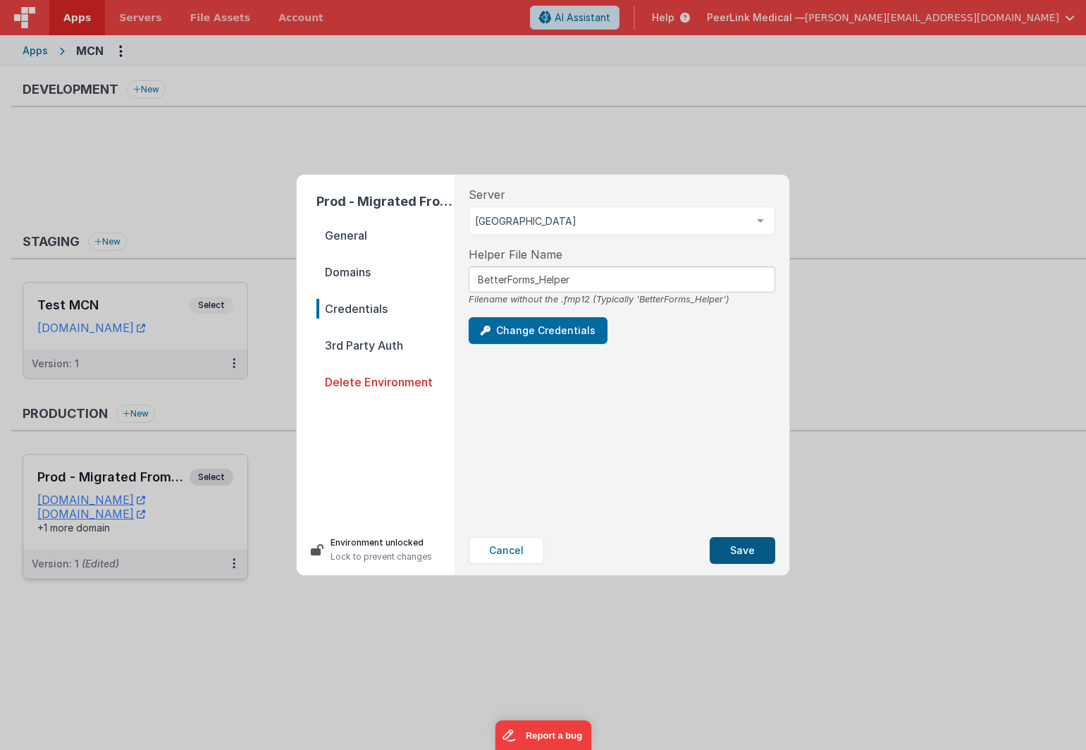
click at [741, 553] on button "Save" at bounding box center [743, 550] width 66 height 27
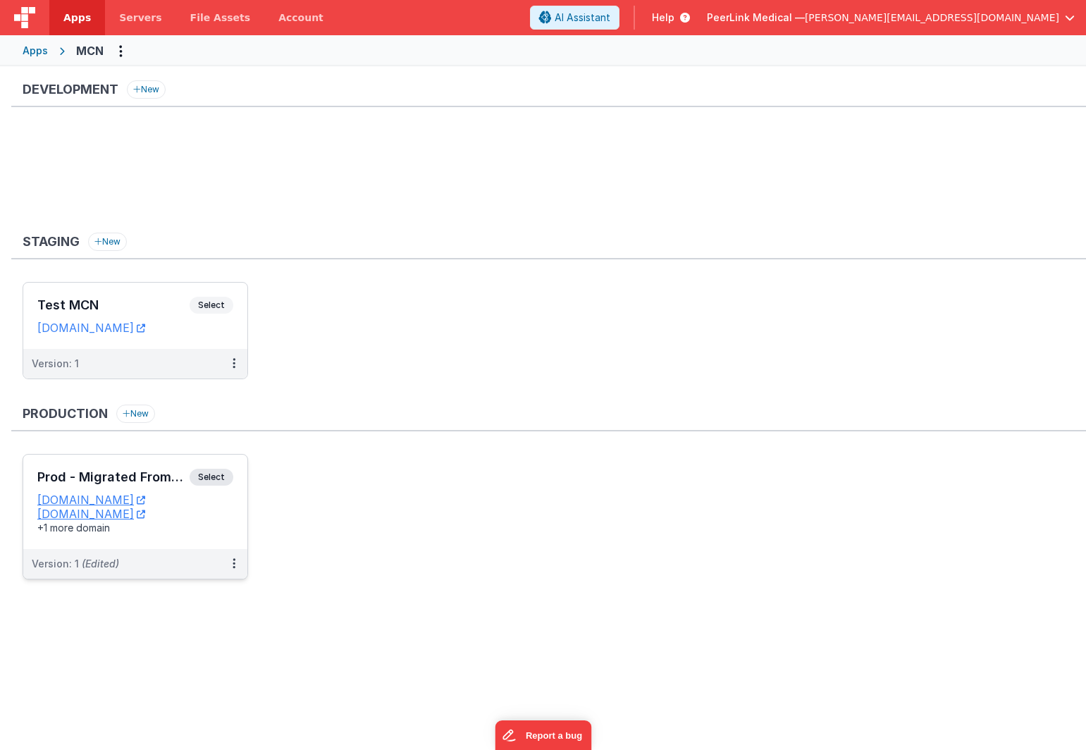
click at [207, 651] on div "Development New Staging New Test MCN Select URLs mcntest.fmbetterforms.com Vers…" at bounding box center [543, 405] width 1086 height 679
click at [233, 564] on icon at bounding box center [234, 563] width 3 height 1
click at [198, 596] on link "Edit" at bounding box center [185, 595] width 124 height 25
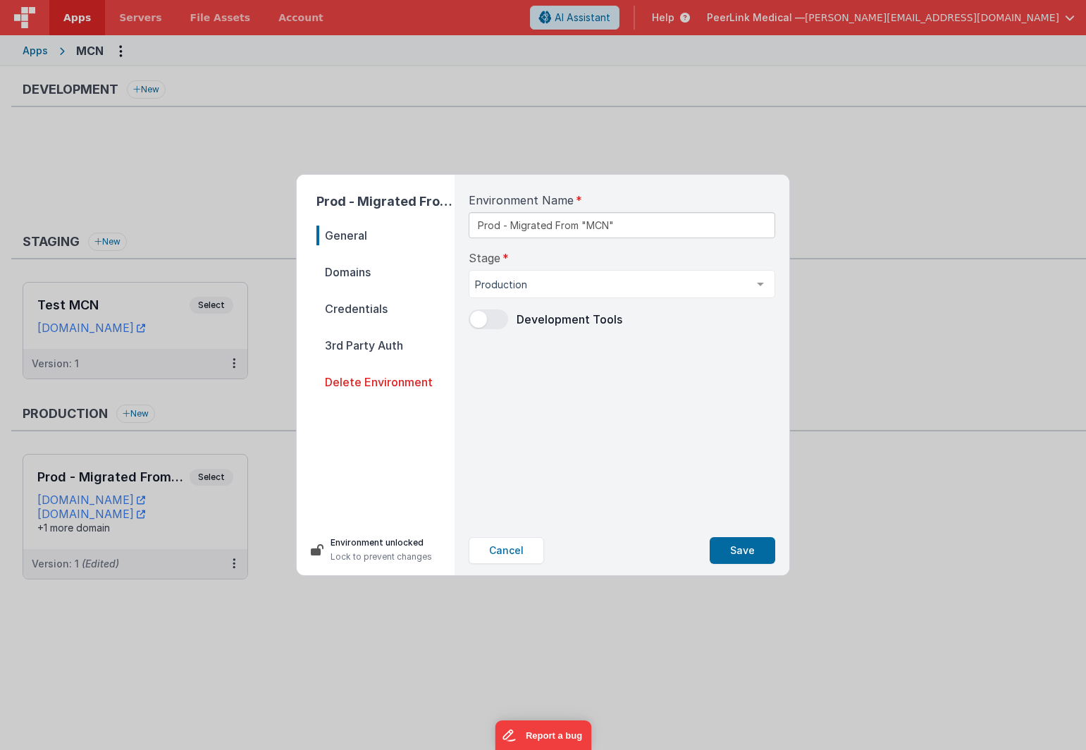
click at [355, 273] on span "Domains" at bounding box center [385, 272] width 138 height 20
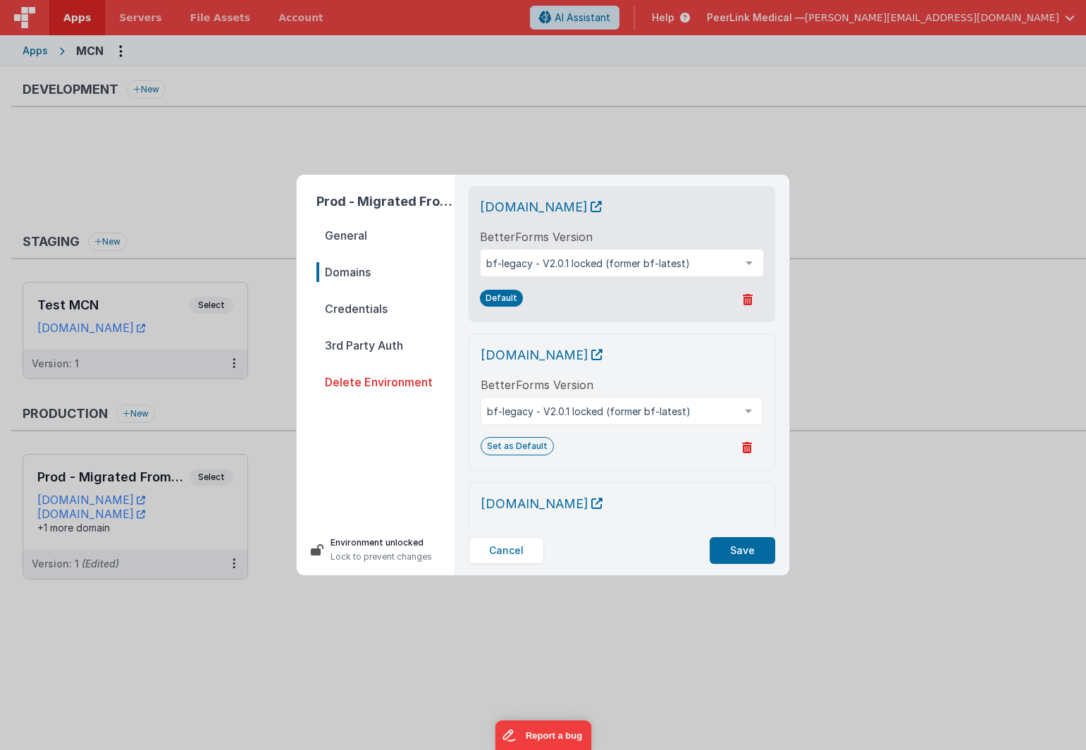
click at [353, 309] on span "Credentials" at bounding box center [385, 309] width 138 height 20
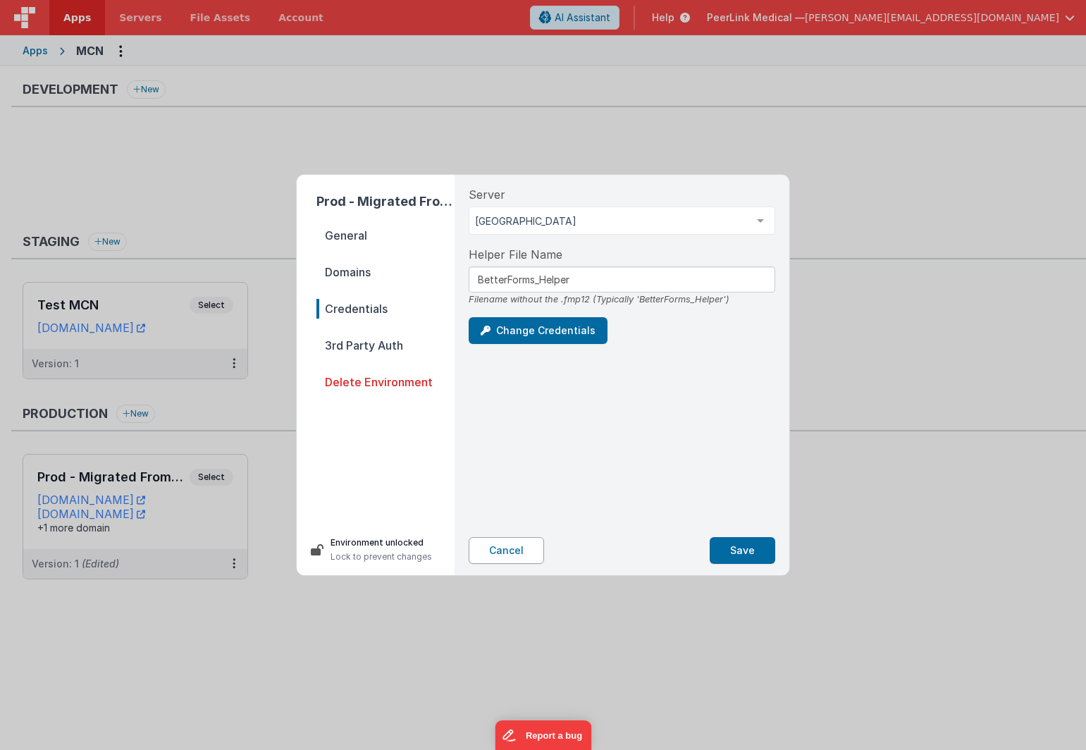
click at [490, 548] on button "Cancel" at bounding box center [506, 550] width 75 height 27
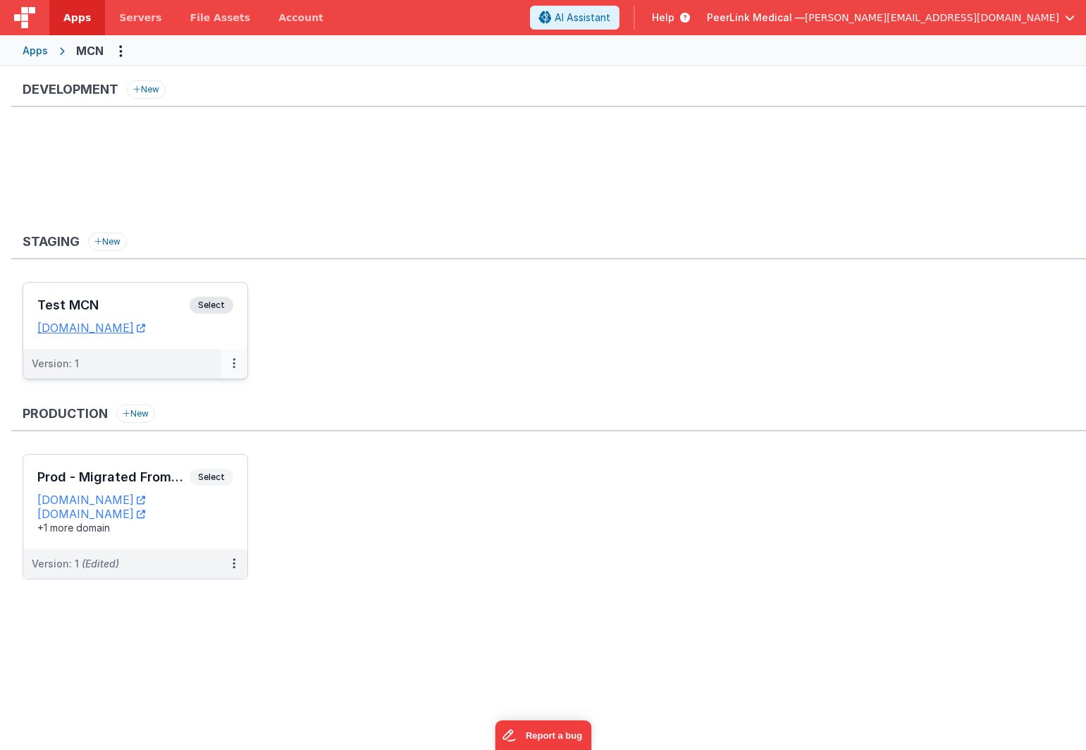
click at [233, 364] on icon at bounding box center [234, 363] width 3 height 1
click at [242, 364] on button at bounding box center [234, 364] width 27 height 30
click at [195, 395] on link "Edit" at bounding box center [185, 395] width 124 height 25
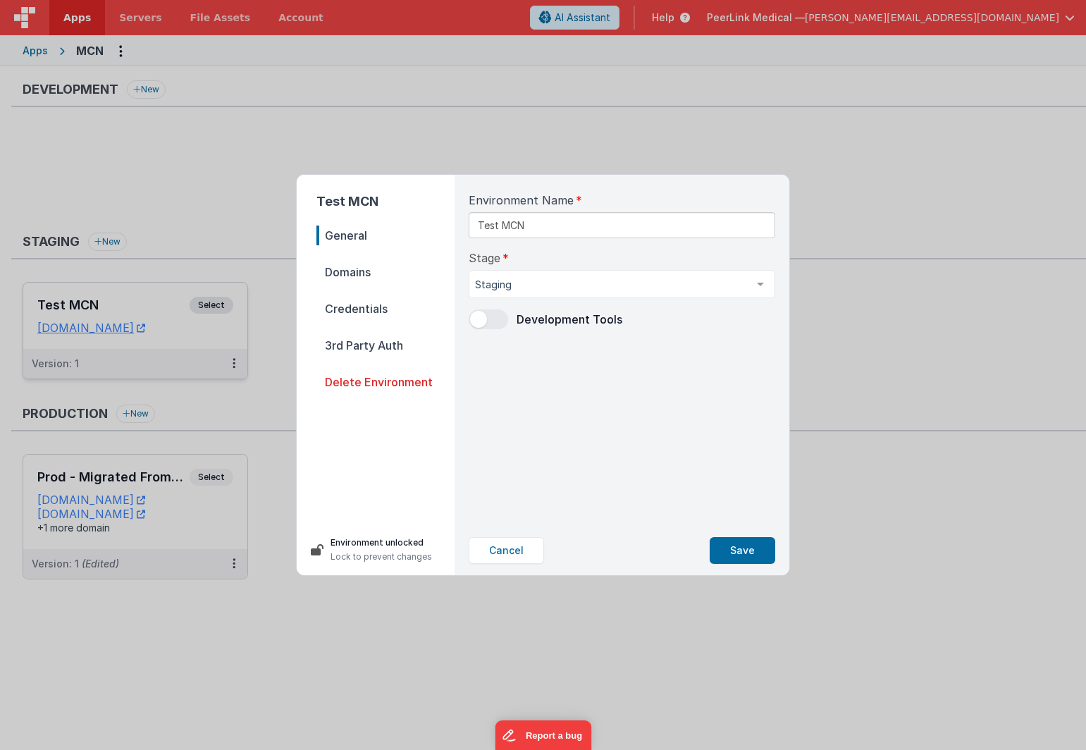
click at [340, 273] on span "Domains" at bounding box center [385, 272] width 138 height 20
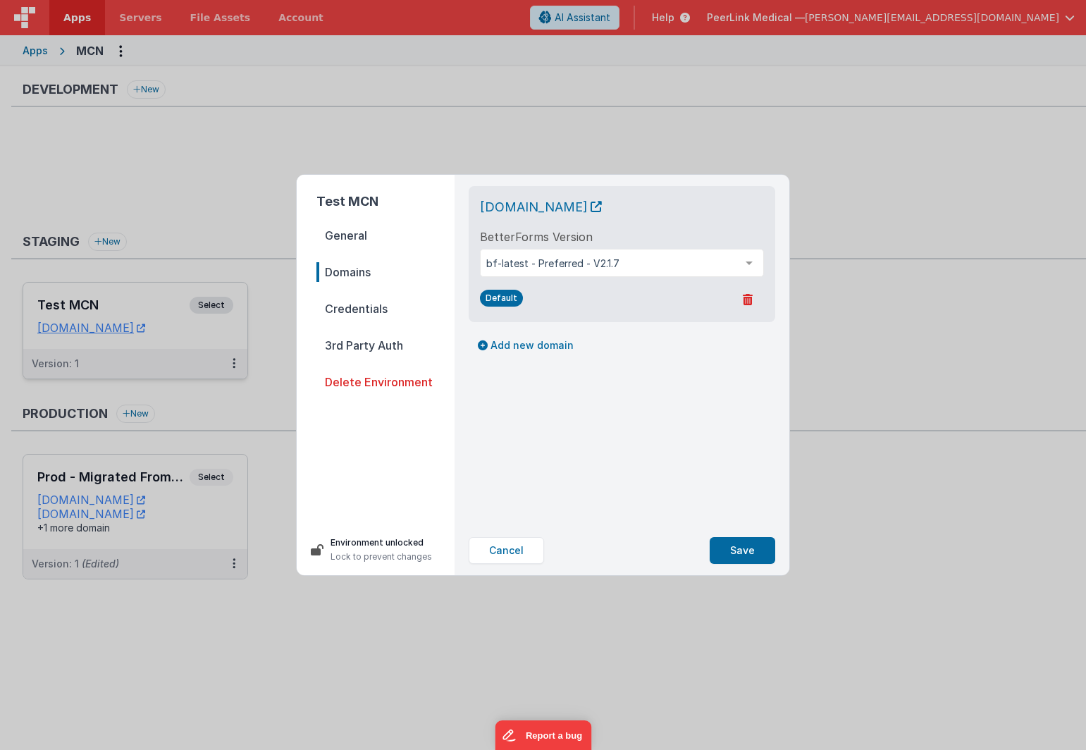
click at [340, 312] on span "Credentials" at bounding box center [385, 309] width 138 height 20
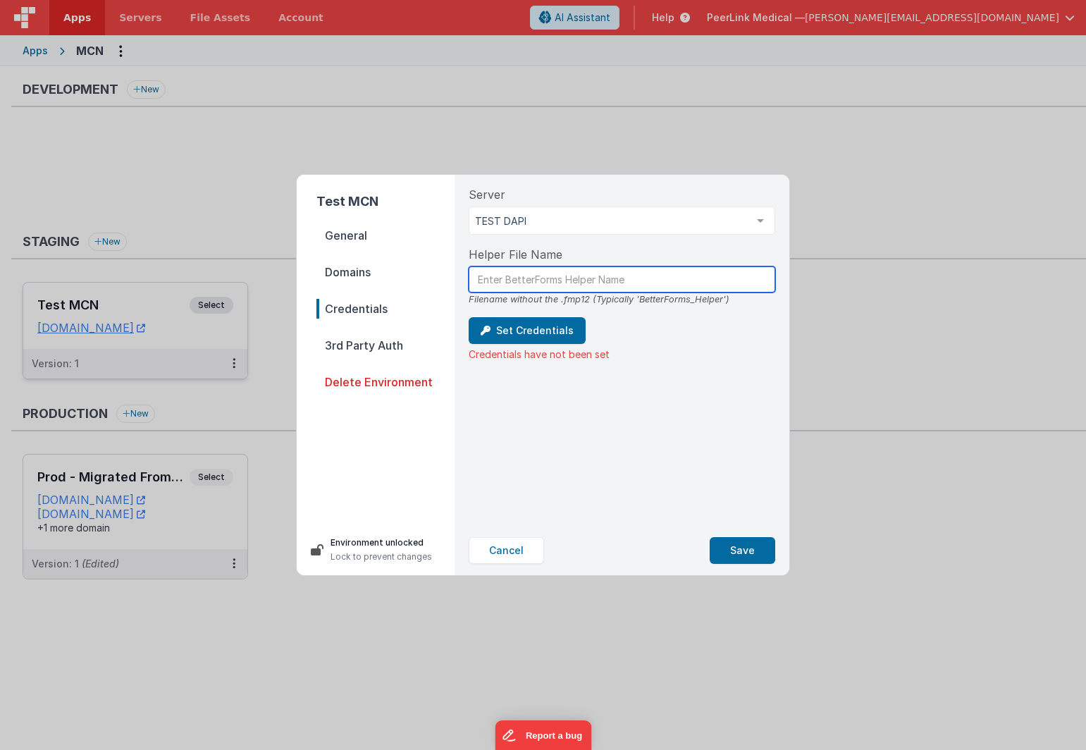
click at [522, 278] on input "text" at bounding box center [622, 279] width 307 height 26
paste input "BetterForms_Helper"
type input "BetterForms_Helper"
click at [567, 416] on div "Server TEST DAPI NYC LAX DEV SANDBOX MASTER XSH DAPI NYC VX2 TEST DAPI List is …" at bounding box center [621, 350] width 329 height 351
click at [526, 334] on button "Set Credentials" at bounding box center [527, 330] width 117 height 27
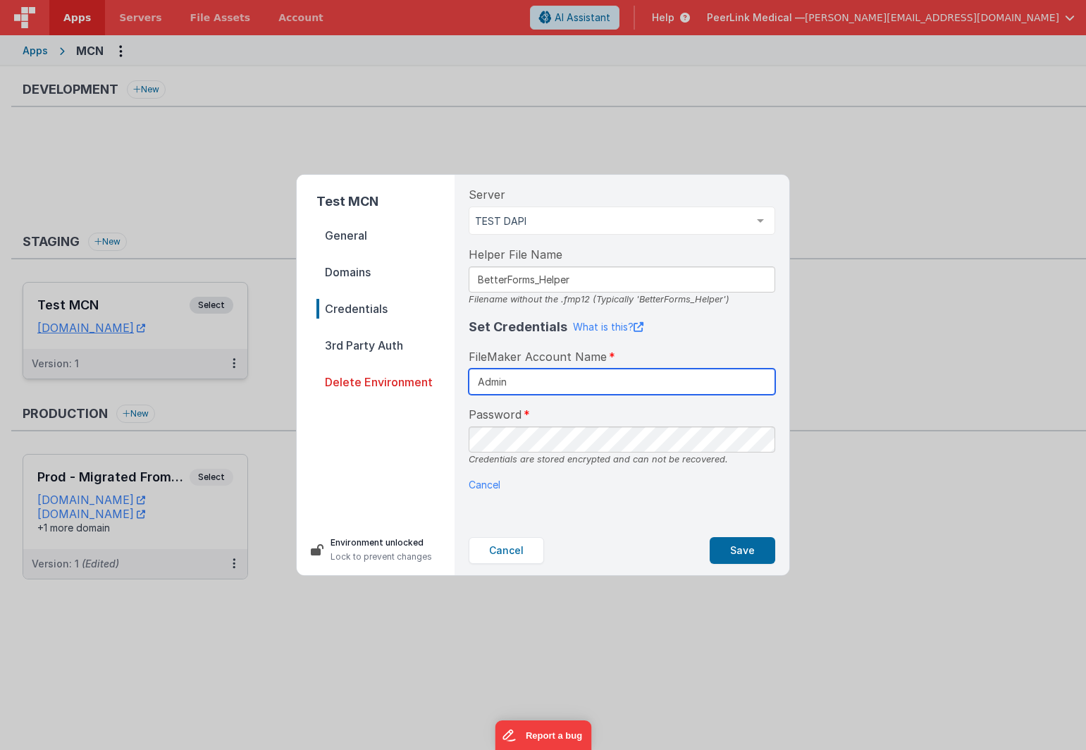
type input "Admin"
click at [646, 511] on div "Server TEST DAPI NYC LAX DEV SANDBOX MASTER XSH DAPI NYC VX2 TEST DAPI List is …" at bounding box center [621, 350] width 329 height 351
click at [741, 555] on button "Save" at bounding box center [743, 550] width 66 height 27
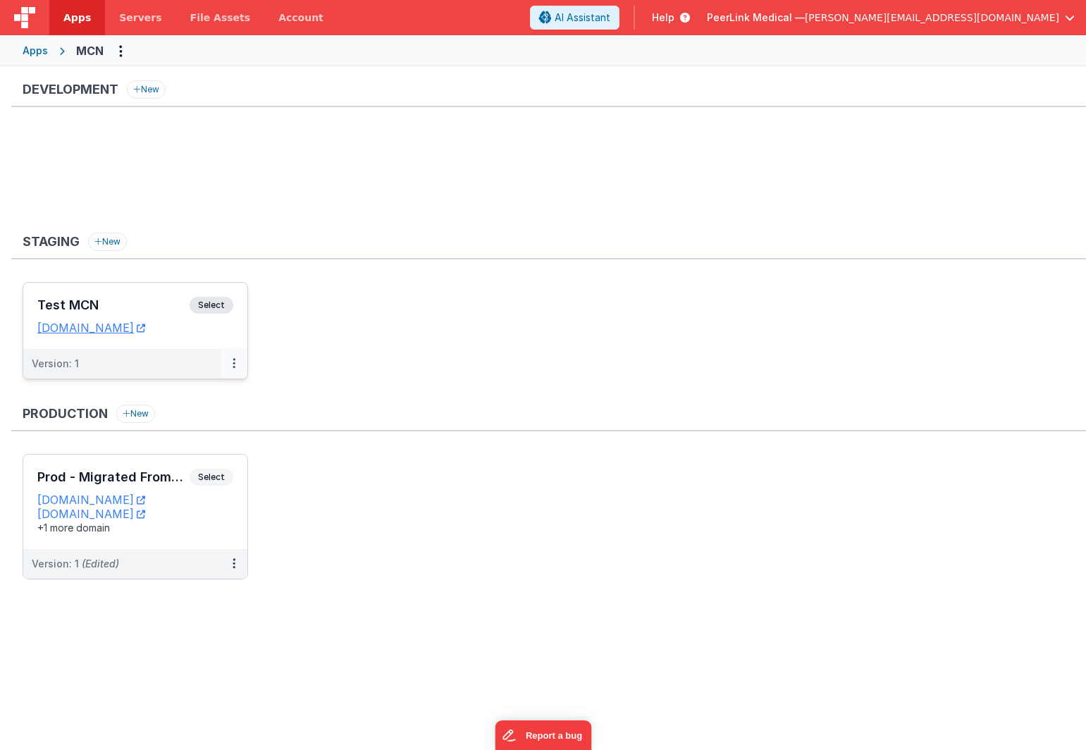
click at [233, 364] on icon at bounding box center [234, 363] width 3 height 1
click at [192, 397] on link "Edit" at bounding box center [185, 395] width 124 height 25
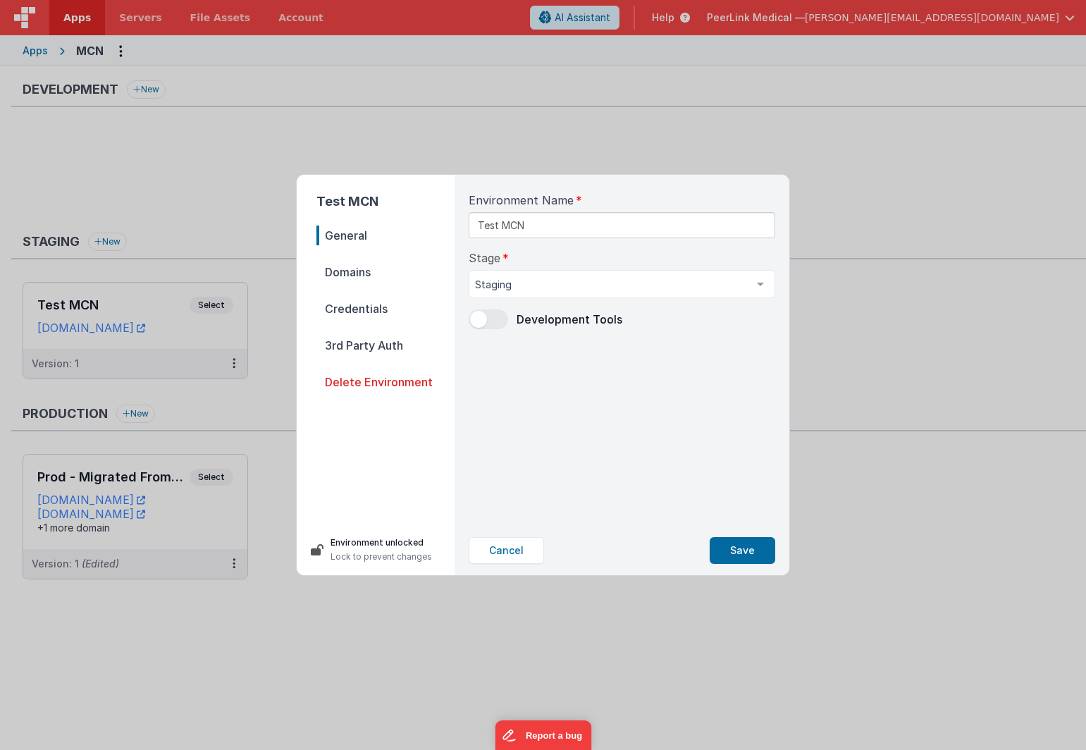
click at [348, 272] on span "Domains" at bounding box center [385, 272] width 138 height 20
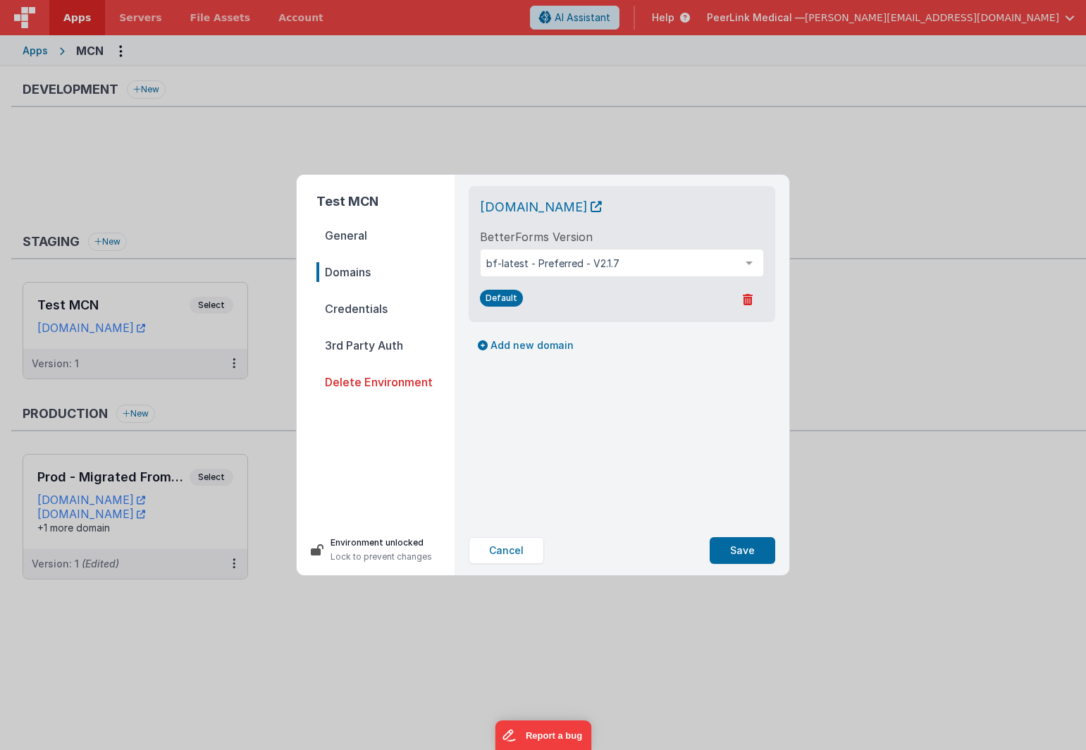
click at [352, 314] on span "Credentials" at bounding box center [385, 309] width 138 height 20
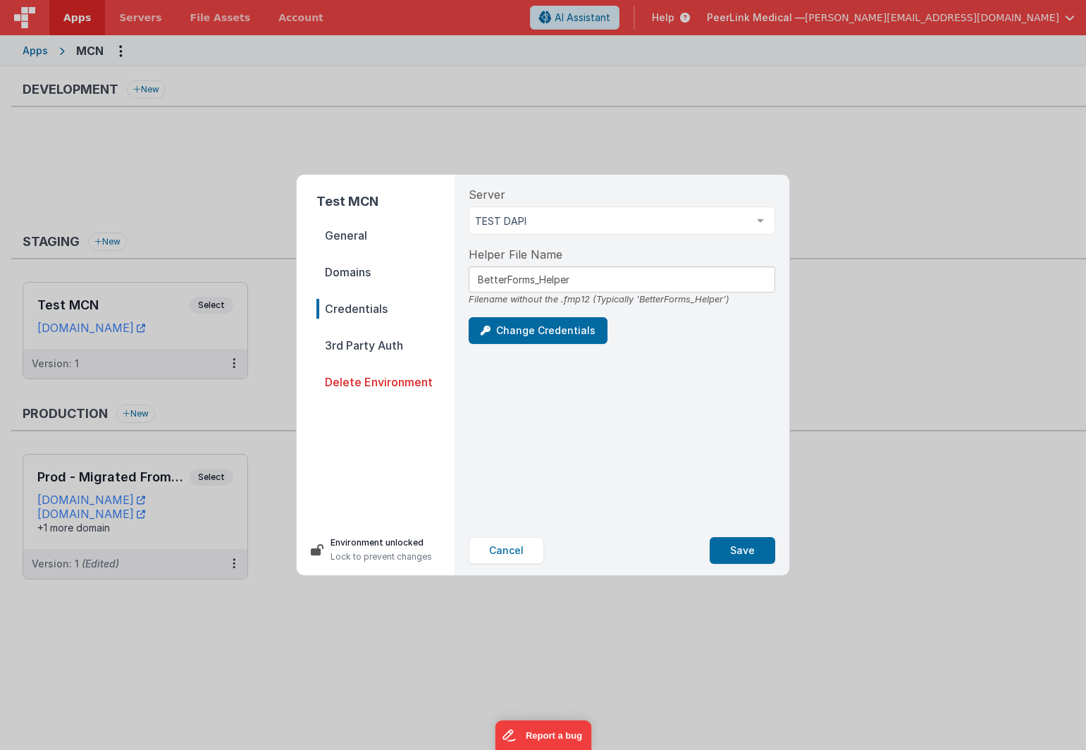
click at [357, 346] on span "3rd Party Auth" at bounding box center [385, 345] width 138 height 20
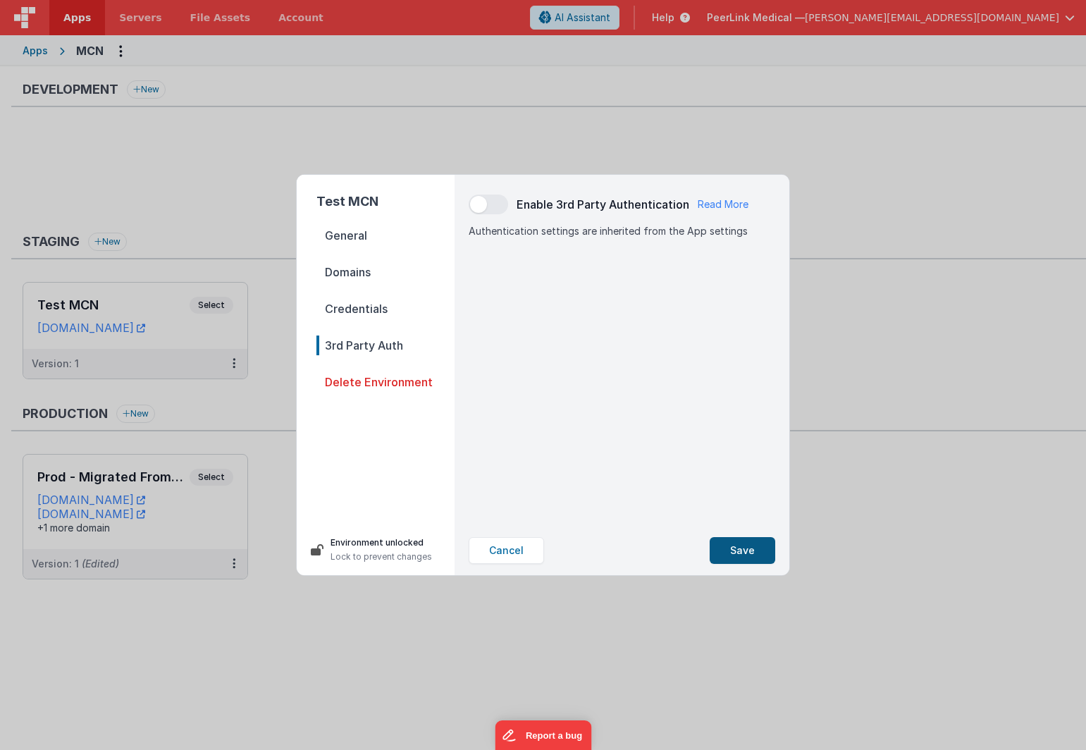
click at [747, 550] on button "Save" at bounding box center [743, 550] width 66 height 27
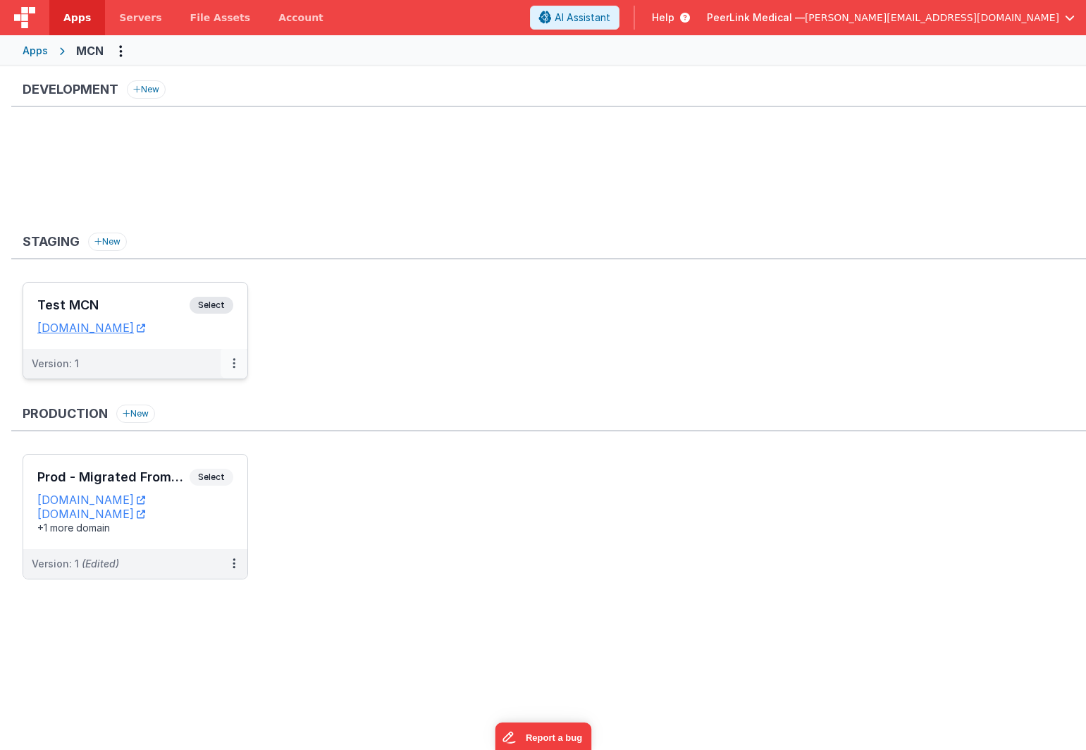
click at [233, 364] on icon at bounding box center [234, 363] width 3 height 1
click at [209, 396] on link "Edit" at bounding box center [185, 395] width 124 height 25
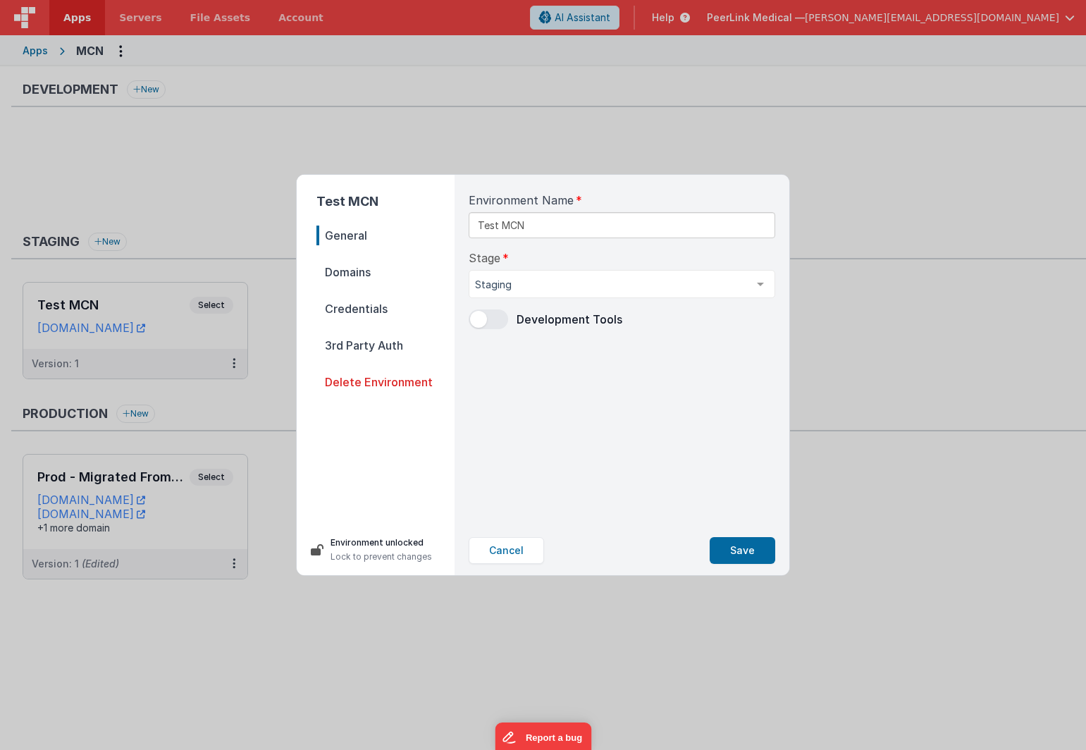
click at [386, 290] on nav "General Domains Credentials 3rd Party Auth Delete Environment" at bounding box center [385, 370] width 138 height 288
click at [381, 314] on span "Credentials" at bounding box center [385, 309] width 138 height 20
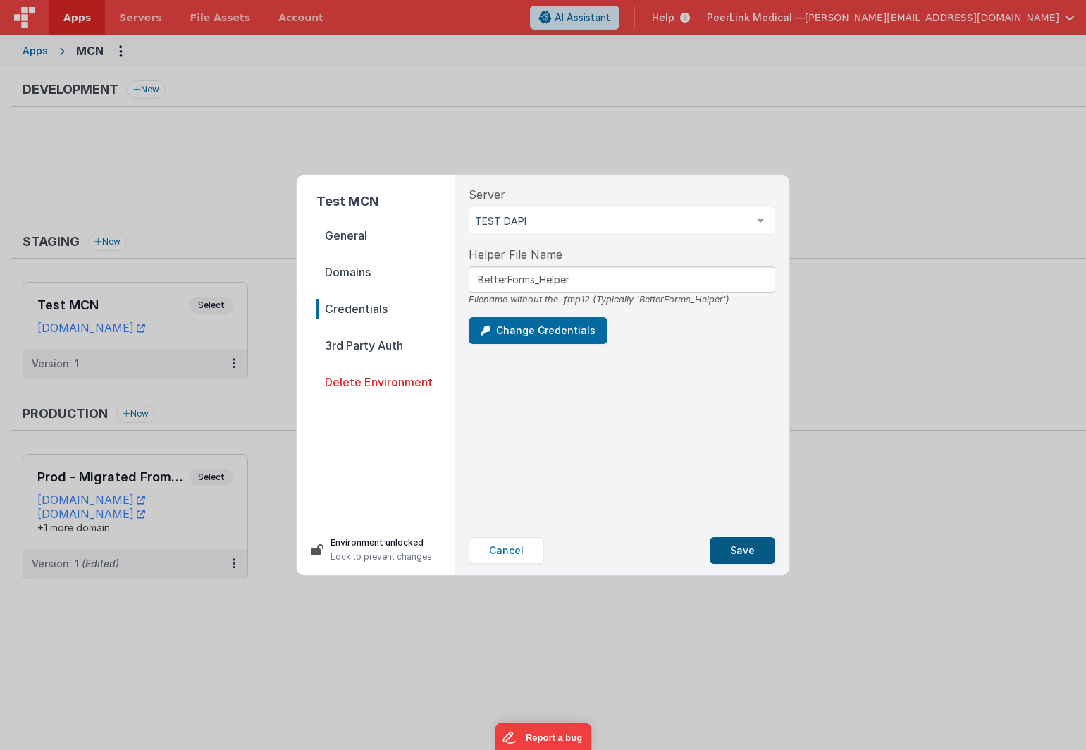
click at [745, 553] on button "Save" at bounding box center [743, 550] width 66 height 27
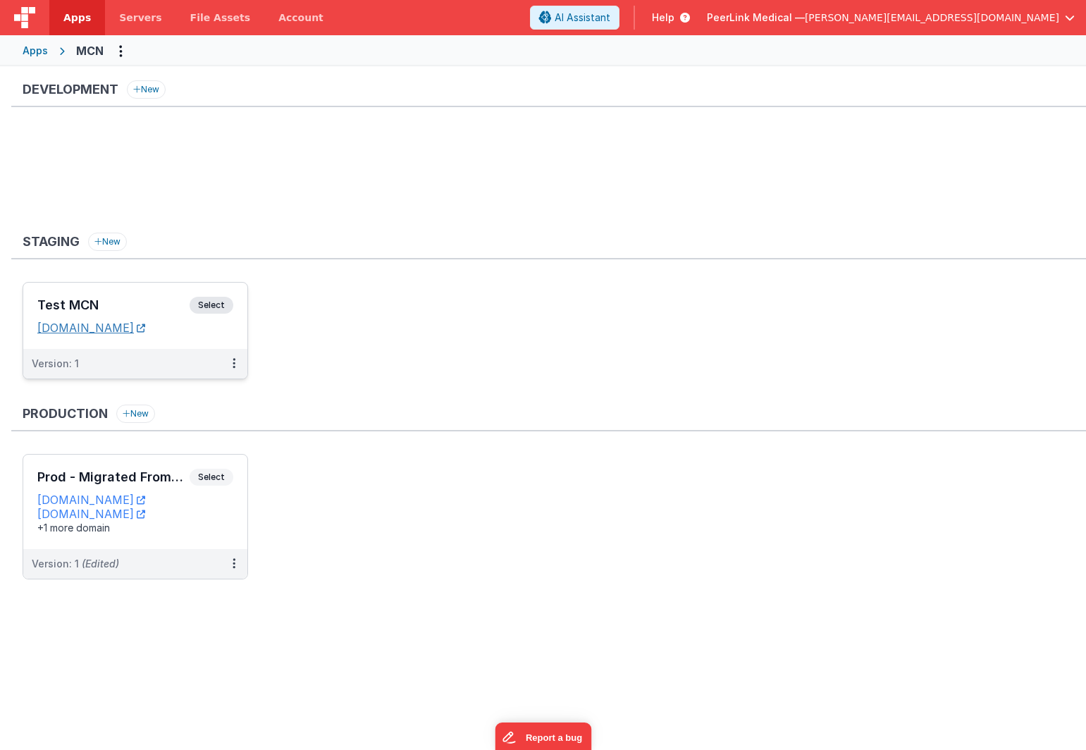
click at [122, 326] on link "mcntest.fmbetterforms.com" at bounding box center [91, 328] width 108 height 14
click at [127, 504] on link "mcn.fmbetterforms.com" at bounding box center [91, 500] width 108 height 14
click at [135, 16] on span "Servers" at bounding box center [140, 18] width 42 height 14
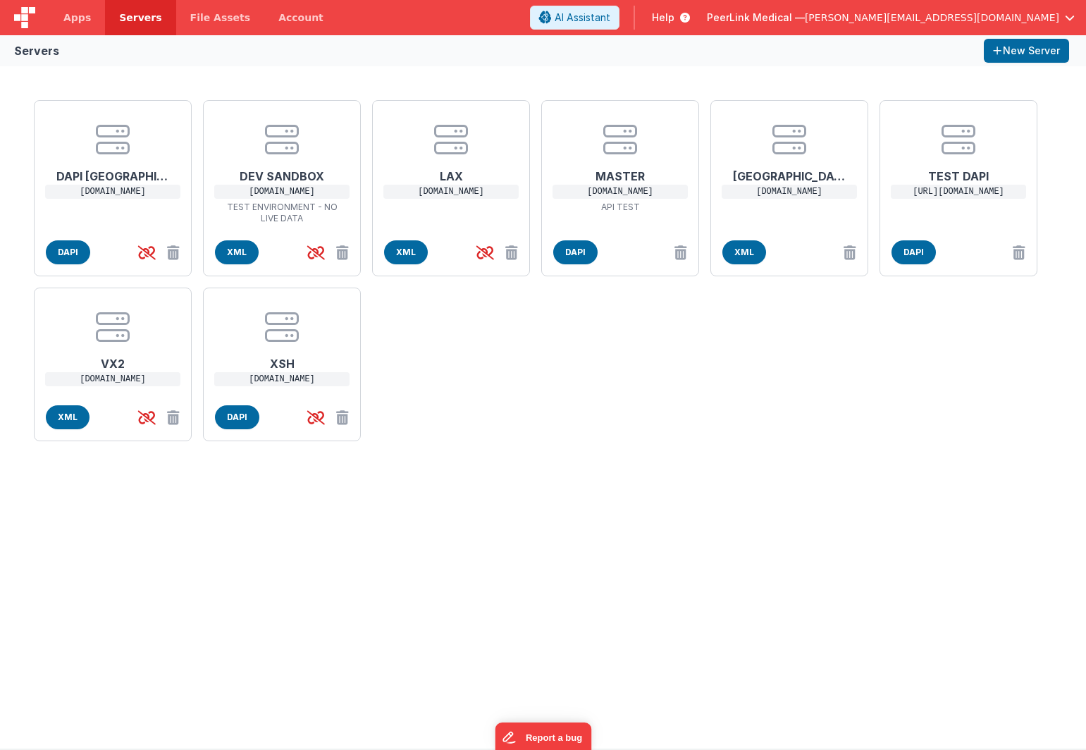
click at [804, 397] on div "DAPI NYC nyc.peerxc.com DAPI DEV SANDBOX dev.pxc.clinic TEST ENVIRONMENT - NO L…" at bounding box center [543, 270] width 1030 height 352
click at [920, 252] on span "DAPI" at bounding box center [914, 252] width 44 height 24
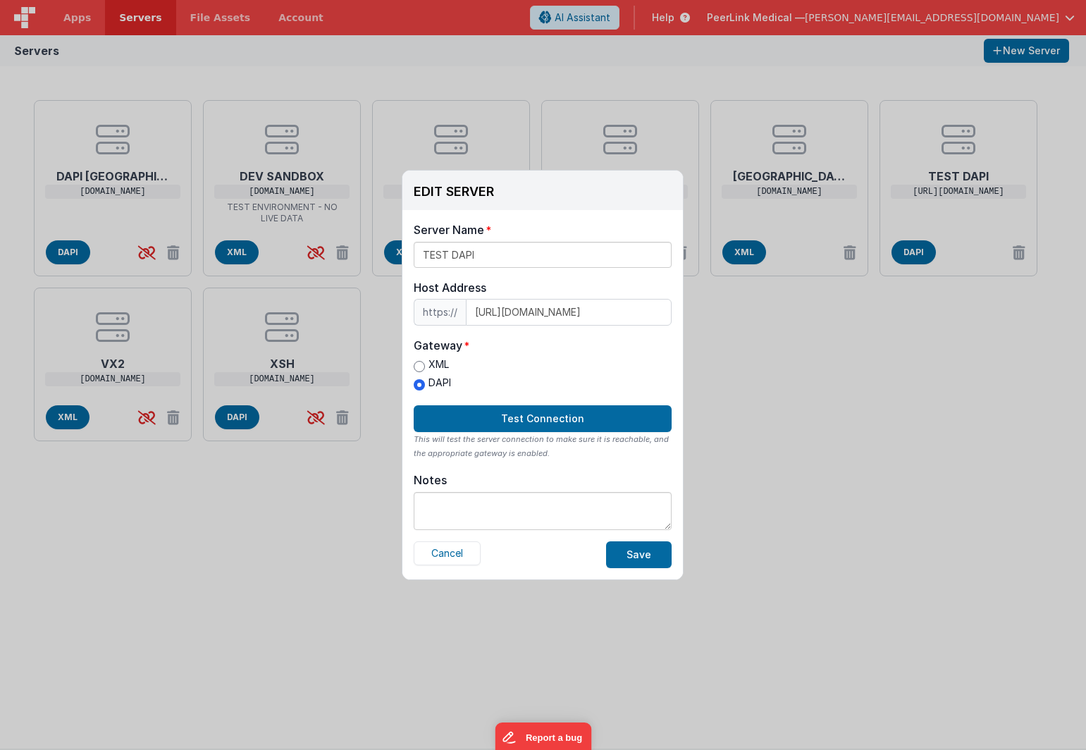
click at [419, 364] on input "XML" at bounding box center [419, 366] width 11 height 11
radio input "true"
click at [640, 558] on button "Save" at bounding box center [639, 554] width 66 height 27
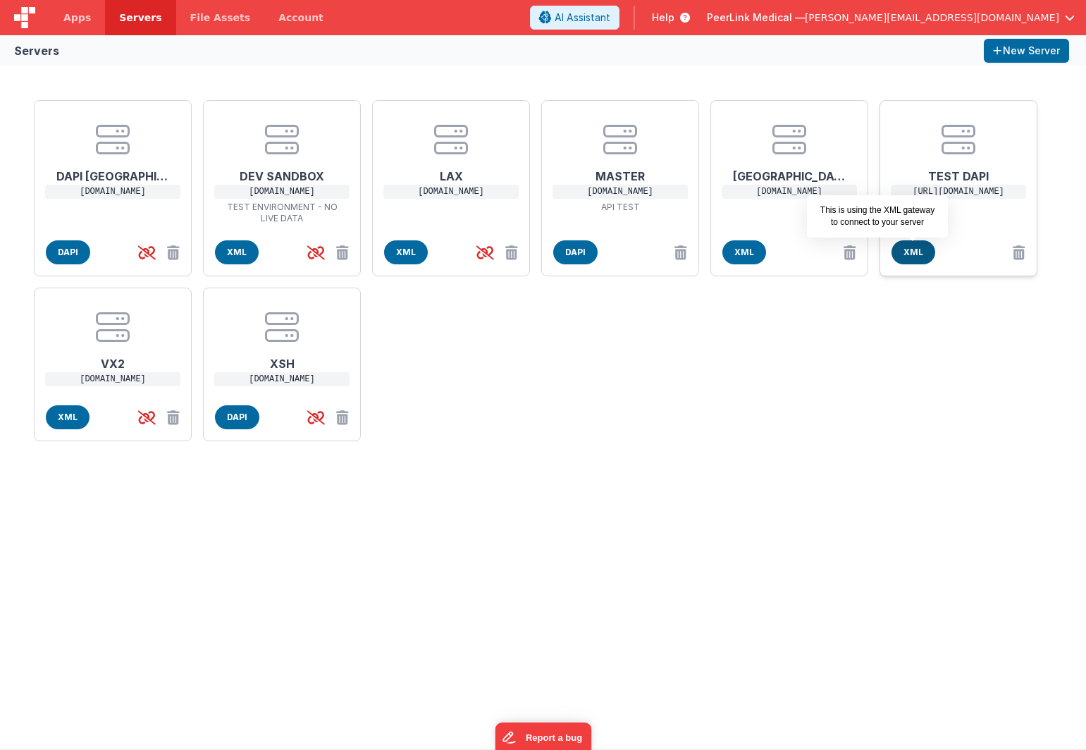
click at [908, 254] on span "XML" at bounding box center [914, 252] width 44 height 24
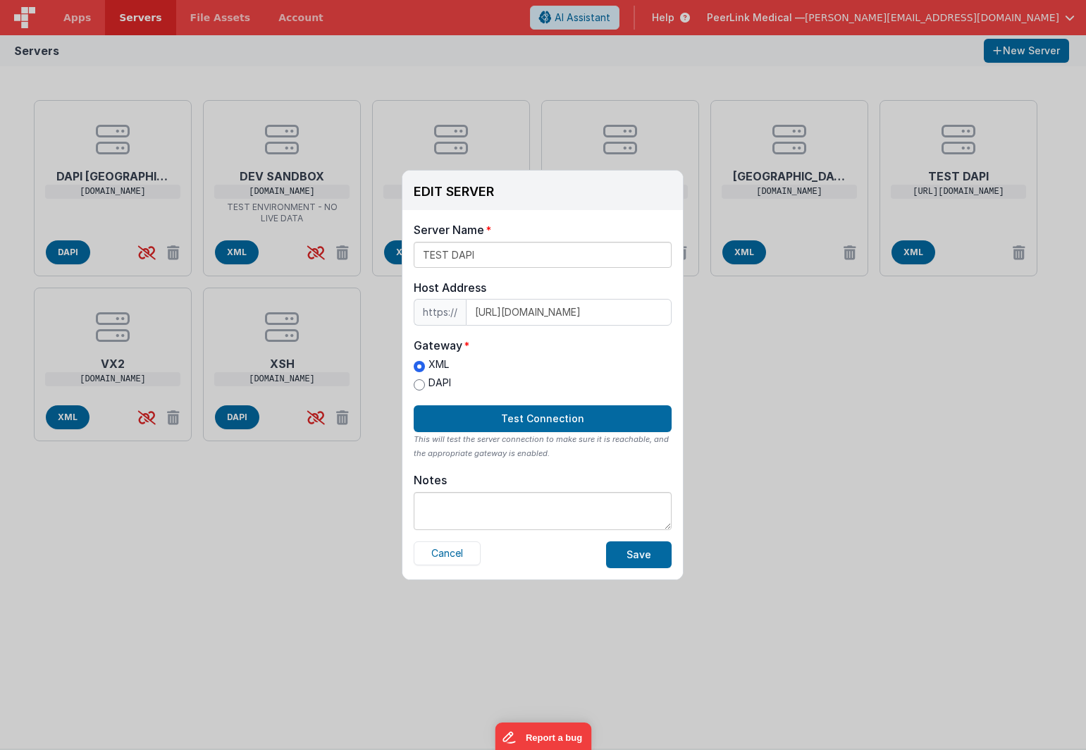
click at [428, 382] on label "DAPI" at bounding box center [432, 383] width 37 height 15
click at [425, 382] on input "DAPI" at bounding box center [419, 384] width 11 height 11
radio input "true"
click at [619, 554] on button "Save" at bounding box center [639, 554] width 66 height 27
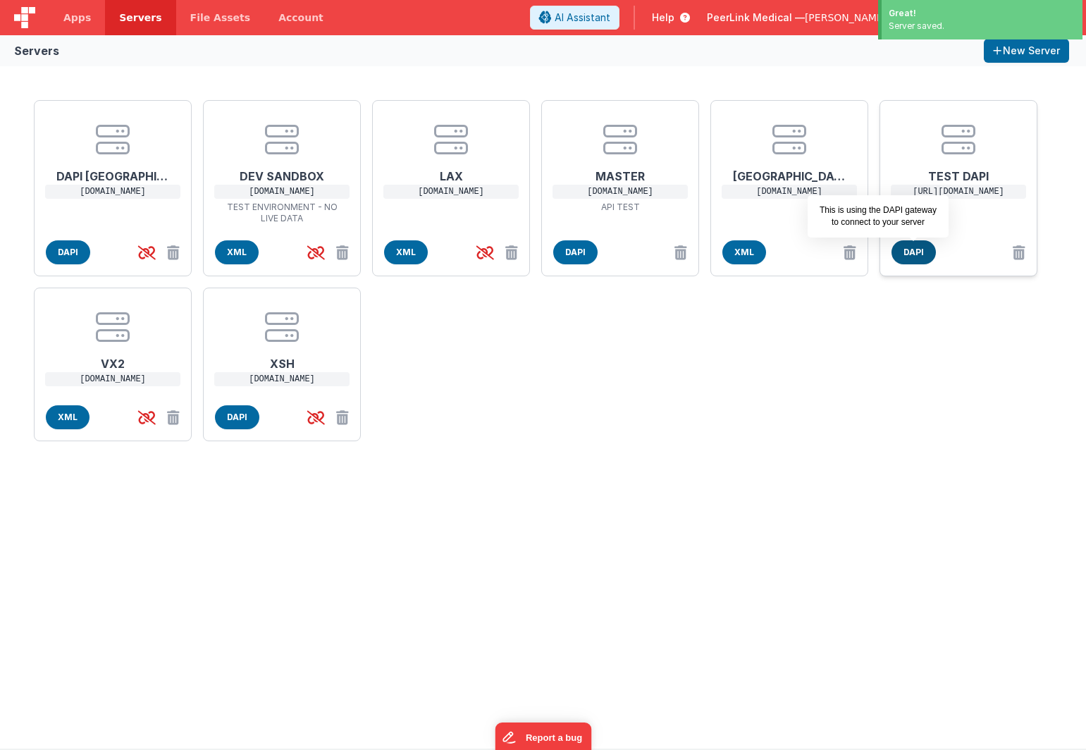
click at [925, 254] on span "DAPI" at bounding box center [914, 252] width 44 height 24
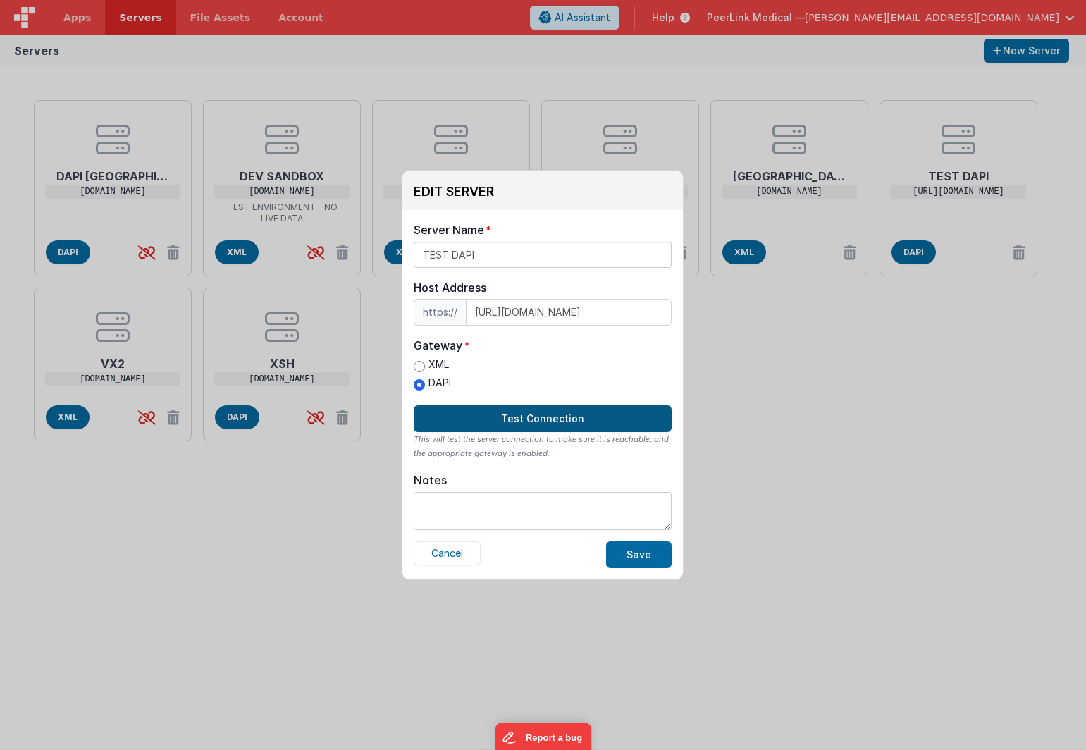
click at [511, 413] on button "Test Connection" at bounding box center [543, 418] width 258 height 27
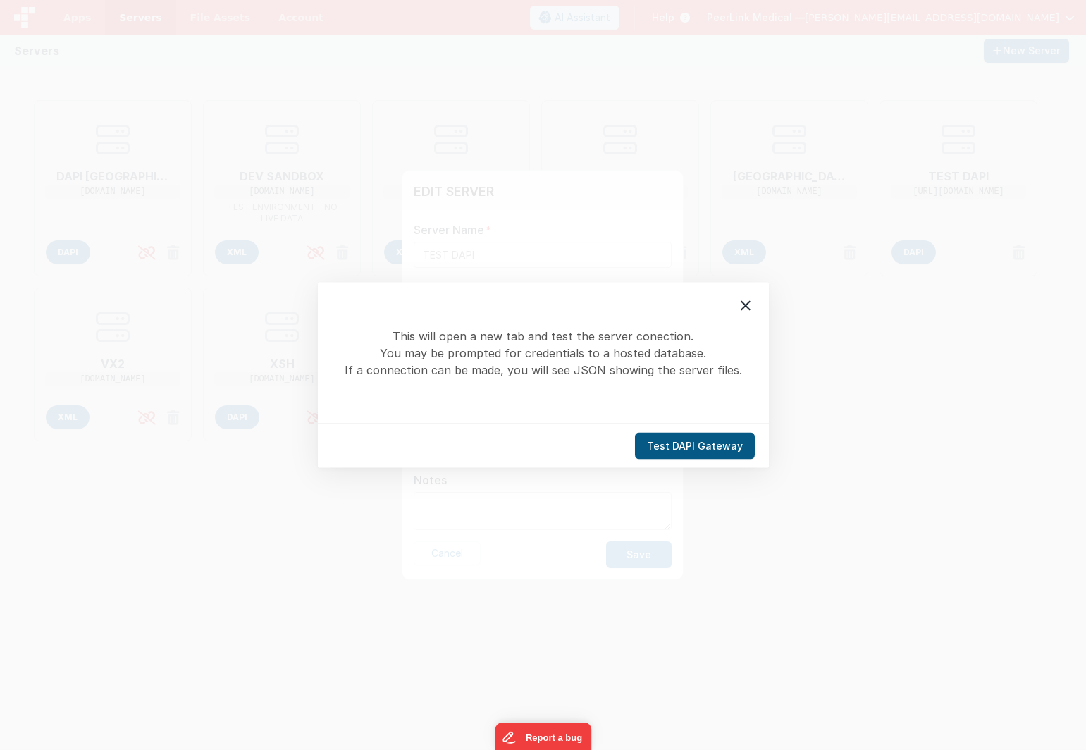
click at [694, 448] on button "Test DAPI Gateway" at bounding box center [695, 446] width 120 height 27
click at [742, 302] on icon at bounding box center [746, 306] width 10 height 10
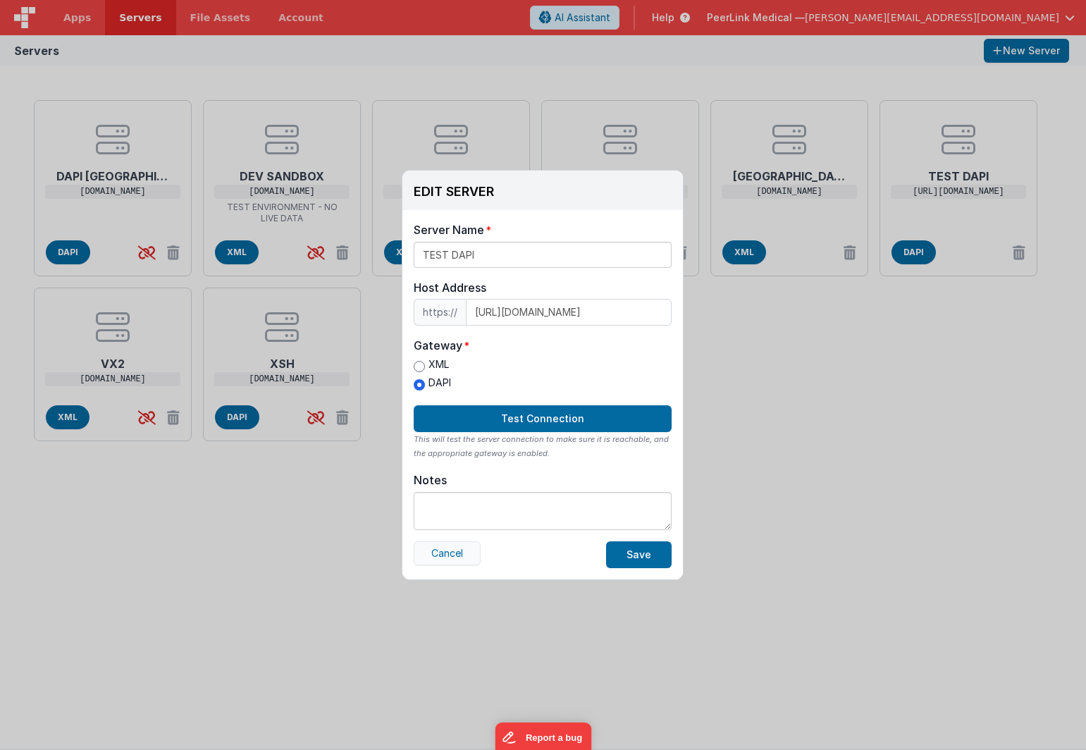
click at [455, 560] on button "Cancel" at bounding box center [447, 553] width 67 height 24
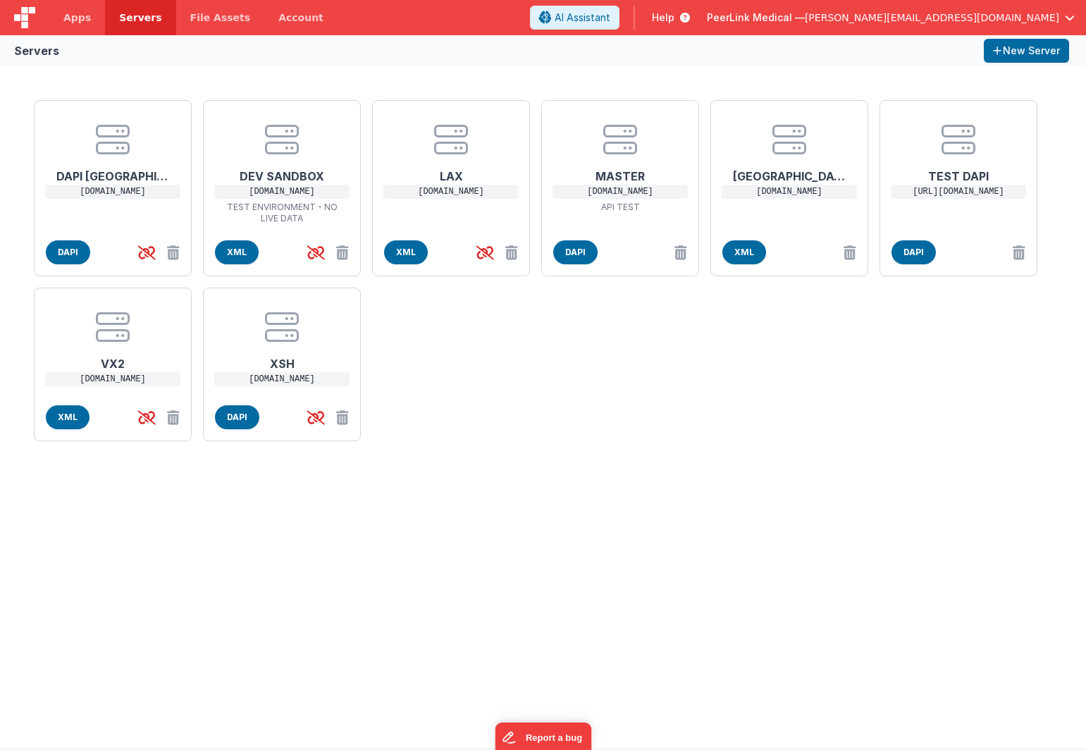
click at [257, 593] on div "DAPI NYC nyc.peerxc.com DAPI DEV SANDBOX dev.pxc.clinic TEST ENVIRONMENT - NO L…" at bounding box center [543, 407] width 1086 height 682
click at [64, 18] on span "Apps" at bounding box center [76, 18] width 27 height 14
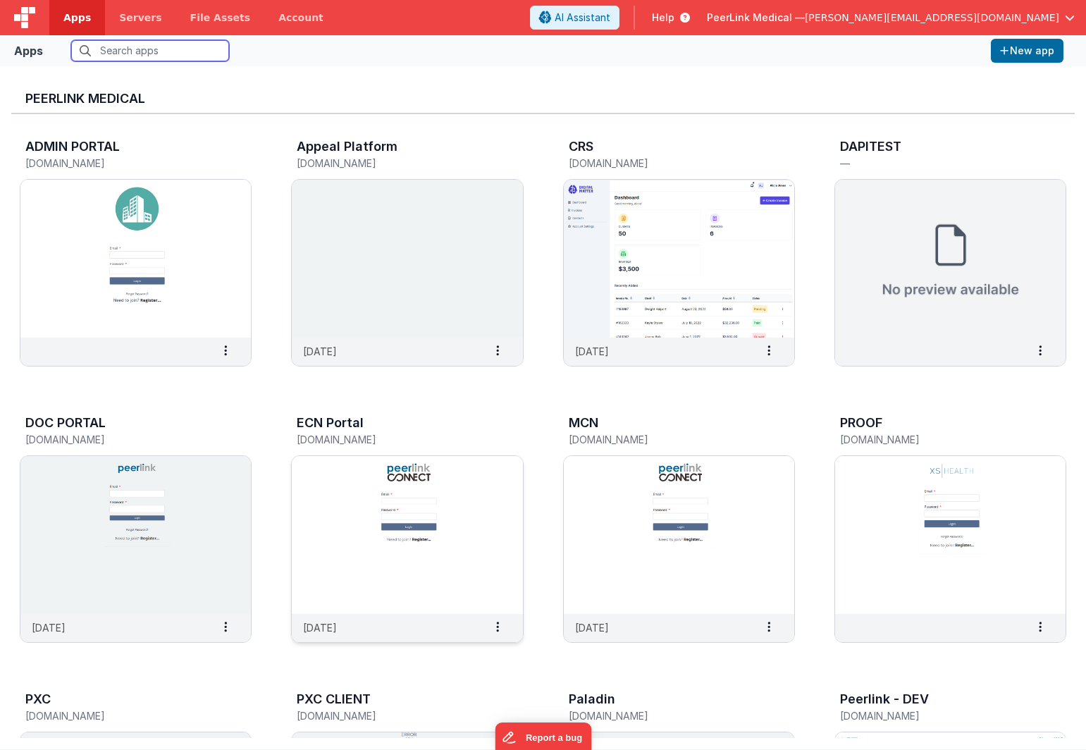
scroll to position [161, 0]
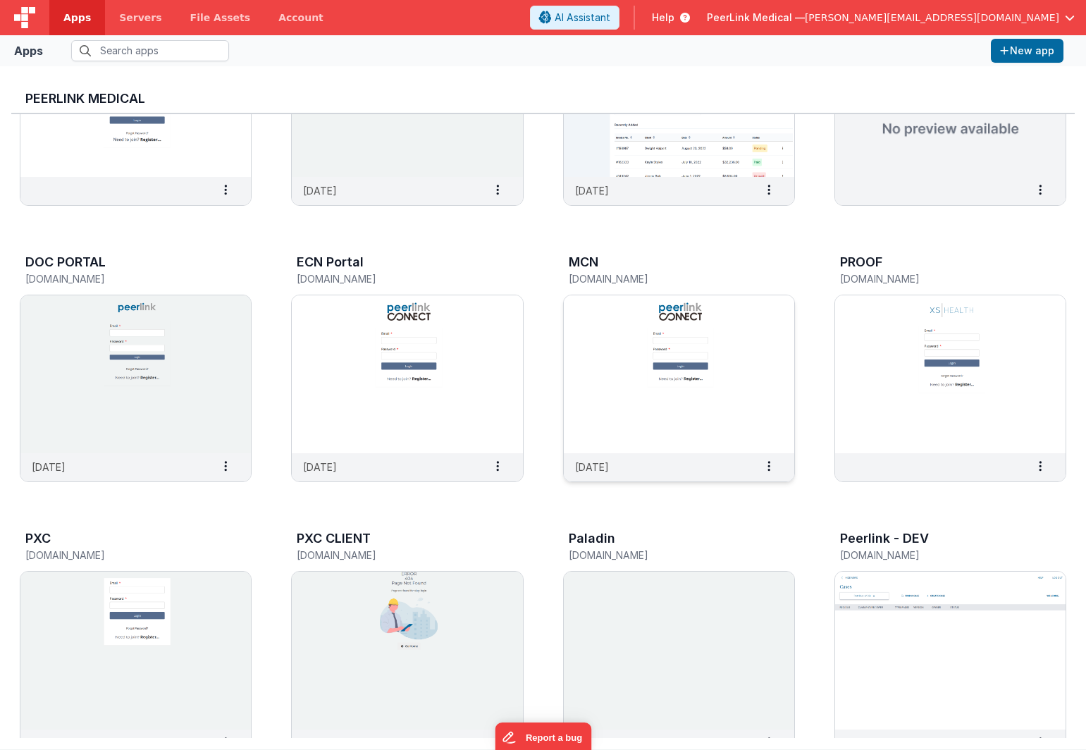
click at [613, 319] on img at bounding box center [679, 374] width 230 height 158
